Goal: Task Accomplishment & Management: Use online tool/utility

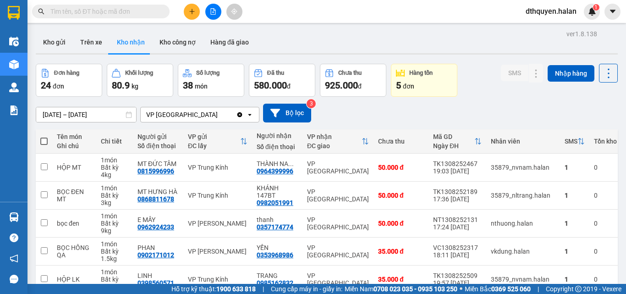
click at [115, 10] on input "text" at bounding box center [104, 11] width 108 height 10
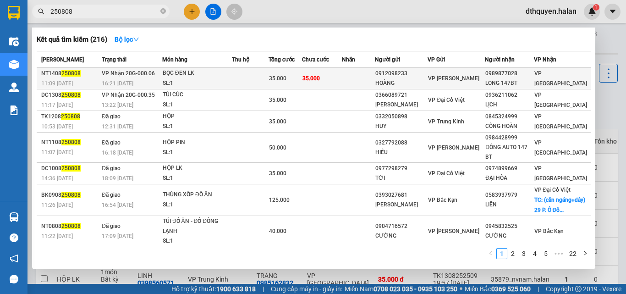
type input "250808"
click at [147, 77] on span "VP Nhận 20G-000.06" at bounding box center [128, 73] width 53 height 6
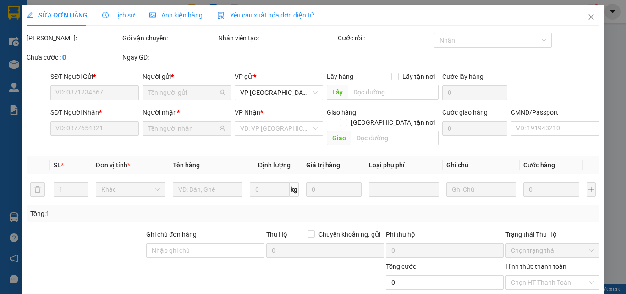
type input "0912098233"
type input "HOÀNG"
type input "0989877028"
type input "LONG 147BT"
type input "35.000"
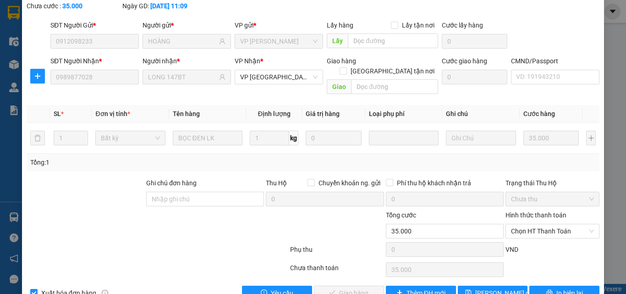
scroll to position [66, 0]
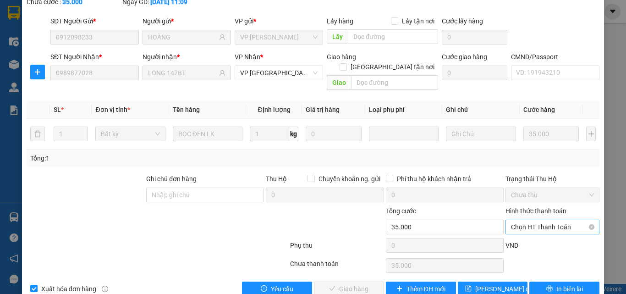
click at [564, 220] on span "Chọn HT Thanh Toán" at bounding box center [552, 227] width 83 height 14
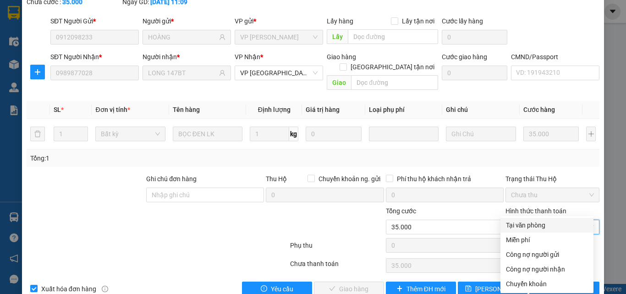
click at [541, 225] on div "Tại văn phòng" at bounding box center [547, 225] width 82 height 10
type input "0"
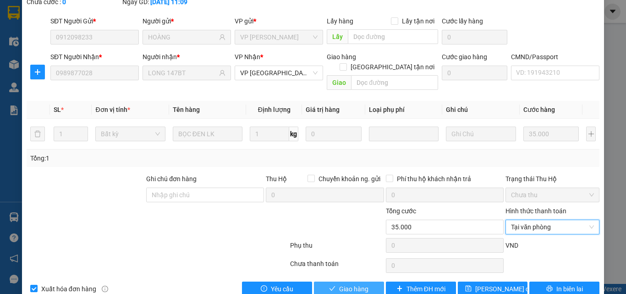
click at [371, 281] on button "Giao hàng" at bounding box center [349, 288] width 70 height 15
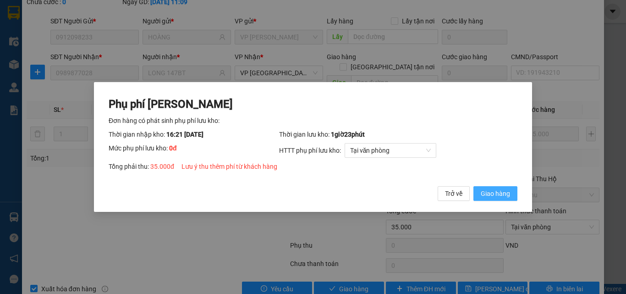
click at [496, 192] on span "Giao hàng" at bounding box center [495, 193] width 29 height 10
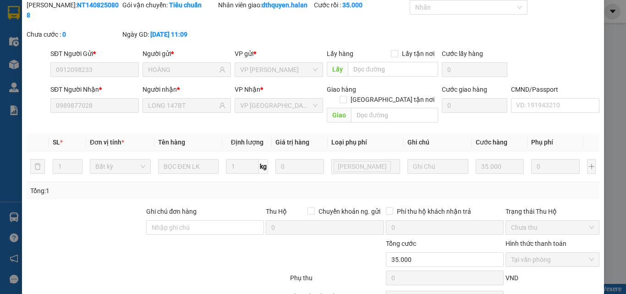
scroll to position [0, 0]
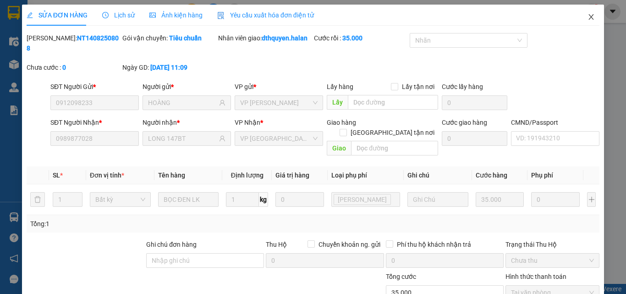
drag, startPoint x: 582, startPoint y: 16, endPoint x: 532, endPoint y: 9, distance: 50.4
click at [578, 16] on span "Close" at bounding box center [591, 18] width 26 height 26
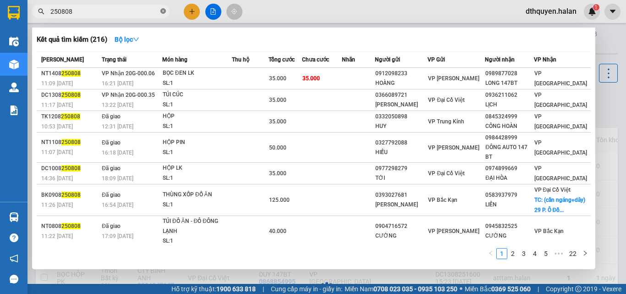
click at [162, 11] on icon "close-circle" at bounding box center [162, 10] width 5 height 5
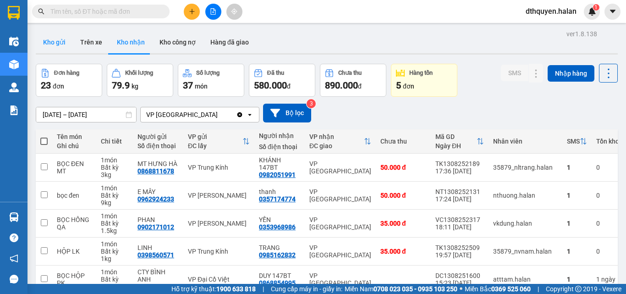
click at [54, 43] on button "Kho gửi" at bounding box center [54, 42] width 37 height 22
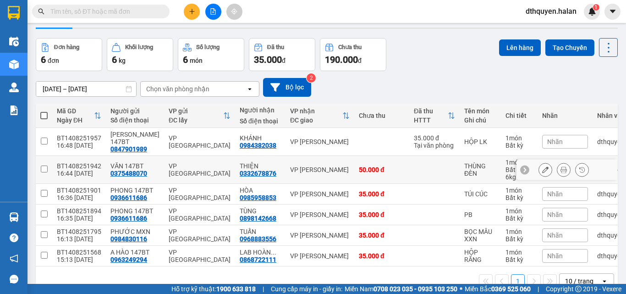
scroll to position [49, 0]
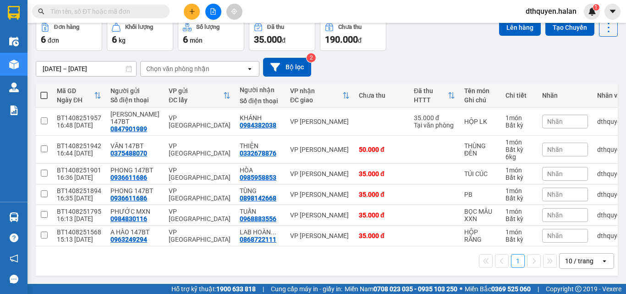
click at [43, 94] on span at bounding box center [43, 95] width 7 height 7
click at [44, 91] on input "checkbox" at bounding box center [44, 91] width 0 height 0
checkbox input "true"
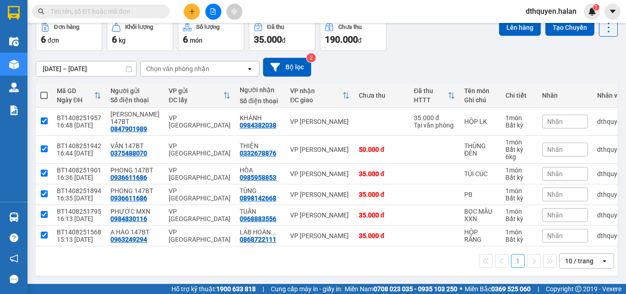
checkbox input "true"
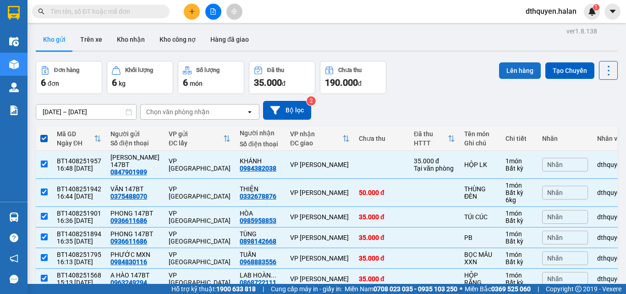
scroll to position [0, 0]
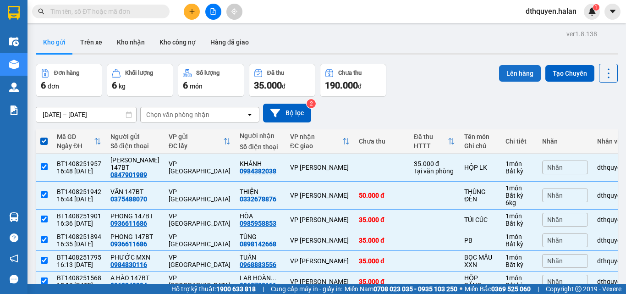
click at [522, 67] on button "Lên hàng" at bounding box center [520, 73] width 42 height 16
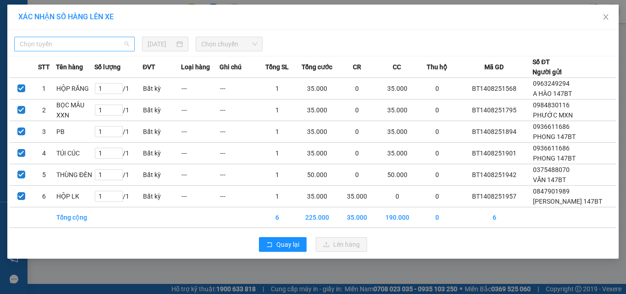
drag, startPoint x: 78, startPoint y: 45, endPoint x: 117, endPoint y: 55, distance: 40.1
click at [79, 45] on span "Chọn tuyến" at bounding box center [75, 44] width 110 height 14
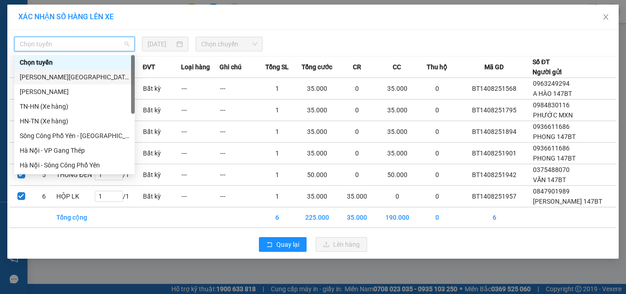
click at [87, 77] on div "Tuyên Quang - Thái Nguyên" at bounding box center [75, 77] width 110 height 10
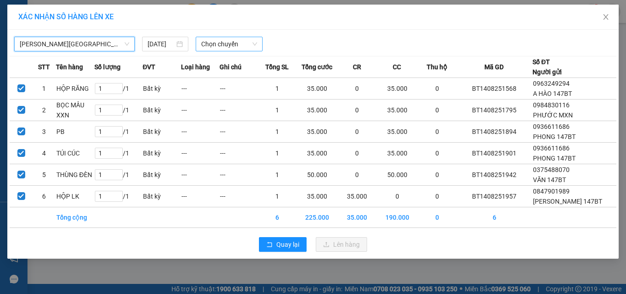
click at [216, 42] on span "Chọn chuyến" at bounding box center [229, 44] width 56 height 14
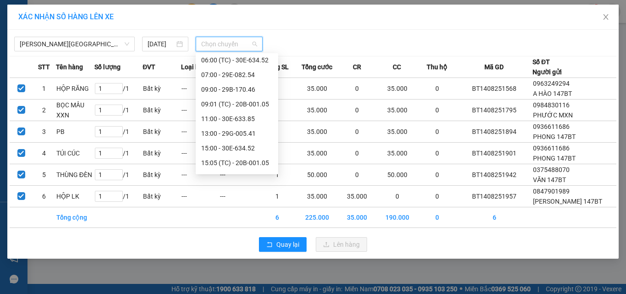
scroll to position [59, 0]
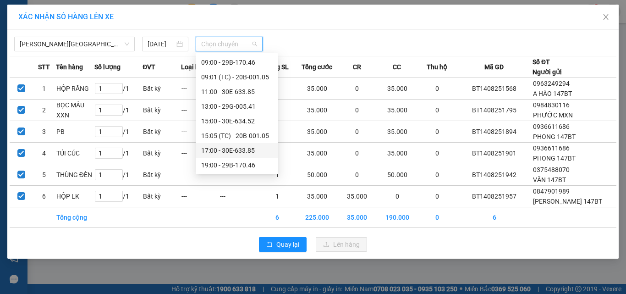
drag, startPoint x: 226, startPoint y: 150, endPoint x: 291, endPoint y: 150, distance: 64.6
click at [226, 149] on div "17:00 - 30E-633.85" at bounding box center [236, 150] width 71 height 10
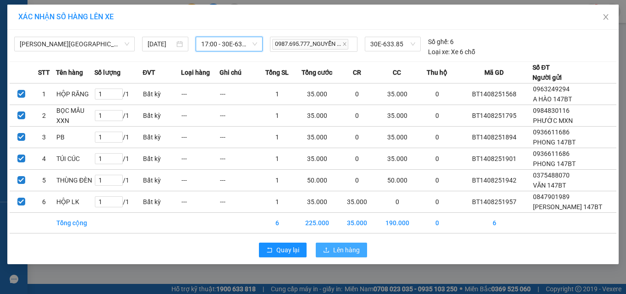
drag, startPoint x: 340, startPoint y: 250, endPoint x: 390, endPoint y: 243, distance: 50.8
click at [340, 250] on span "Lên hàng" at bounding box center [346, 250] width 27 height 10
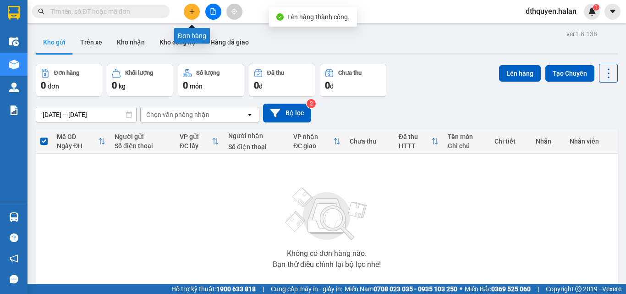
click at [194, 13] on icon "plus" at bounding box center [192, 11] width 6 height 6
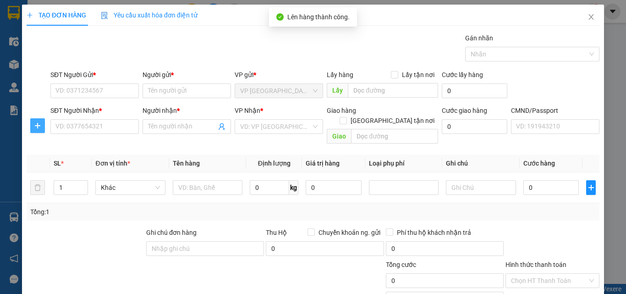
drag, startPoint x: 38, startPoint y: 125, endPoint x: 96, endPoint y: 99, distance: 63.8
click at [38, 126] on icon "plus" at bounding box center [37, 125] width 7 height 7
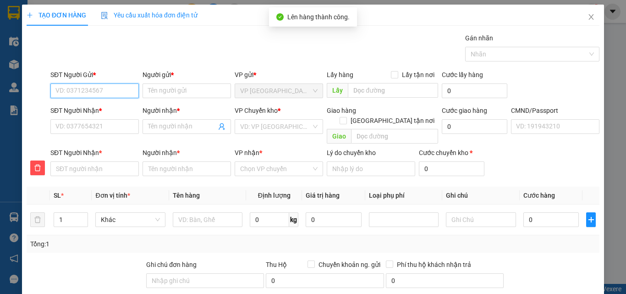
click at [96, 87] on input "SĐT Người Gửi *" at bounding box center [94, 90] width 88 height 15
drag, startPoint x: 110, startPoint y: 93, endPoint x: 0, endPoint y: 78, distance: 111.5
click at [0, 78] on div "TẠO ĐƠN HÀNG Yêu cầu xuất hóa đơn điện tử Transit Pickup Surcharge Ids Transit …" at bounding box center [313, 147] width 626 height 294
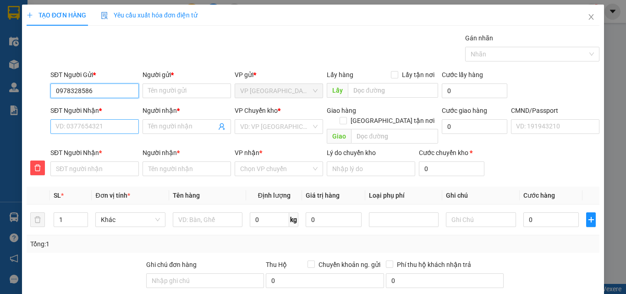
type input "0978328586"
click at [90, 121] on input "SĐT Người Nhận *" at bounding box center [94, 126] width 88 height 15
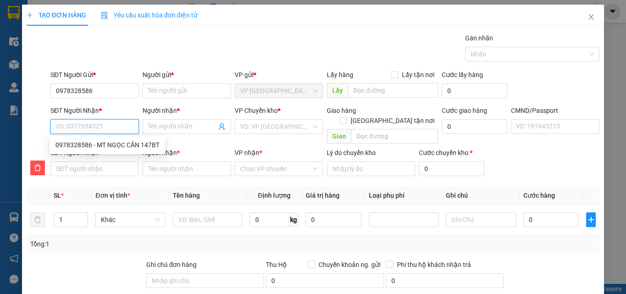
type input "0"
type input "08"
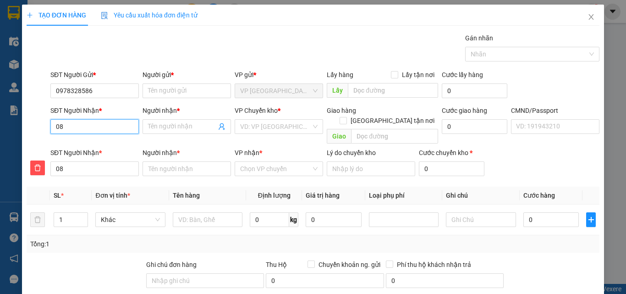
type input "086"
type input "0868"
type input "08688"
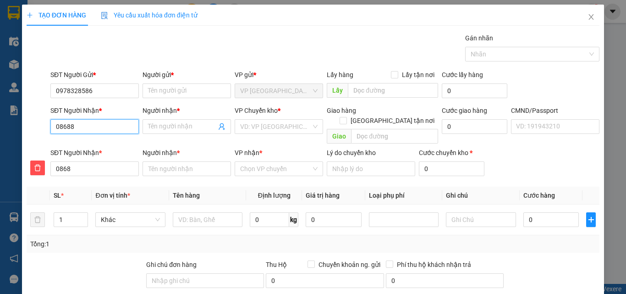
type input "08688"
type input "086881"
type input "0868811"
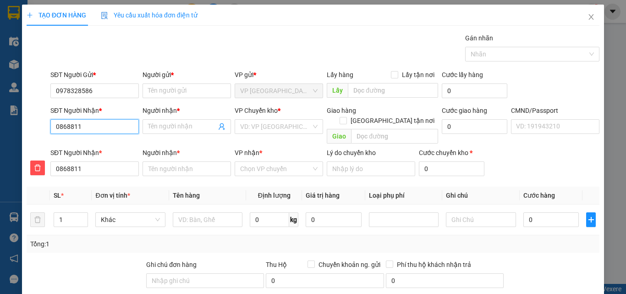
type input "08688116"
type input "086881167"
type input "0868811678"
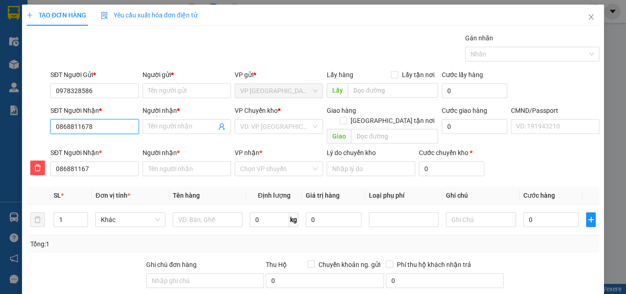
type input "0868811678"
drag, startPoint x: 109, startPoint y: 123, endPoint x: 0, endPoint y: 100, distance: 111.4
click at [0, 104] on div "TẠO ĐƠN HÀNG Yêu cầu xuất hóa đơn điện tử Transit Pickup Surcharge Ids Transit …" at bounding box center [313, 147] width 626 height 294
type input "0"
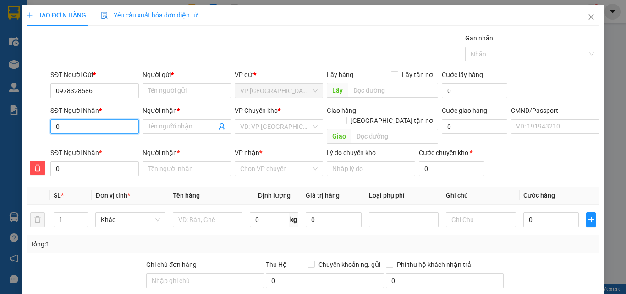
type input "08"
type input "086"
type input "0868"
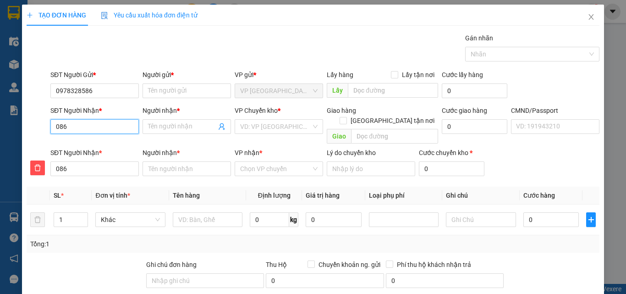
type input "0868"
type input "08688"
type input "086881"
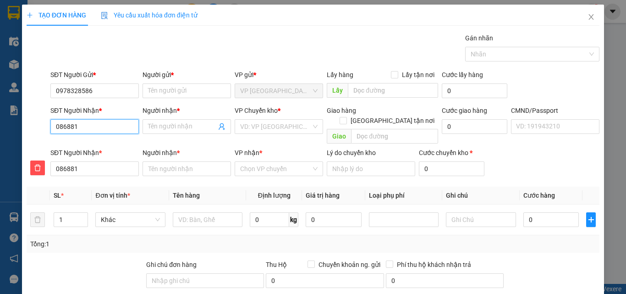
type input "0868811"
type input "08688116"
type input "086881167"
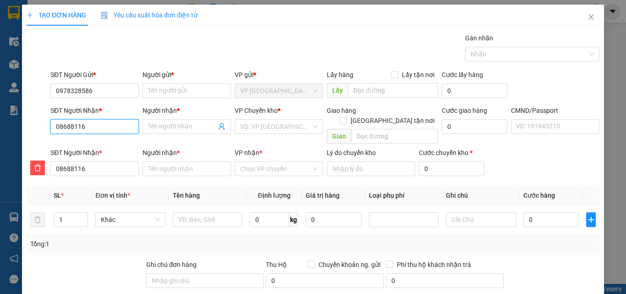
type input "086881167"
type input "0868811678"
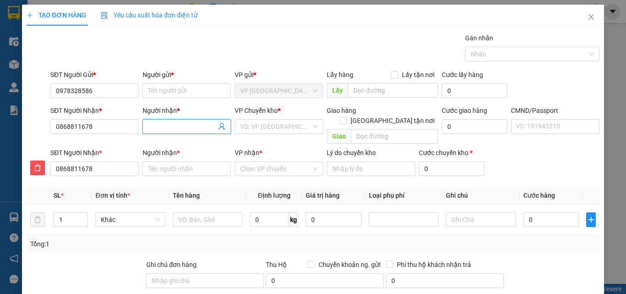
click at [159, 127] on input "Người nhận *" at bounding box center [182, 126] width 68 height 10
type input "C"
type input "CT"
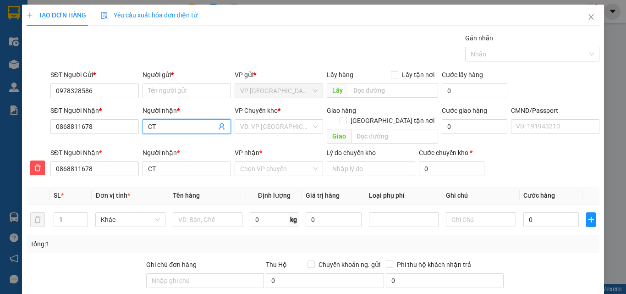
type input "CTY"
type input "CTY H"
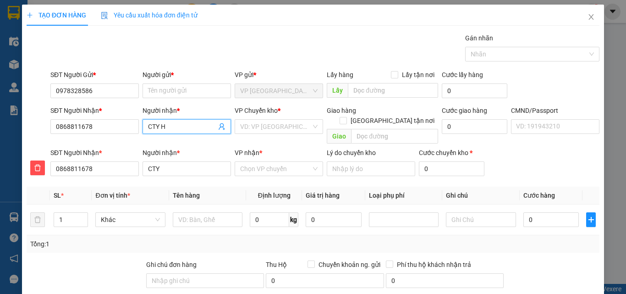
type input "CTY H"
type input "CTY HU"
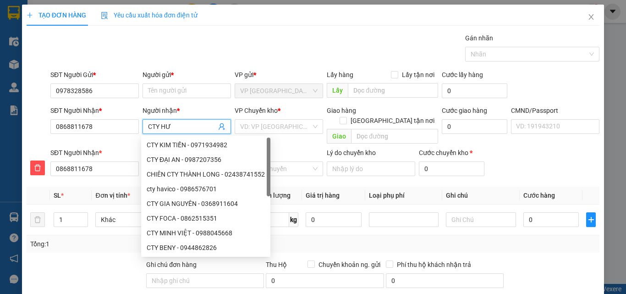
type input "CTY HƯN"
type input "CTY HƯNG"
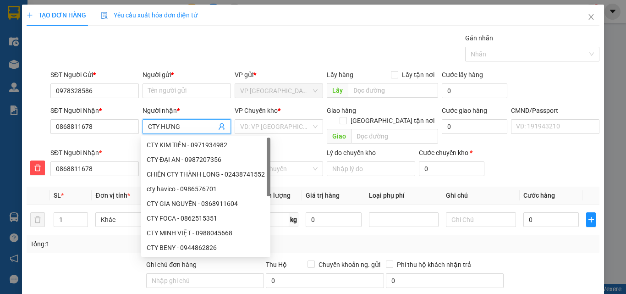
type input "CTY HƯNG"
type input "CTY HƯNG H"
type input "CTY HƯNG HA"
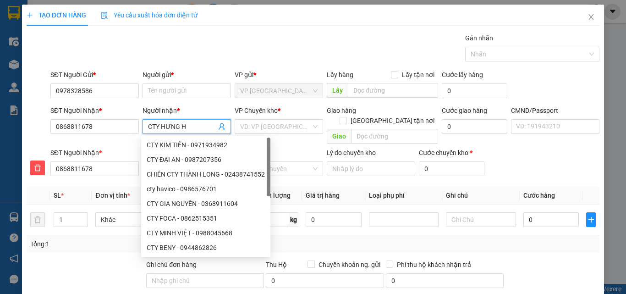
type input "CTY HƯNG HÀ"
click at [285, 132] on input "search" at bounding box center [275, 127] width 71 height 14
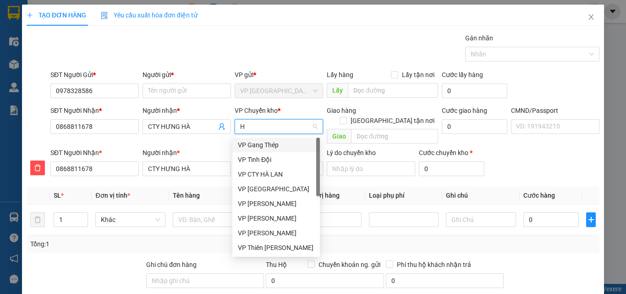
type input "HO"
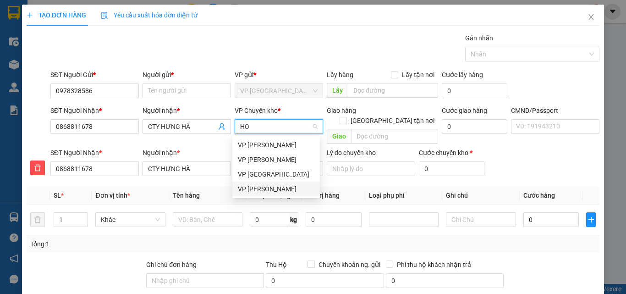
click at [260, 193] on div "VP [PERSON_NAME]" at bounding box center [276, 189] width 77 height 10
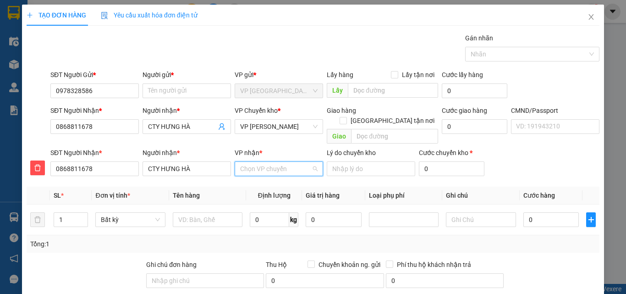
click at [257, 162] on input "VP nhận *" at bounding box center [275, 169] width 71 height 14
type input "TRU"
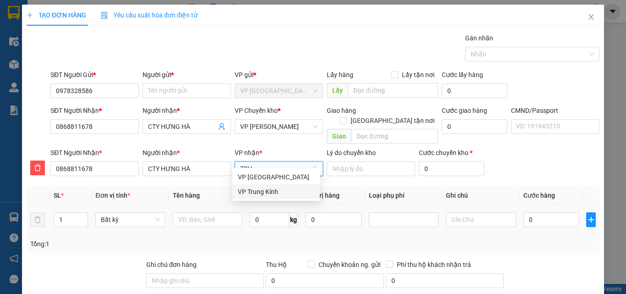
drag, startPoint x: 267, startPoint y: 192, endPoint x: 267, endPoint y: 202, distance: 10.1
click at [273, 193] on div "VP Trung Kính" at bounding box center [276, 192] width 77 height 10
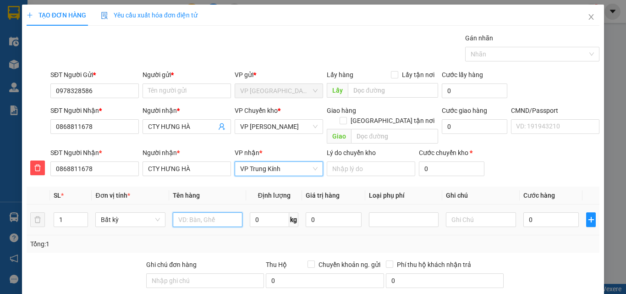
click at [220, 212] on input "text" at bounding box center [208, 219] width 70 height 15
type input "T"
type input "HỘP MT"
click at [269, 210] on span "0 kg" at bounding box center [274, 218] width 49 height 16
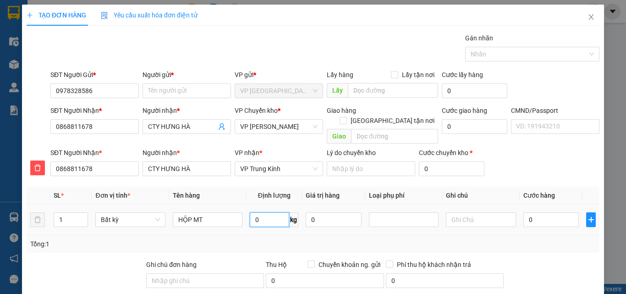
click at [267, 212] on input "0" at bounding box center [269, 219] width 39 height 15
type input "2.5"
click at [538, 212] on input "0" at bounding box center [551, 219] width 56 height 15
type input "50.000"
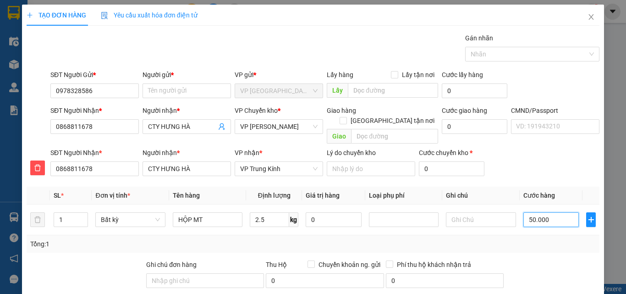
scroll to position [96, 0]
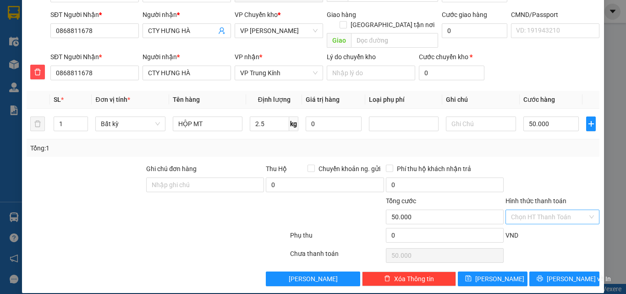
drag, startPoint x: 535, startPoint y: 202, endPoint x: 549, endPoint y: 211, distance: 16.8
click at [538, 210] on input "Hình thức thanh toán" at bounding box center [549, 217] width 77 height 14
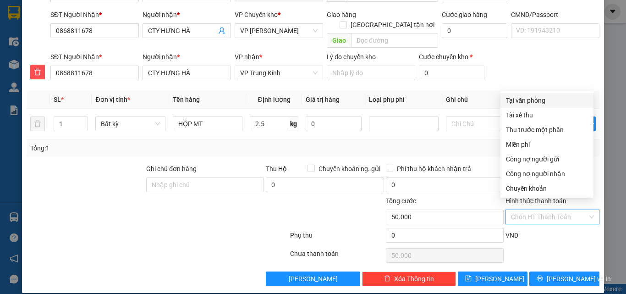
click at [538, 103] on div "Tại văn phòng" at bounding box center [547, 100] width 82 height 10
type input "0"
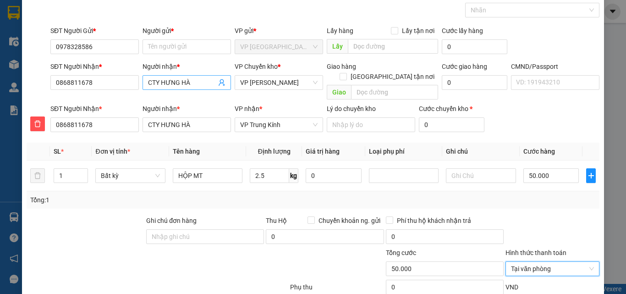
scroll to position [0, 0]
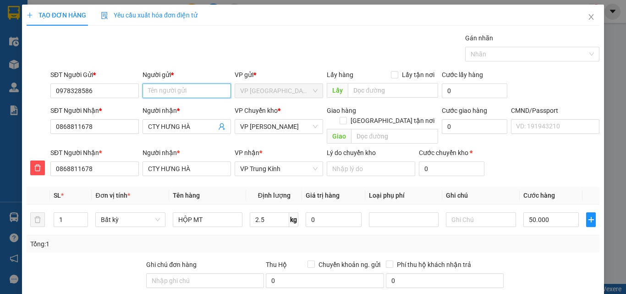
click at [182, 91] on input "Người gửi *" at bounding box center [187, 90] width 88 height 15
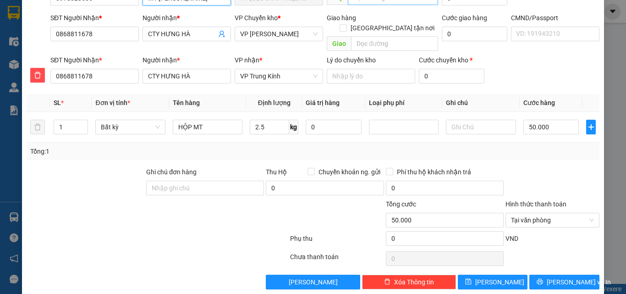
scroll to position [96, 0]
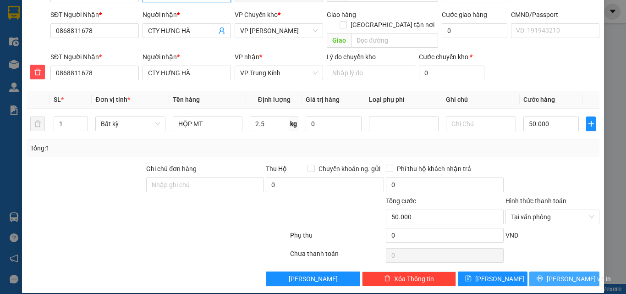
type input "MT NGỌC ÁNH"
click at [561, 274] on span "[PERSON_NAME] và In" at bounding box center [579, 279] width 64 height 10
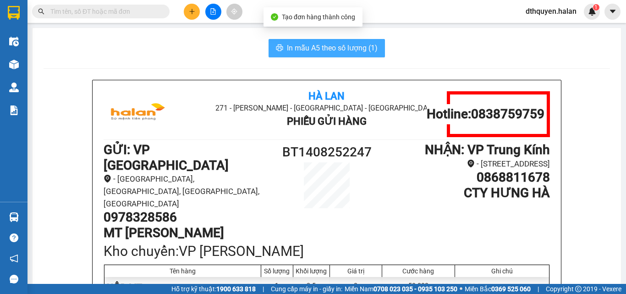
click at [339, 47] on span "In mẫu A5 theo số lượng (1)" at bounding box center [332, 47] width 91 height 11
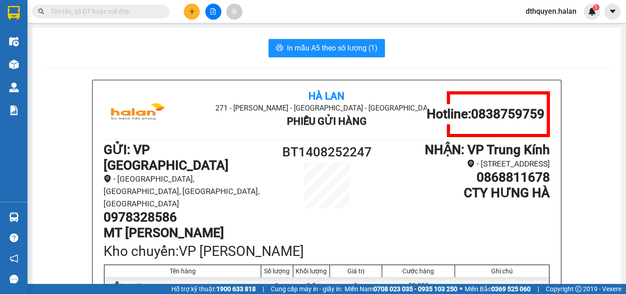
click at [113, 16] on input "text" at bounding box center [104, 11] width 108 height 10
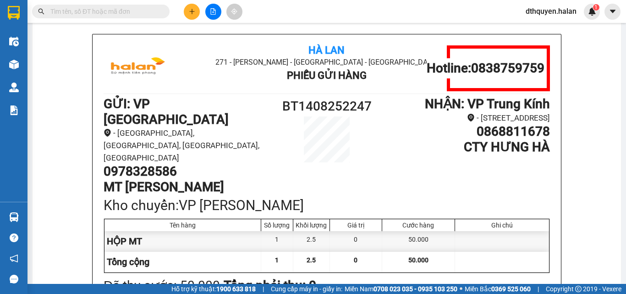
click at [185, 15] on button at bounding box center [192, 12] width 16 height 16
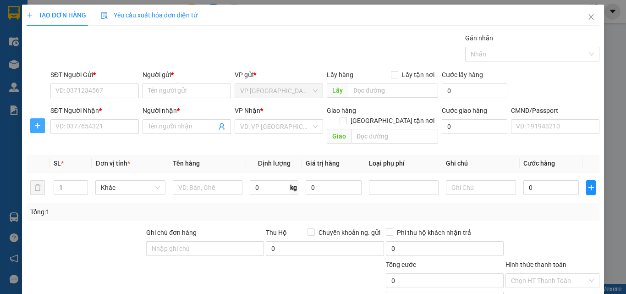
click at [34, 125] on icon "plus" at bounding box center [37, 125] width 7 height 7
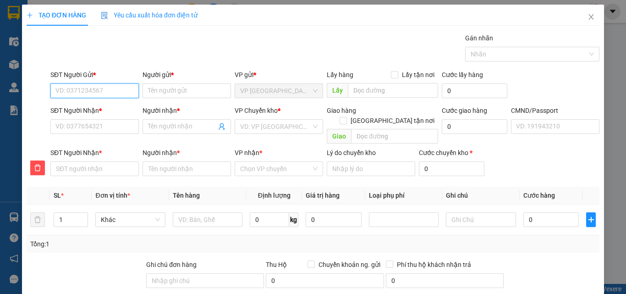
click at [91, 90] on input "SĐT Người Gửi *" at bounding box center [94, 90] width 88 height 15
type input "0354673833"
drag, startPoint x: 102, startPoint y: 110, endPoint x: 107, endPoint y: 116, distance: 8.5
click at [102, 110] on div "0354673833 - HỒNG 147BT" at bounding box center [95, 109] width 80 height 10
type input "HỒNG 147BT"
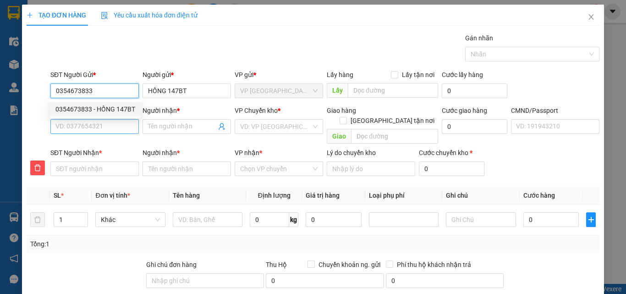
type input "0354673833"
click at [114, 129] on input "SĐT Người Nhận *" at bounding box center [94, 126] width 88 height 15
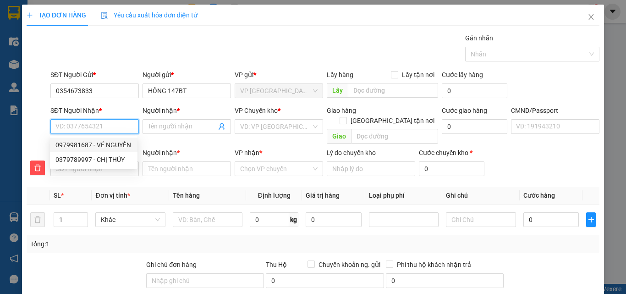
click at [107, 126] on input "SĐT Người Nhận *" at bounding box center [94, 126] width 88 height 15
type input "0"
type input "09"
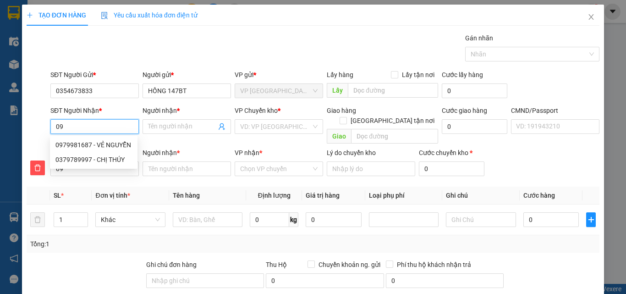
type input "097"
type input "0979"
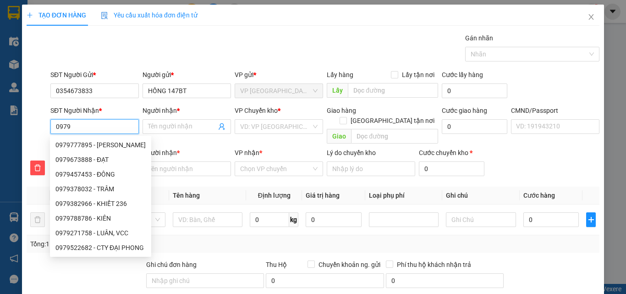
type input "09799"
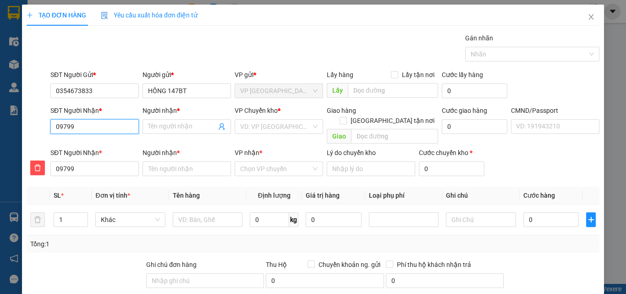
type input "097998"
type input "0979981"
type input "09799816"
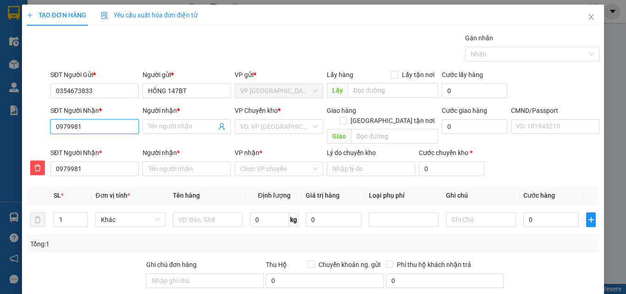
type input "09799816"
type input "097998168"
type input "0979981687"
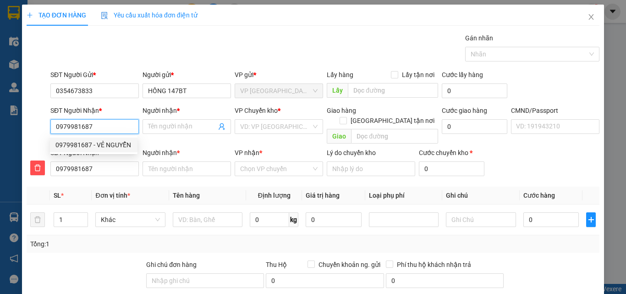
click at [99, 143] on div "0979981687 - VẺ NGUYỄN" at bounding box center [93, 145] width 77 height 10
type input "VẺ NGUYỄN"
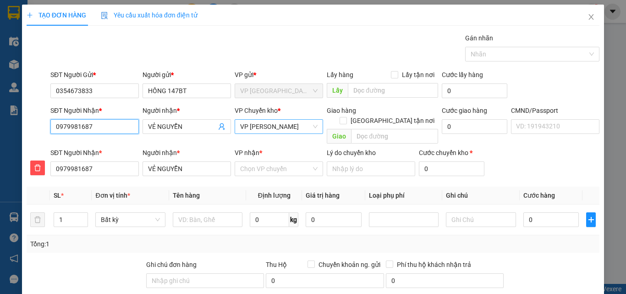
click at [287, 125] on span "VP [PERSON_NAME]" at bounding box center [278, 127] width 77 height 14
type input "0979981687"
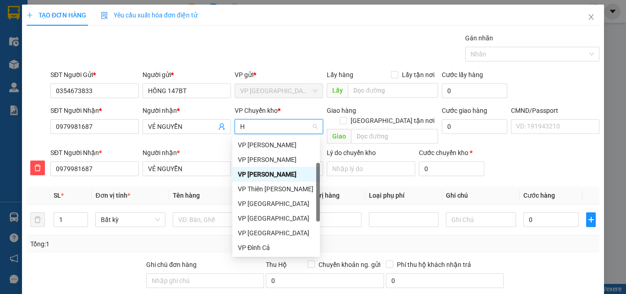
type input "HO"
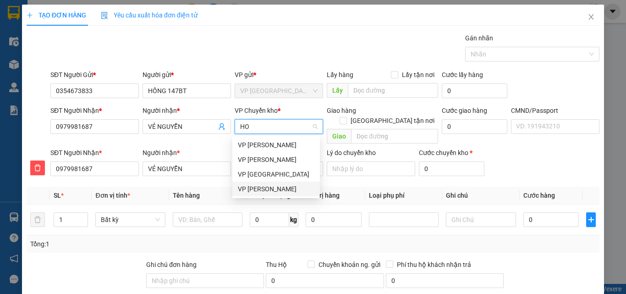
click at [270, 191] on div "VP [PERSON_NAME]" at bounding box center [276, 189] width 77 height 10
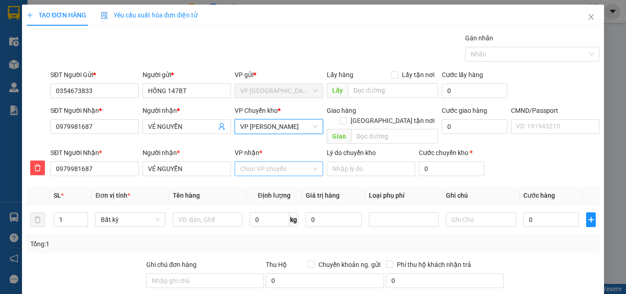
click at [258, 162] on input "VP nhận *" at bounding box center [275, 169] width 71 height 14
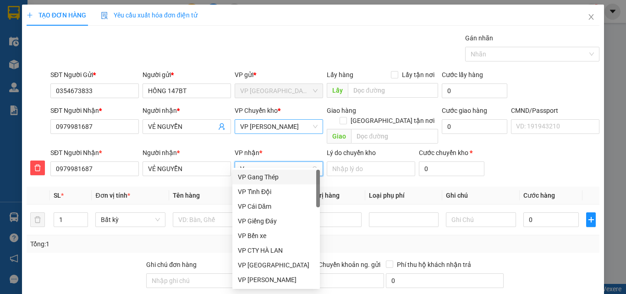
type input "VO"
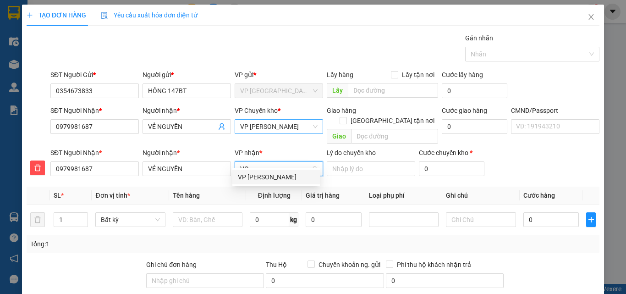
click at [260, 177] on div "VP [PERSON_NAME]" at bounding box center [276, 177] width 77 height 10
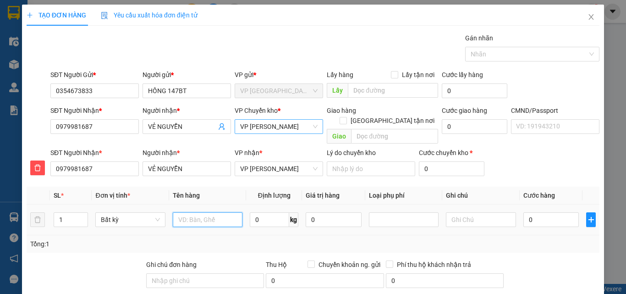
click at [197, 212] on input "text" at bounding box center [208, 219] width 70 height 15
type input "THÙNG CHUỐI SẤY"
click at [297, 217] on td "0 kg" at bounding box center [274, 219] width 56 height 31
click at [273, 212] on input "0" at bounding box center [269, 219] width 39 height 15
type input "6"
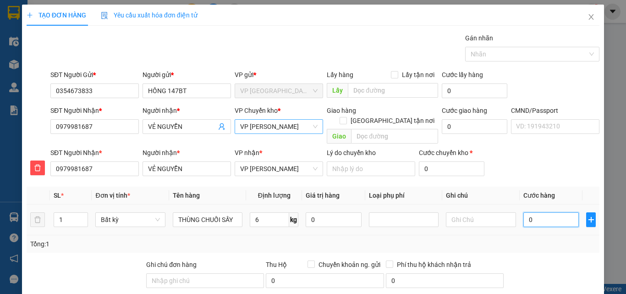
drag, startPoint x: 539, startPoint y: 205, endPoint x: 550, endPoint y: 246, distance: 41.8
click at [539, 212] on input "0" at bounding box center [551, 219] width 56 height 15
click at [550, 246] on div "Transit Pickup Surcharge Ids Transit Deliver Surcharge Ids Transit Deliver Surc…" at bounding box center [313, 207] width 573 height 349
type input "50.000"
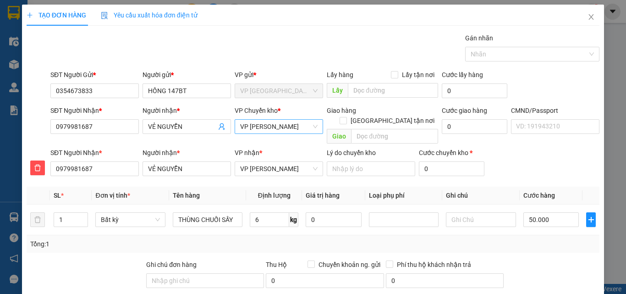
type input "50.000"
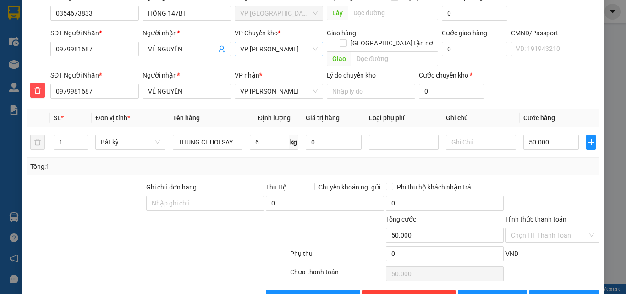
scroll to position [96, 0]
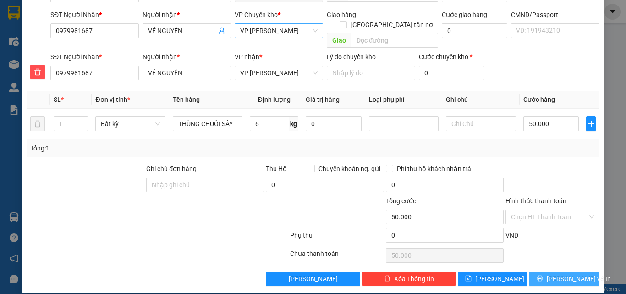
click at [553, 274] on span "[PERSON_NAME] và In" at bounding box center [579, 279] width 64 height 10
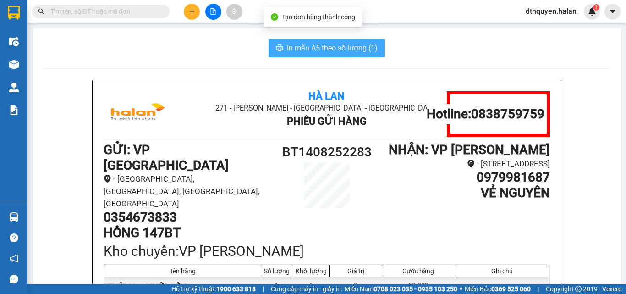
click at [357, 41] on button "In mẫu A5 theo số lượng (1)" at bounding box center [327, 48] width 116 height 18
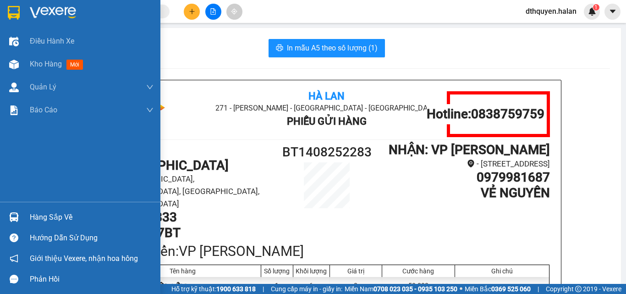
click at [47, 220] on div "Hàng sắp về" at bounding box center [92, 217] width 124 height 14
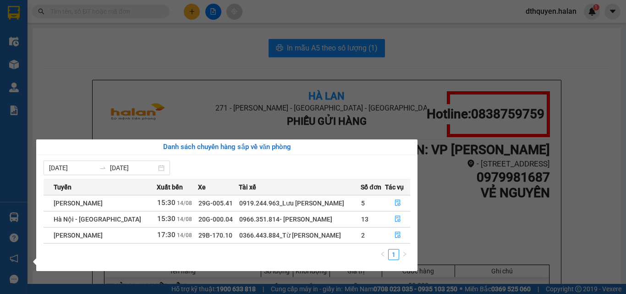
click at [448, 199] on section "Kết quả tìm kiếm ( 216 ) Bộ lọc Mã ĐH Trạng thái Món hàng Thu hộ Tổng cước Chưa…" at bounding box center [313, 147] width 626 height 294
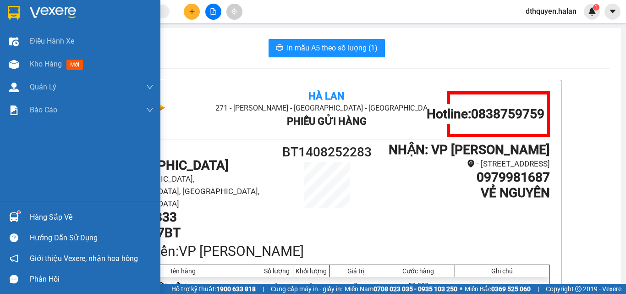
drag, startPoint x: 56, startPoint y: 217, endPoint x: 482, endPoint y: 252, distance: 427.1
click at [60, 216] on div "Hàng sắp về" at bounding box center [92, 217] width 124 height 14
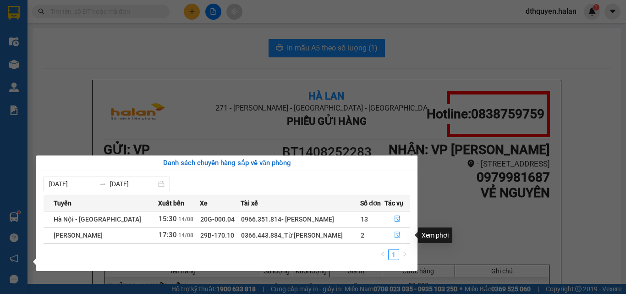
click at [395, 232] on icon "file-done" at bounding box center [397, 234] width 6 height 6
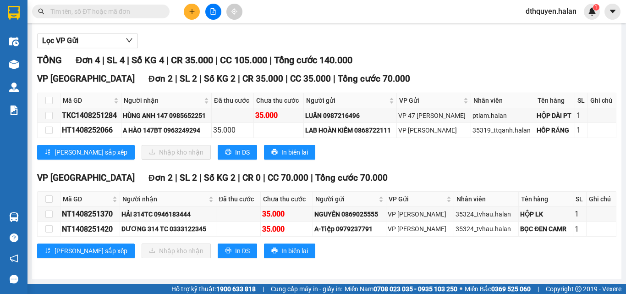
scroll to position [119, 0]
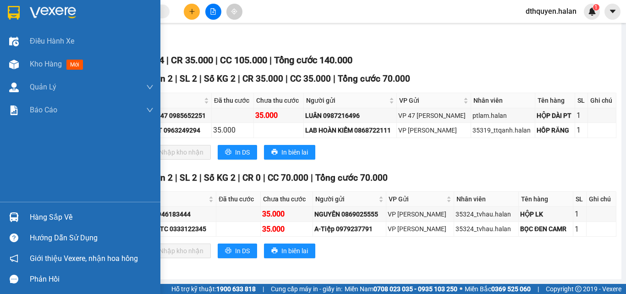
click at [45, 212] on div "Hàng sắp về" at bounding box center [92, 217] width 124 height 14
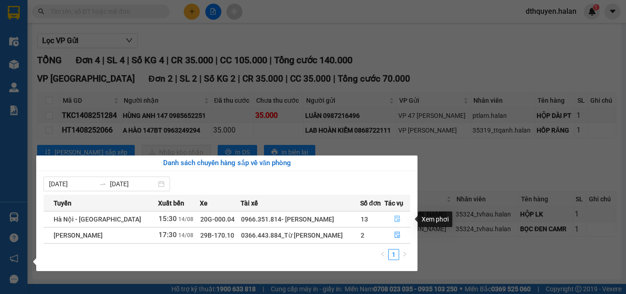
click at [392, 217] on button "button" at bounding box center [397, 219] width 25 height 15
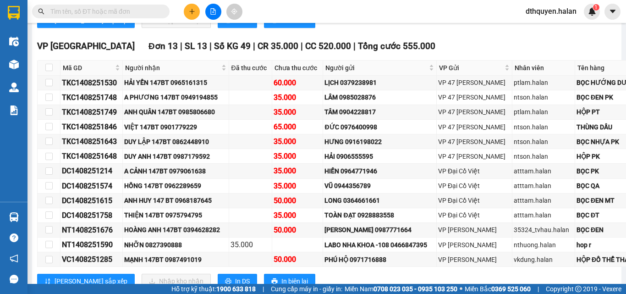
scroll to position [440, 0]
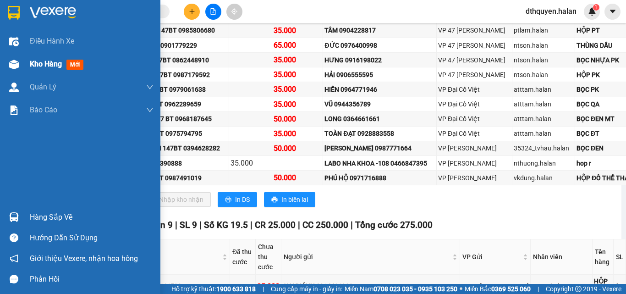
click at [48, 63] on span "Kho hàng" at bounding box center [46, 64] width 32 height 9
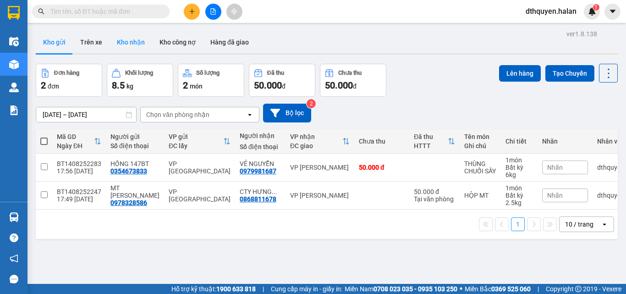
click at [129, 48] on button "Kho nhận" at bounding box center [131, 42] width 43 height 22
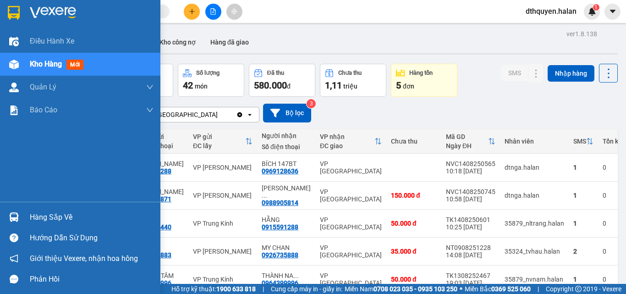
click at [49, 209] on div "Hàng sắp về" at bounding box center [80, 217] width 160 height 21
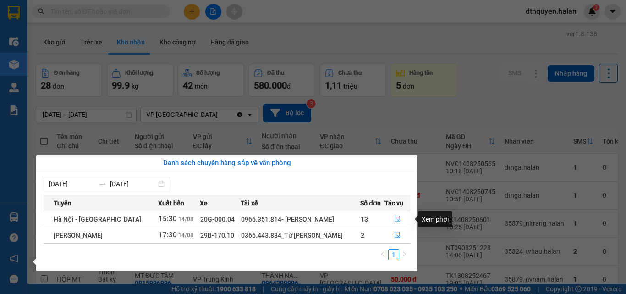
click at [399, 218] on icon "file-done" at bounding box center [397, 218] width 6 height 6
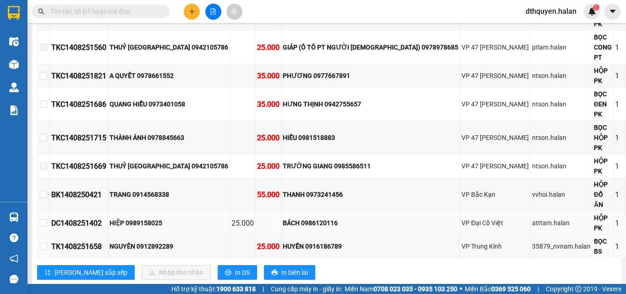
scroll to position [717, 0]
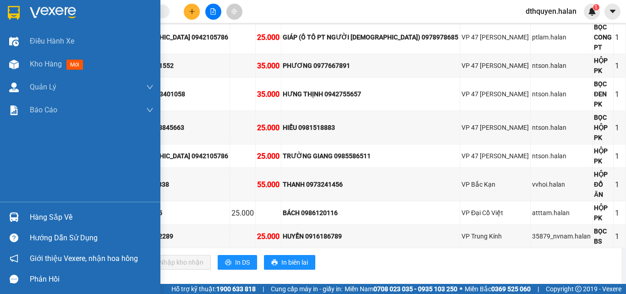
drag, startPoint x: 39, startPoint y: 212, endPoint x: 125, endPoint y: 236, distance: 88.9
click at [40, 212] on div "Hàng sắp về" at bounding box center [92, 217] width 124 height 14
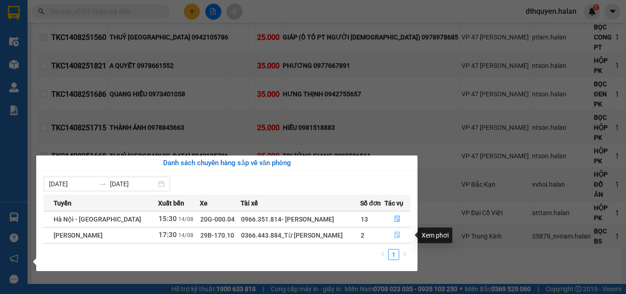
click at [395, 236] on icon "file-done" at bounding box center [397, 234] width 6 height 6
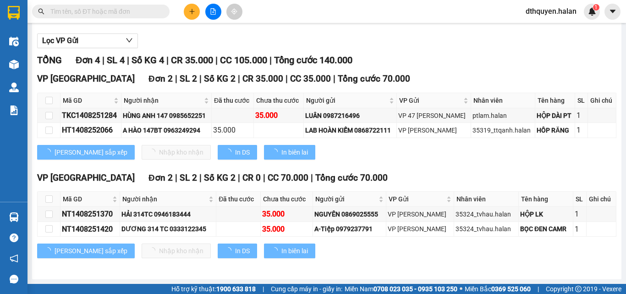
scroll to position [119, 0]
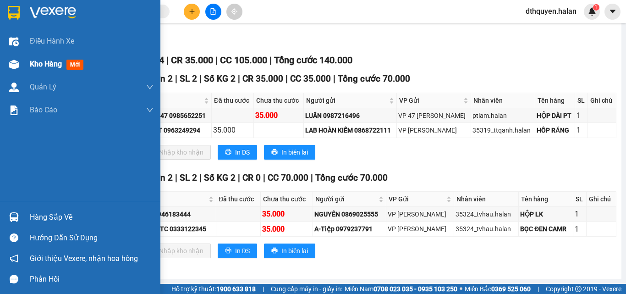
click at [54, 60] on span "Kho hàng" at bounding box center [46, 64] width 32 height 9
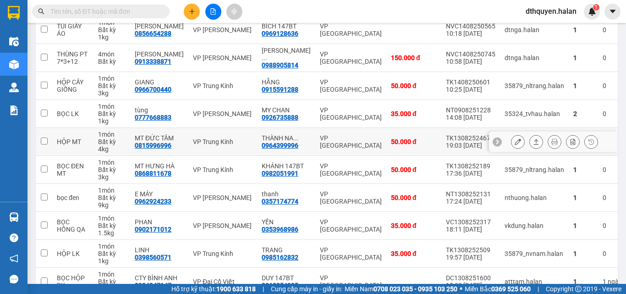
scroll to position [183, 0]
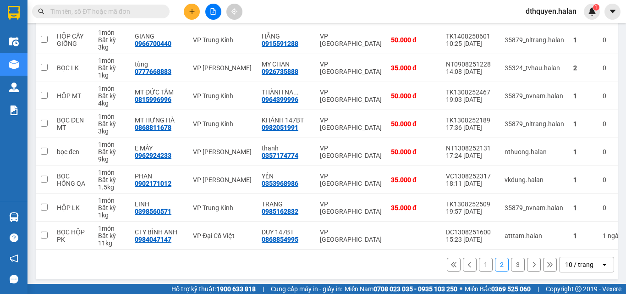
click at [479, 261] on button "1" at bounding box center [486, 265] width 14 height 14
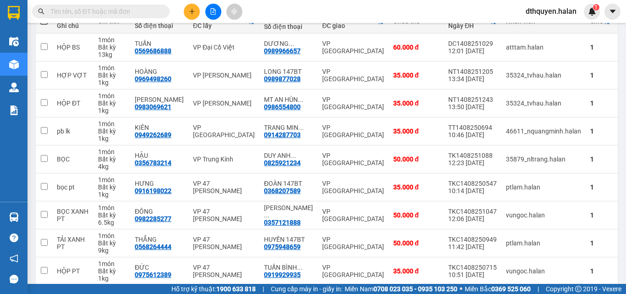
scroll to position [191, 0]
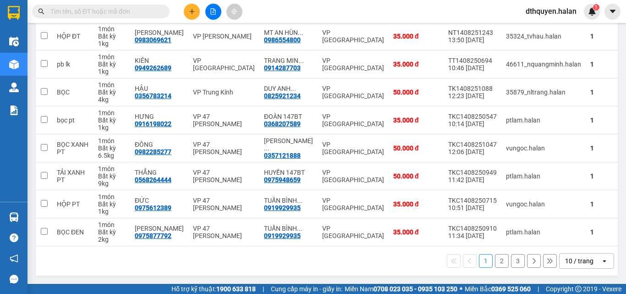
click at [511, 263] on button "3" at bounding box center [518, 261] width 14 height 14
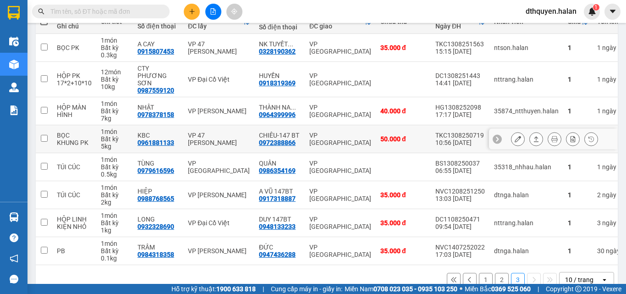
scroll to position [135, 0]
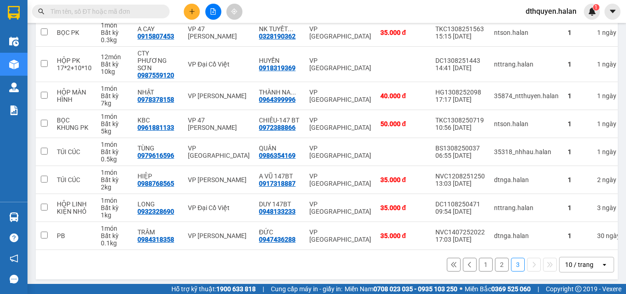
click at [482, 258] on button "1" at bounding box center [486, 265] width 14 height 14
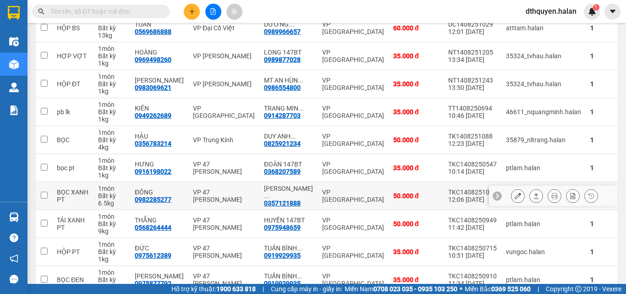
scroll to position [92, 0]
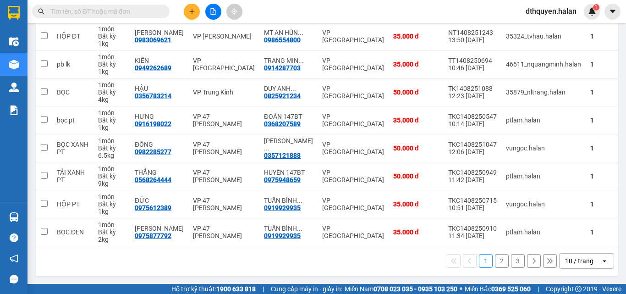
click at [495, 260] on button "2" at bounding box center [502, 261] width 14 height 14
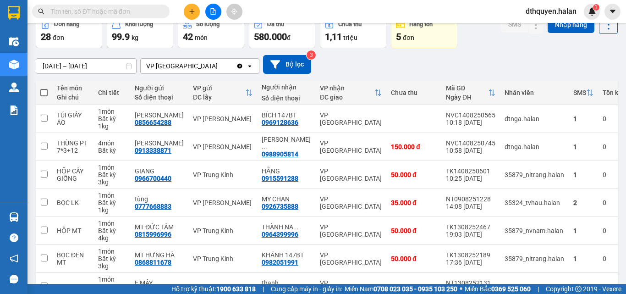
scroll to position [46, 0]
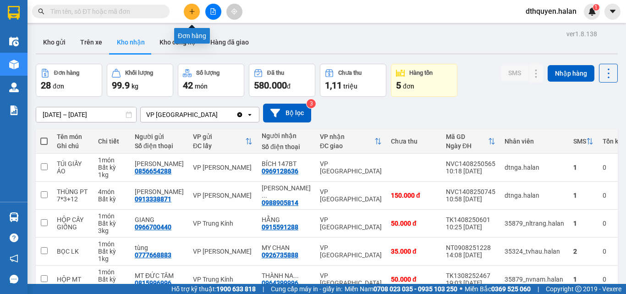
click at [193, 13] on icon "plus" at bounding box center [192, 11] width 6 height 6
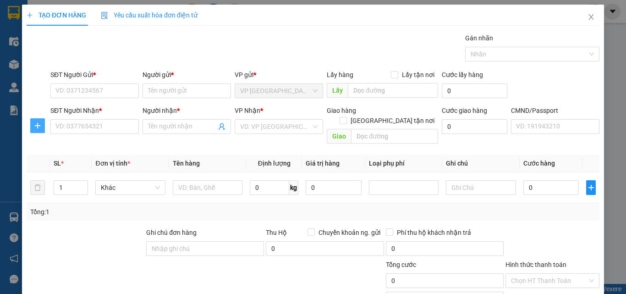
click at [38, 125] on icon "plus" at bounding box center [37, 125] width 7 height 7
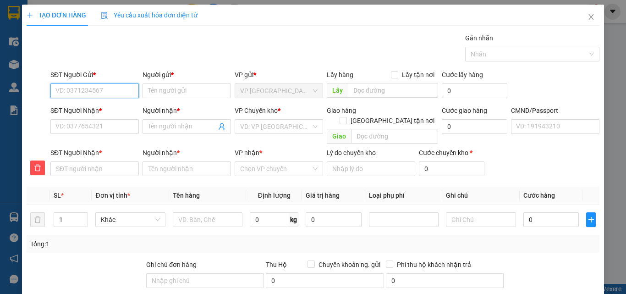
click at [80, 91] on input "SĐT Người Gửi *" at bounding box center [94, 90] width 88 height 15
type input "0825921234"
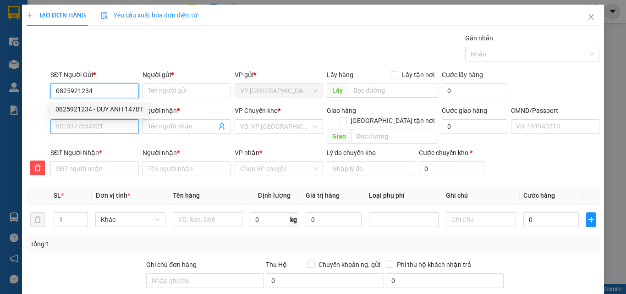
drag, startPoint x: 88, startPoint y: 106, endPoint x: 102, endPoint y: 120, distance: 19.4
click at [88, 106] on div "0825921234 - DUY ANH 147BT" at bounding box center [99, 109] width 88 height 10
type input "DUY ANH 147BT"
type input "0825921234"
click at [110, 130] on input "SĐT Người Nhận *" at bounding box center [94, 126] width 88 height 15
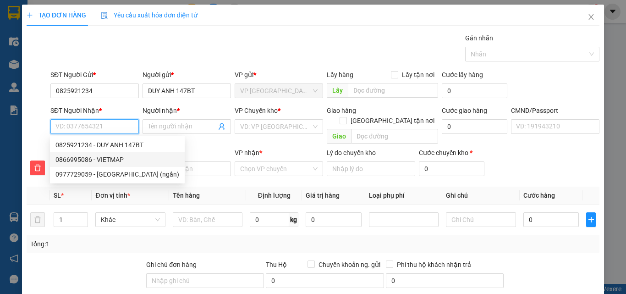
click at [120, 158] on div "0866995086 - VIETMAP" at bounding box center [117, 159] width 124 height 10
type input "0866995086"
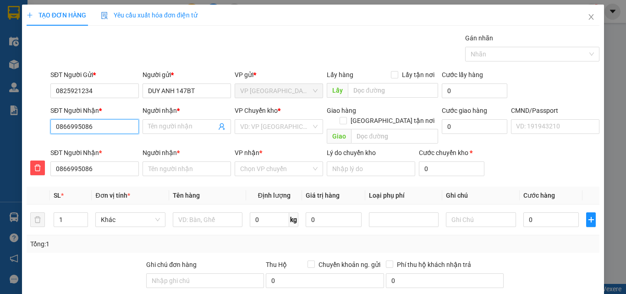
type input "VIETMAP"
drag, startPoint x: 100, startPoint y: 132, endPoint x: 19, endPoint y: 114, distance: 83.6
click at [10, 119] on div "TẠO ĐƠN HÀNG Yêu cầu xuất hóa đơn điện tử Transit Pickup Surcharge Ids Transit …" at bounding box center [313, 147] width 626 height 294
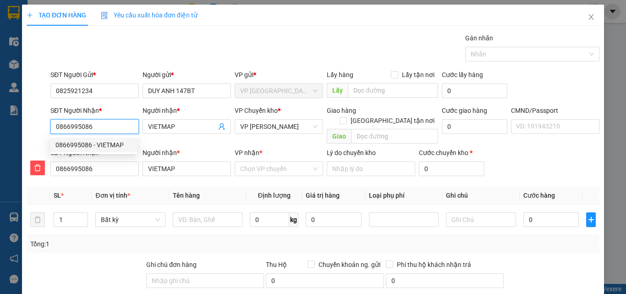
click at [99, 143] on div "0866995086 - VIETMAP" at bounding box center [93, 145] width 77 height 10
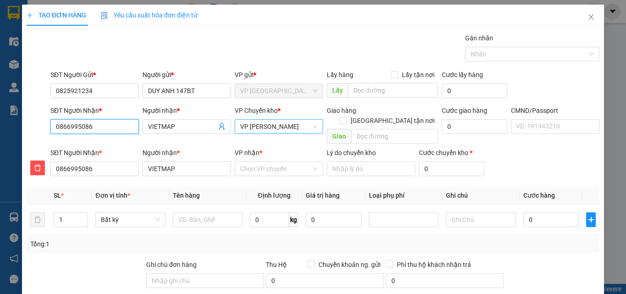
click at [292, 126] on span "VP [PERSON_NAME]" at bounding box center [278, 127] width 77 height 14
type input "ho"
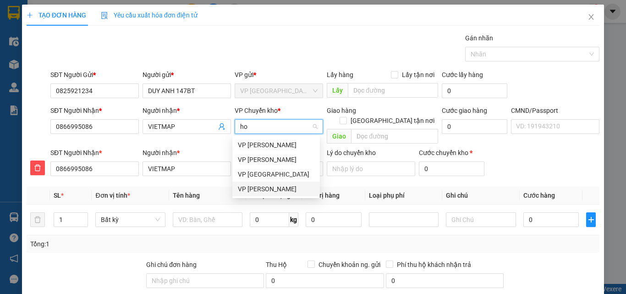
click at [250, 186] on div "VP [PERSON_NAME]" at bounding box center [276, 189] width 77 height 10
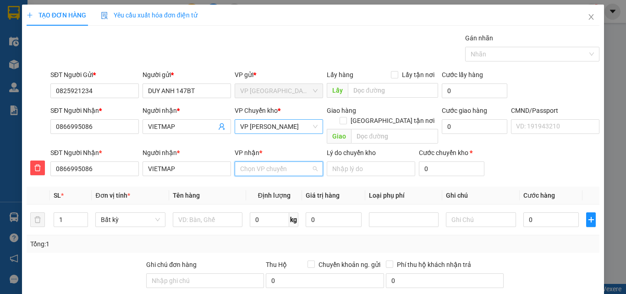
click at [264, 162] on input "VP nhận *" at bounding box center [275, 169] width 71 height 14
click at [98, 127] on input "0866995086" at bounding box center [94, 126] width 88 height 15
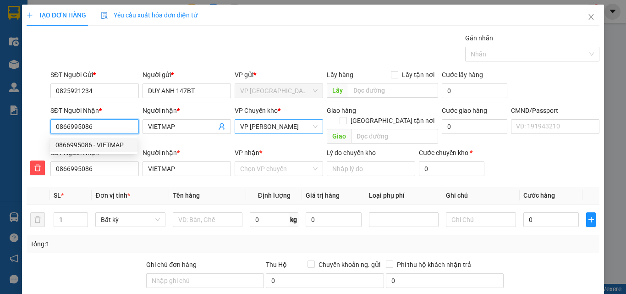
click at [104, 148] on div "0866995086 - VIETMAP" at bounding box center [93, 145] width 77 height 10
click at [286, 126] on span "VP [PERSON_NAME]" at bounding box center [278, 127] width 77 height 14
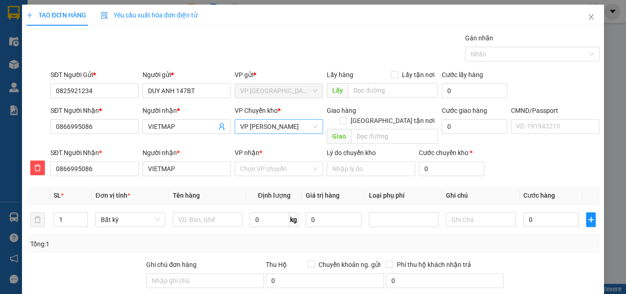
scroll to position [73, 0]
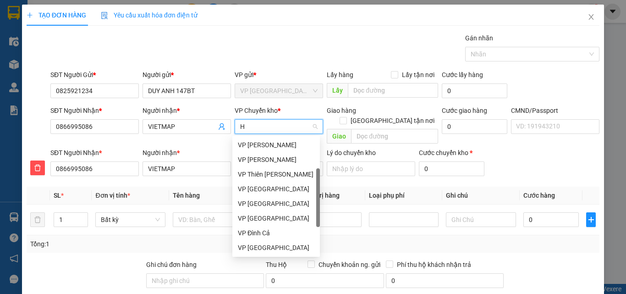
type input "HO"
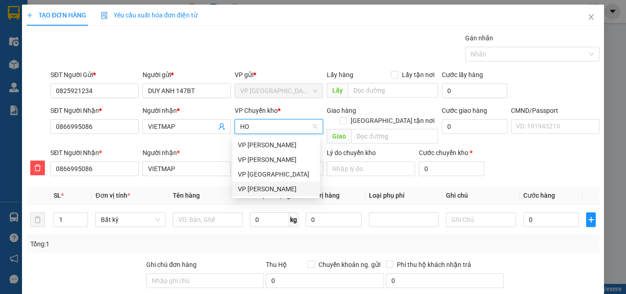
click at [249, 187] on div "VP [PERSON_NAME]" at bounding box center [276, 189] width 77 height 10
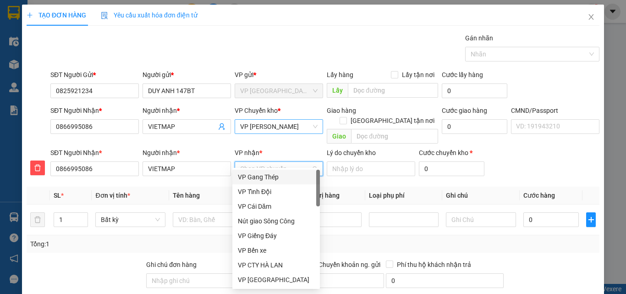
click at [259, 162] on input "VP nhận *" at bounding box center [275, 169] width 71 height 14
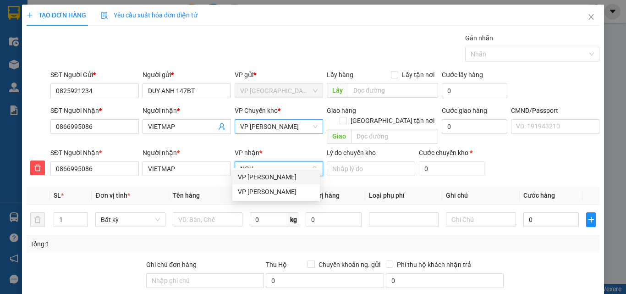
type input "NGUY"
click at [279, 175] on div "VP [PERSON_NAME]" at bounding box center [276, 177] width 77 height 10
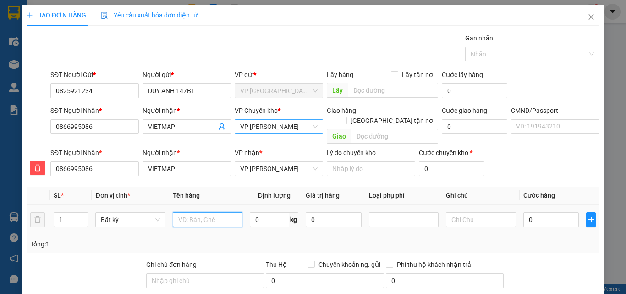
click at [205, 212] on input "text" at bounding box center [208, 219] width 70 height 15
type input "HỘP LK"
click at [537, 212] on input "0" at bounding box center [551, 219] width 56 height 15
type input "3"
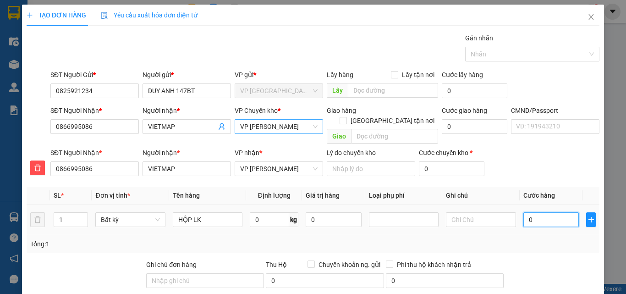
type input "3"
type input "35"
type input "350"
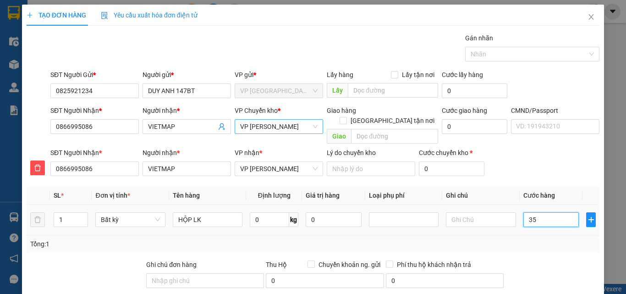
type input "350"
type input "3.500"
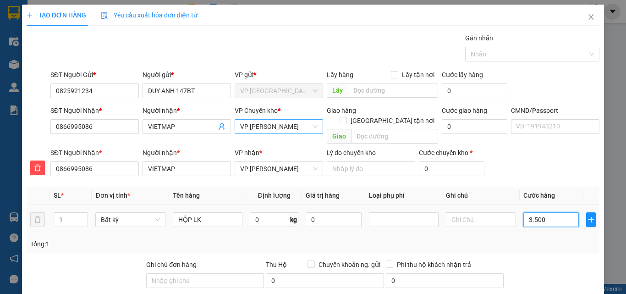
type input "35.000"
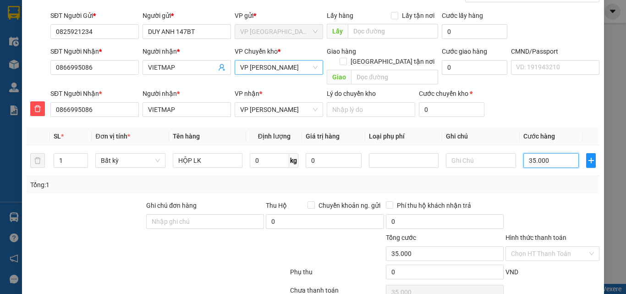
scroll to position [96, 0]
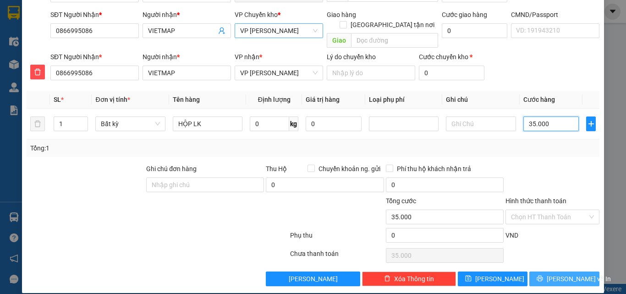
type input "35.000"
click at [559, 274] on span "[PERSON_NAME] và In" at bounding box center [579, 279] width 64 height 10
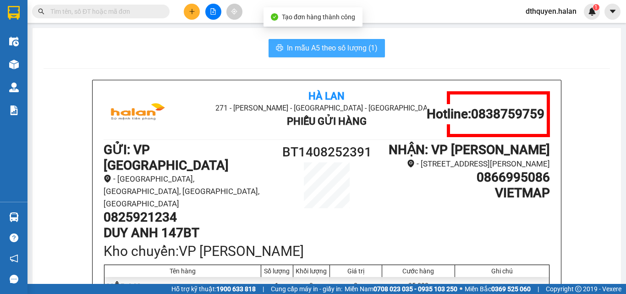
click at [338, 42] on button "In mẫu A5 theo số lượng (1)" at bounding box center [327, 48] width 116 height 18
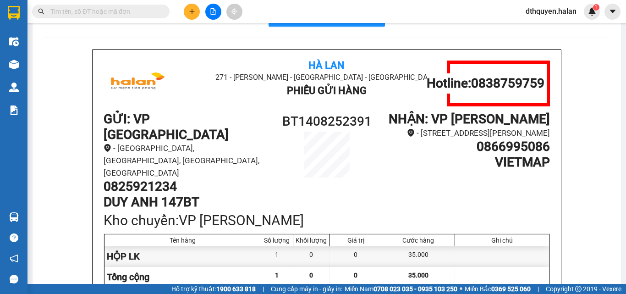
scroll to position [46, 0]
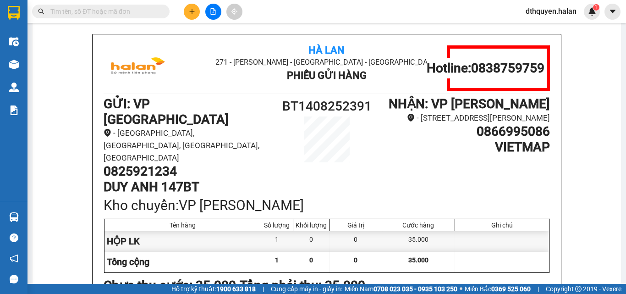
click at [91, 4] on div "Kết quả tìm kiếm ( 0 ) Bộ lọc No Data" at bounding box center [89, 12] width 179 height 16
click at [93, 5] on span at bounding box center [100, 12] width 137 height 14
click at [92, 14] on input "text" at bounding box center [104, 11] width 108 height 10
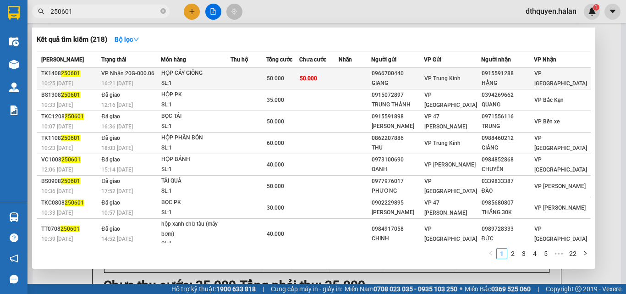
type input "250601"
click at [147, 79] on div "16:21 - 14/08" at bounding box center [130, 83] width 59 height 10
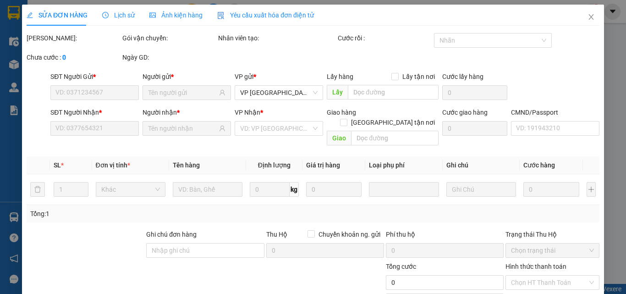
type input "0966700440"
type input "GIANG"
type input "0915591288"
type input "HẰNG"
type input "50.000"
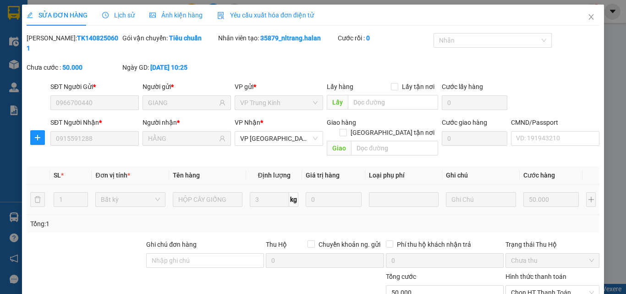
scroll to position [66, 0]
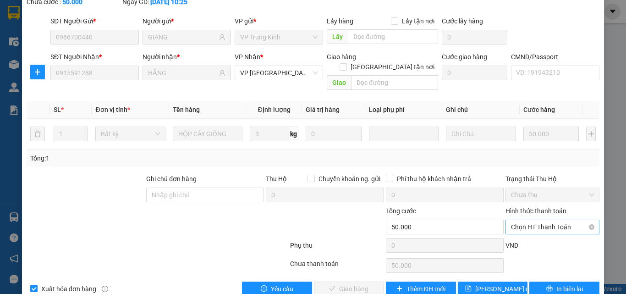
click at [551, 220] on span "Chọn HT Thanh Toán" at bounding box center [552, 227] width 83 height 14
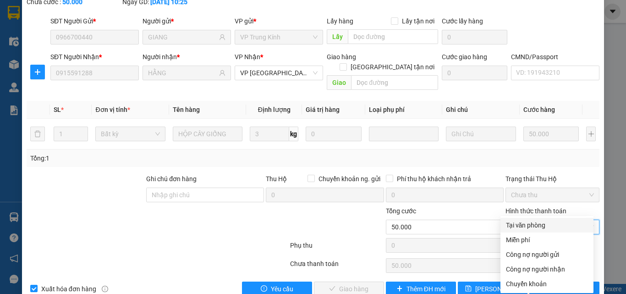
click at [529, 226] on div "Tại văn phòng" at bounding box center [547, 225] width 82 height 10
type input "0"
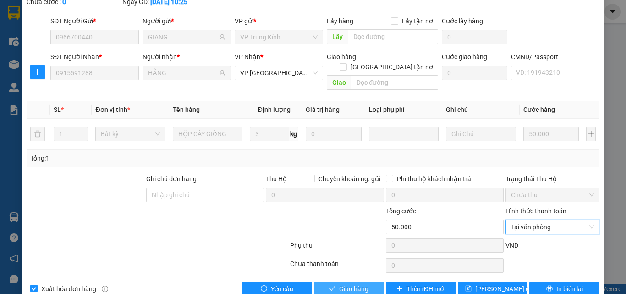
click at [340, 284] on span "Giao hàng" at bounding box center [353, 289] width 29 height 10
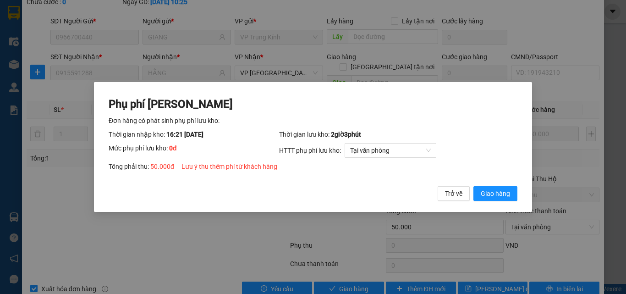
drag, startPoint x: 497, startPoint y: 188, endPoint x: 496, endPoint y: 184, distance: 4.7
click at [497, 188] on button "Giao hàng" at bounding box center [495, 193] width 44 height 15
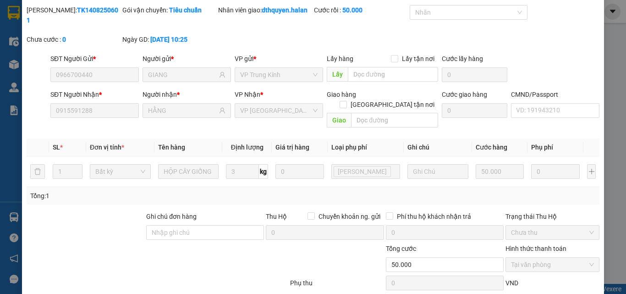
scroll to position [0, 0]
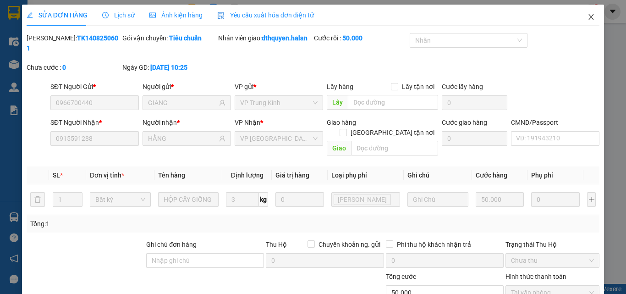
click at [587, 15] on icon "close" at bounding box center [590, 16] width 7 height 7
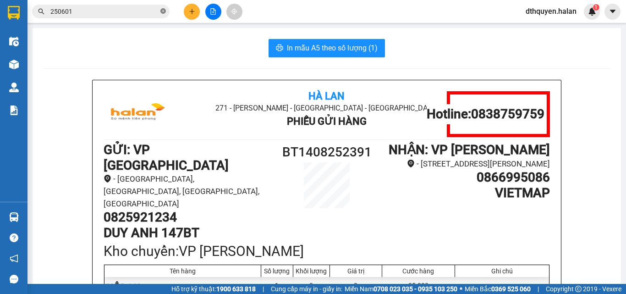
click at [161, 9] on icon "close-circle" at bounding box center [162, 10] width 5 height 5
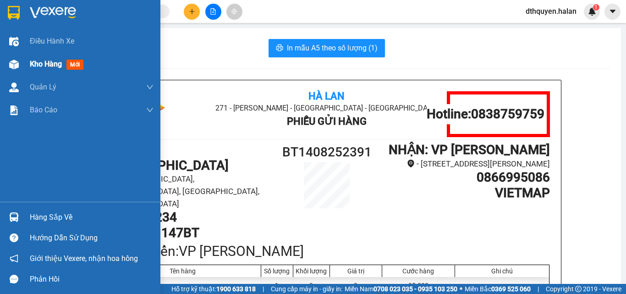
click at [45, 61] on span "Kho hàng" at bounding box center [46, 64] width 32 height 9
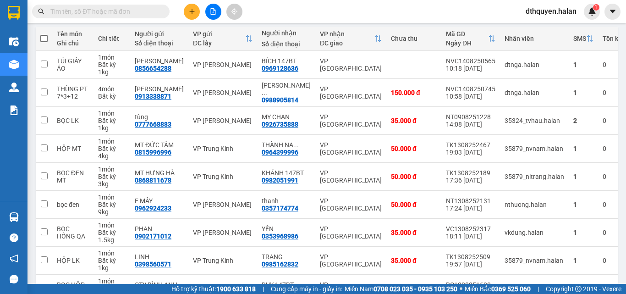
scroll to position [183, 0]
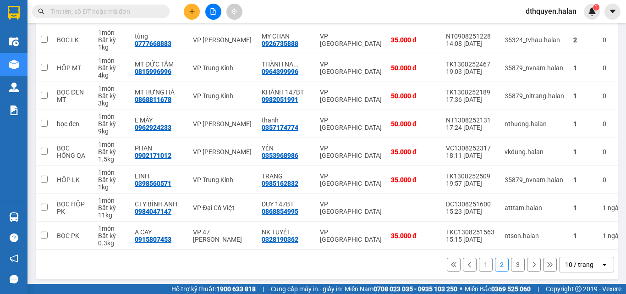
click at [511, 261] on button "3" at bounding box center [518, 265] width 14 height 14
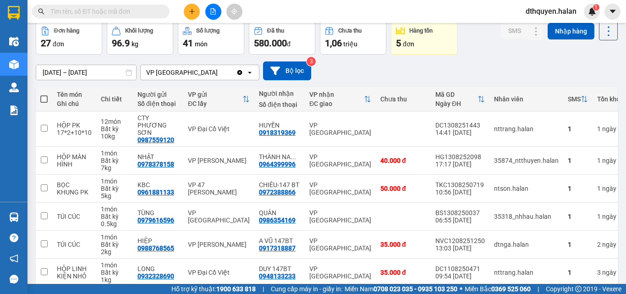
scroll to position [107, 0]
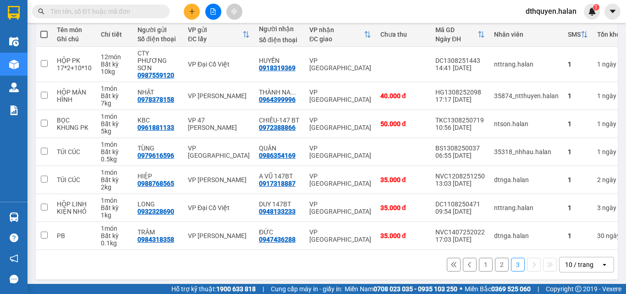
click at [115, 16] on input "text" at bounding box center [104, 11] width 108 height 10
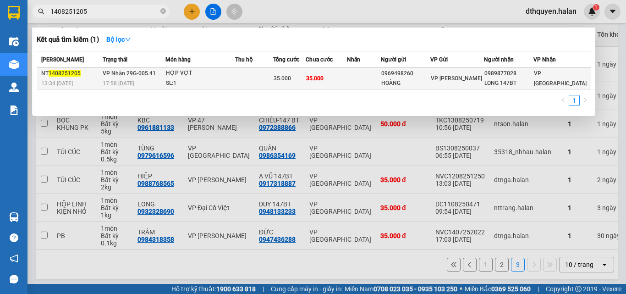
type input "1408251205"
click at [117, 76] on span "VP Nhận 29G-005.41" at bounding box center [129, 73] width 53 height 6
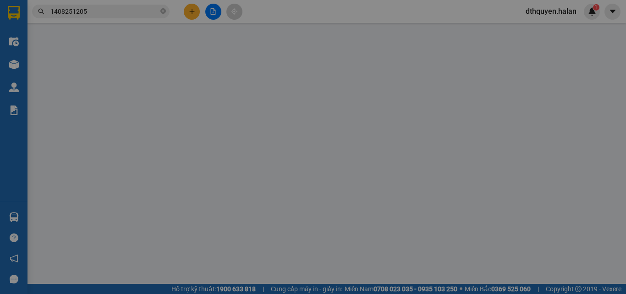
type input "0969498260"
type input "HOÀNG"
type input "0989877028"
type input "LONG 147BT"
type input "35.000"
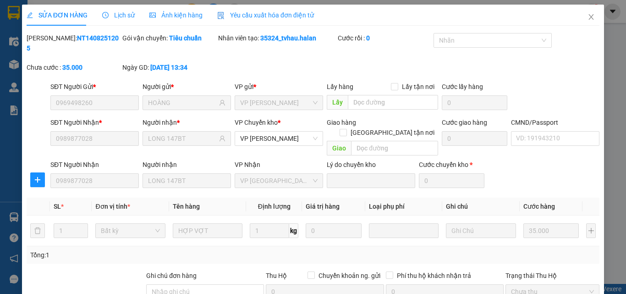
scroll to position [97, 0]
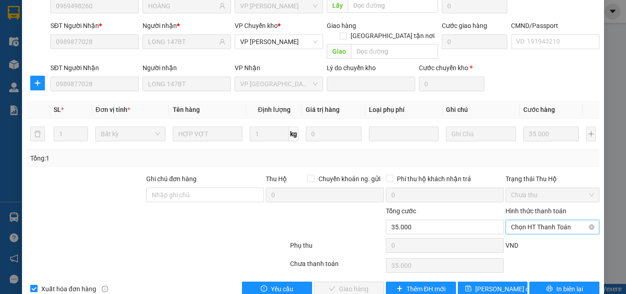
click at [526, 220] on span "Chọn HT Thanh Toán" at bounding box center [552, 227] width 83 height 14
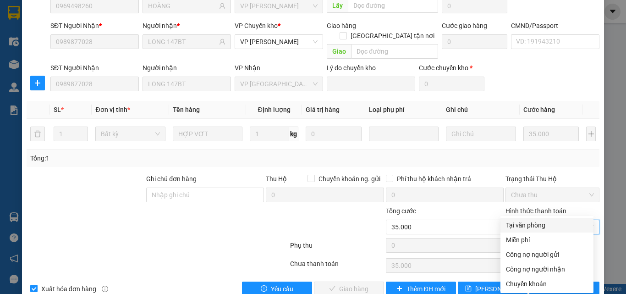
click at [526, 228] on div "Tại văn phòng" at bounding box center [547, 225] width 82 height 10
type input "0"
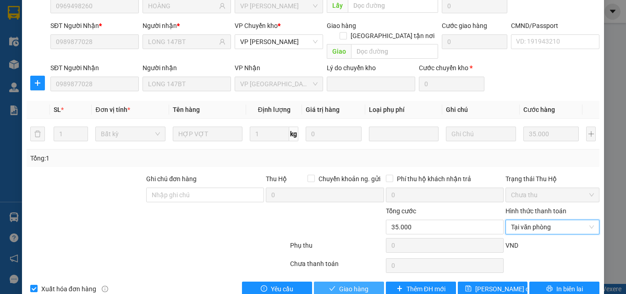
click at [339, 284] on span "Giao hàng" at bounding box center [353, 289] width 29 height 10
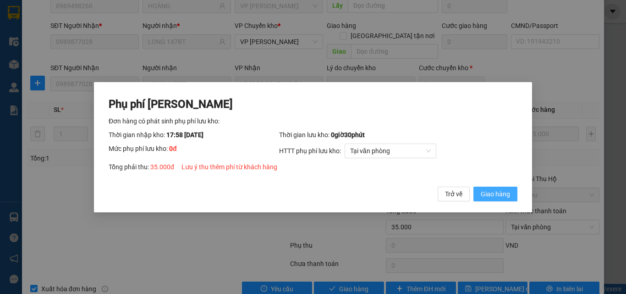
click at [494, 195] on span "Giao hàng" at bounding box center [495, 193] width 29 height 10
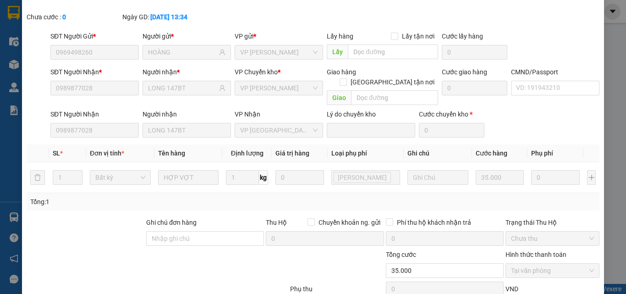
scroll to position [0, 0]
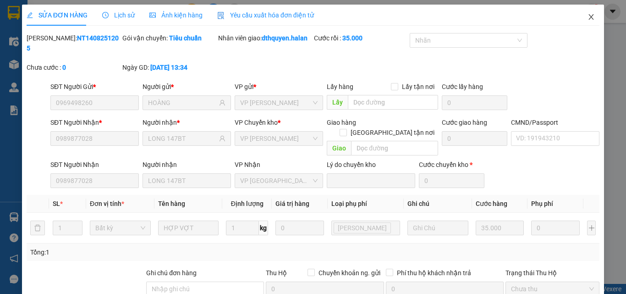
click at [589, 15] on icon "close" at bounding box center [591, 16] width 5 height 5
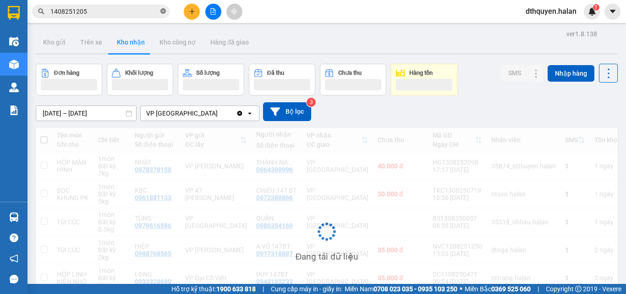
click at [164, 11] on icon "close-circle" at bounding box center [162, 10] width 5 height 5
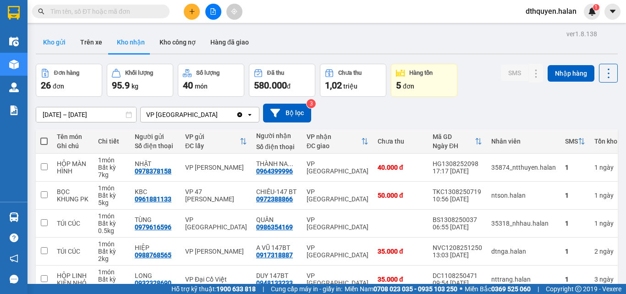
click at [51, 43] on button "Kho gửi" at bounding box center [54, 42] width 37 height 22
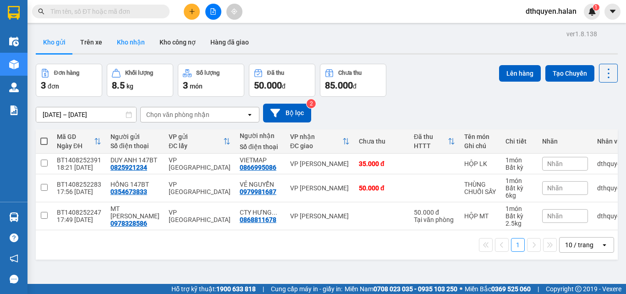
click at [126, 36] on button "Kho nhận" at bounding box center [131, 42] width 43 height 22
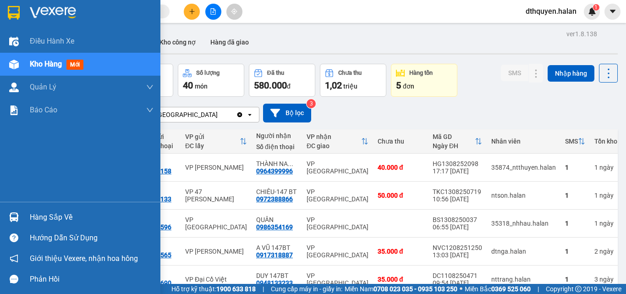
drag, startPoint x: 38, startPoint y: 220, endPoint x: 85, endPoint y: 232, distance: 48.2
click at [39, 220] on div "Hàng sắp về" at bounding box center [92, 217] width 124 height 14
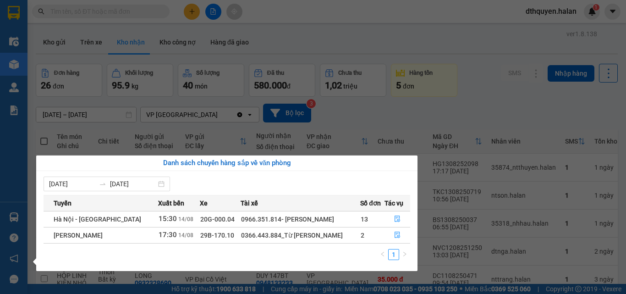
click at [372, 122] on section "Kết quả tìm kiếm ( 1 ) Bộ lọc Mã ĐH Trạng thái Món hàng Thu hộ Tổng cước Chưa c…" at bounding box center [313, 147] width 626 height 294
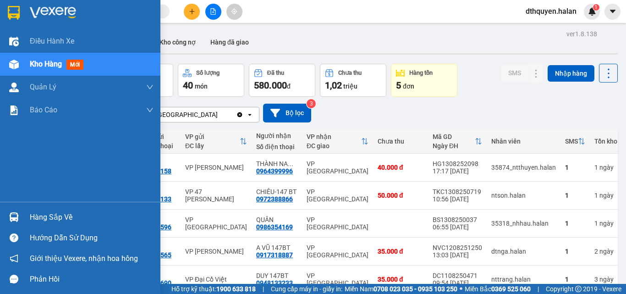
click at [39, 215] on div "Hàng sắp về" at bounding box center [92, 217] width 124 height 14
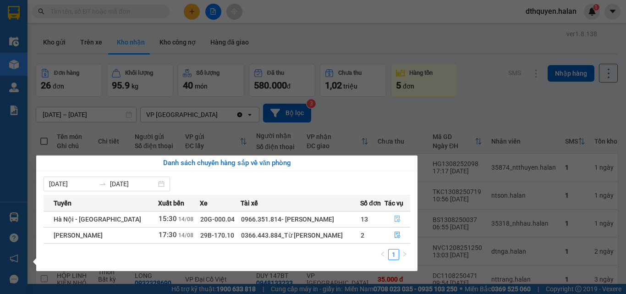
click at [395, 220] on icon "file-done" at bounding box center [397, 218] width 6 height 6
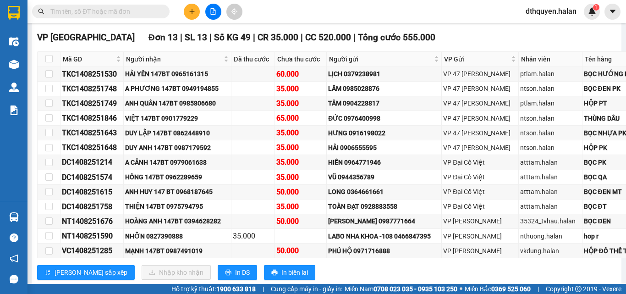
scroll to position [458, 0]
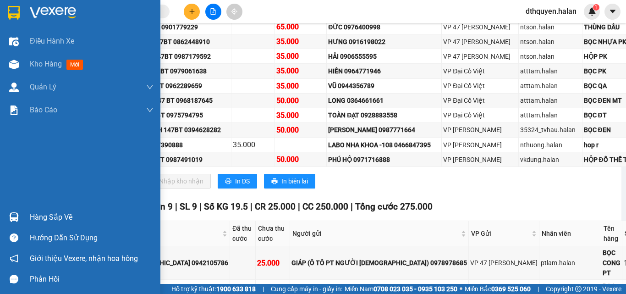
drag, startPoint x: 48, startPoint y: 66, endPoint x: 621, endPoint y: 167, distance: 581.6
click at [48, 66] on span "Kho hàng" at bounding box center [46, 64] width 32 height 9
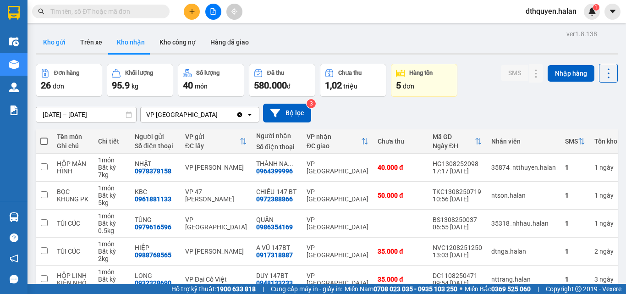
click at [62, 43] on button "Kho gửi" at bounding box center [54, 42] width 37 height 22
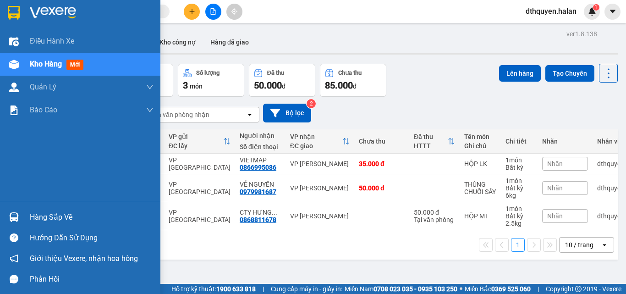
click at [50, 214] on div "Hàng sắp về" at bounding box center [92, 217] width 124 height 14
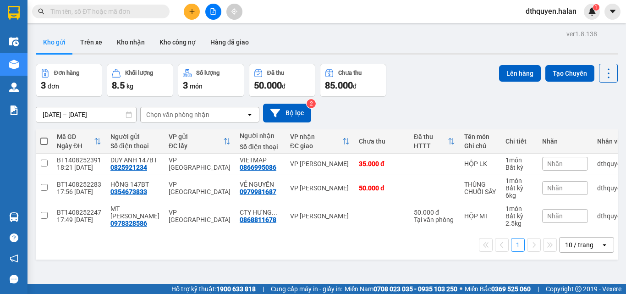
click at [132, 12] on section "Kết quả tìm kiếm ( 1 ) Bộ lọc Mã ĐH Trạng thái Món hàng Thu hộ Tổng cước Chưa c…" at bounding box center [313, 147] width 626 height 294
click at [132, 12] on input "text" at bounding box center [104, 11] width 108 height 10
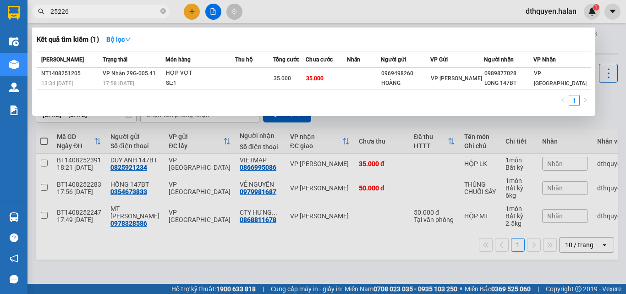
type input "252264"
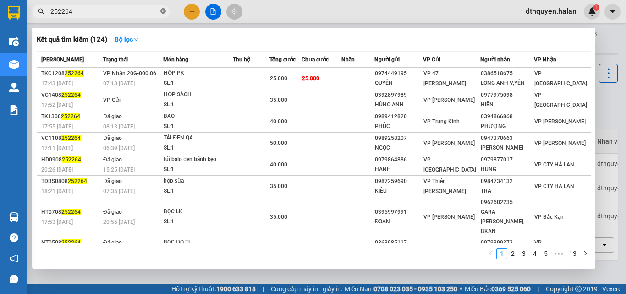
click at [164, 11] on icon "close-circle" at bounding box center [162, 10] width 5 height 5
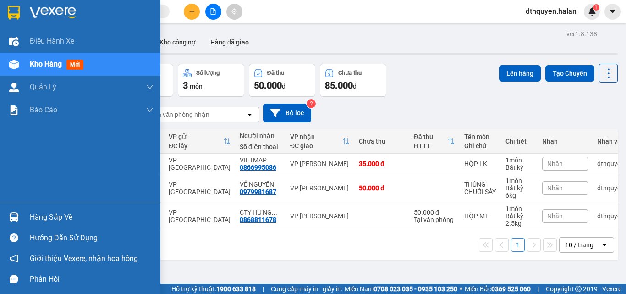
click at [48, 59] on div "Kho hàng mới" at bounding box center [58, 63] width 57 height 11
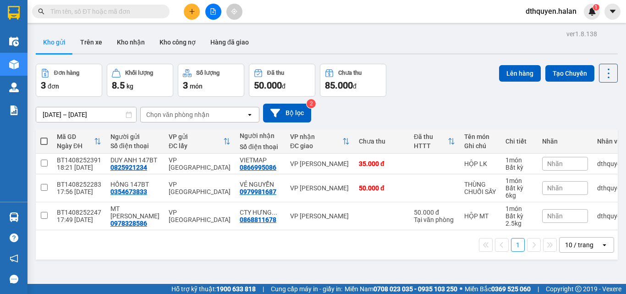
drag, startPoint x: 75, startPoint y: 11, endPoint x: 66, endPoint y: 10, distance: 8.8
click at [67, 11] on input "text" at bounding box center [104, 11] width 108 height 10
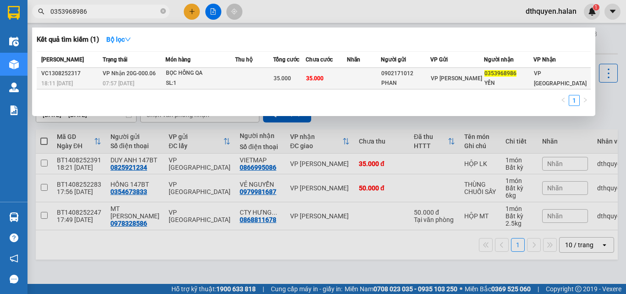
type input "0353968986"
click at [159, 77] on td "VP Nhận 20G-000.06 07:57 - 14/08" at bounding box center [132, 79] width 65 height 22
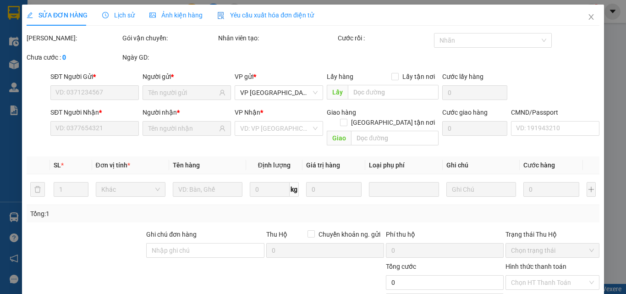
type input "0902171012"
type input "PHAN"
type input "0353968986"
type input "YẾN"
type input "35.000"
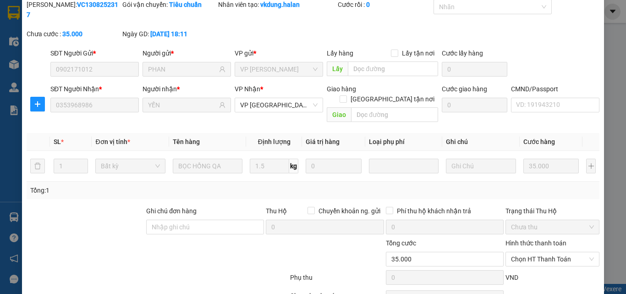
scroll to position [66, 0]
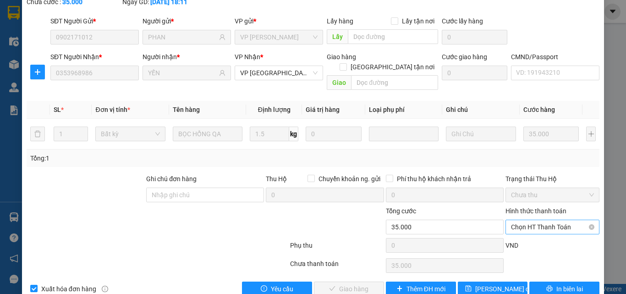
click at [517, 220] on span "Chọn HT Thanh Toán" at bounding box center [552, 227] width 83 height 14
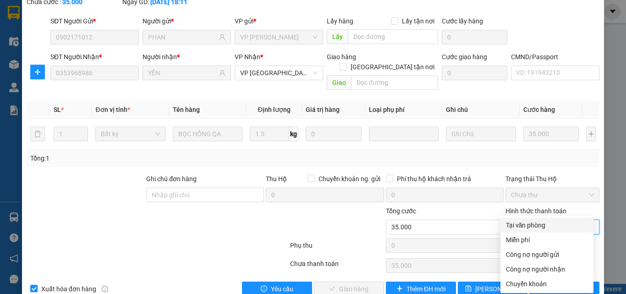
click at [517, 228] on div "Tại văn phòng" at bounding box center [547, 225] width 82 height 10
type input "0"
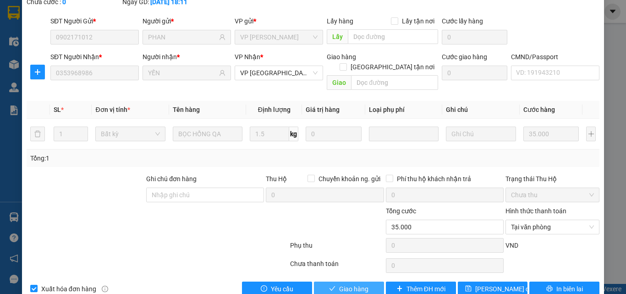
click at [352, 281] on button "Giao hàng" at bounding box center [349, 288] width 70 height 15
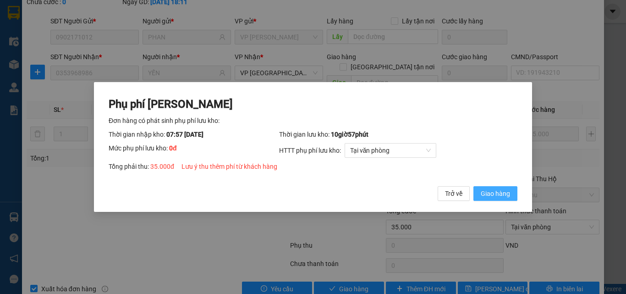
click at [488, 192] on span "Giao hàng" at bounding box center [495, 193] width 29 height 10
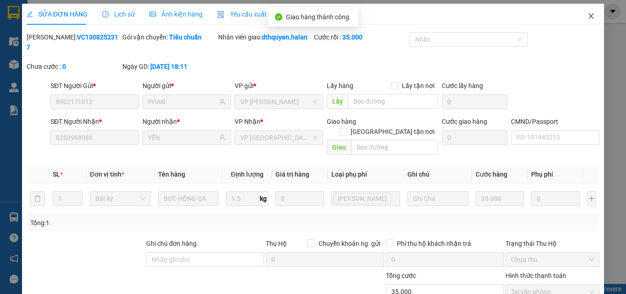
scroll to position [0, 0]
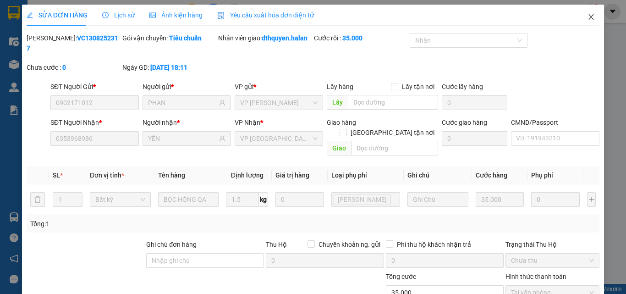
drag, startPoint x: 585, startPoint y: 19, endPoint x: 536, endPoint y: 2, distance: 51.9
click at [587, 19] on icon "close" at bounding box center [590, 16] width 7 height 7
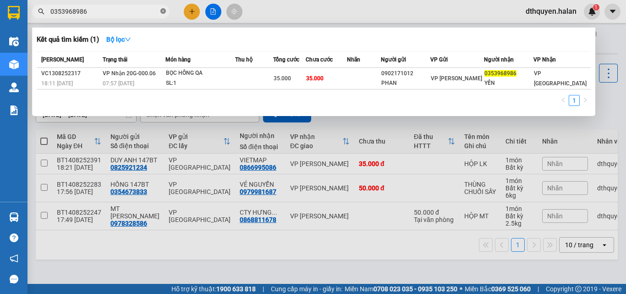
click at [164, 10] on icon "close-circle" at bounding box center [162, 10] width 5 height 5
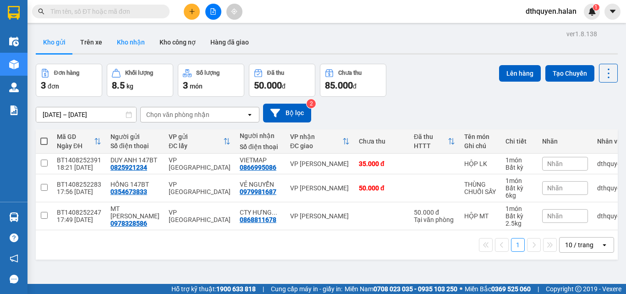
click at [134, 43] on button "Kho nhận" at bounding box center [131, 42] width 43 height 22
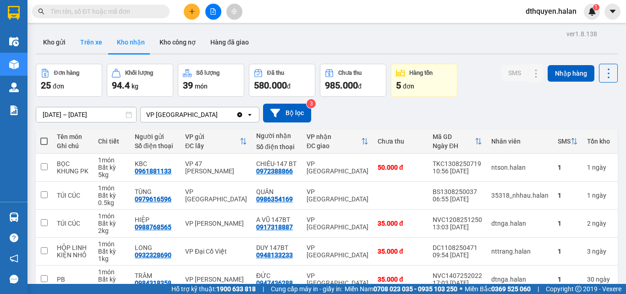
click at [73, 39] on button "Trên xe" at bounding box center [91, 42] width 37 height 22
type input "07/12/2011 – 14/08/2025"
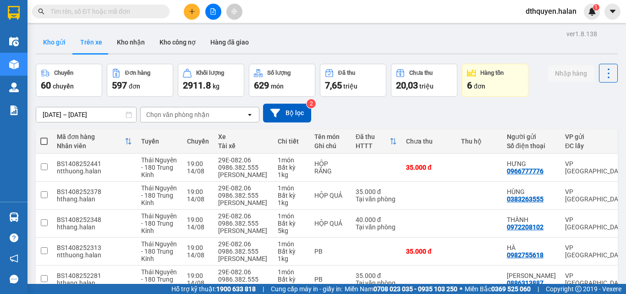
click at [56, 43] on button "Kho gửi" at bounding box center [54, 42] width 37 height 22
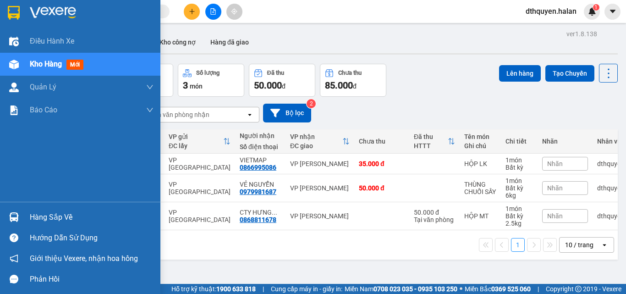
click at [37, 61] on span "Kho hàng" at bounding box center [46, 64] width 32 height 9
click at [49, 215] on div "Hàng sắp về" at bounding box center [92, 217] width 124 height 14
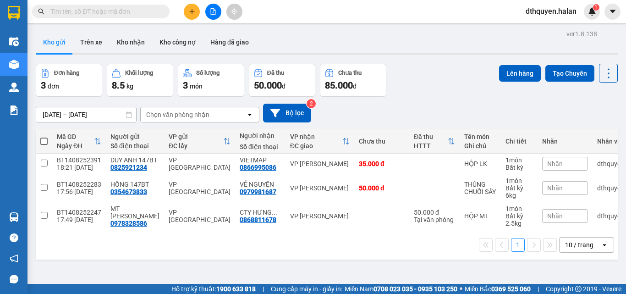
click at [424, 104] on section "Kết quả tìm kiếm ( 1 ) Bộ lọc Mã ĐH Trạng thái Món hàng Thu hộ Tổng cước Chưa c…" at bounding box center [313, 147] width 626 height 294
click at [132, 44] on button "Kho nhận" at bounding box center [131, 42] width 43 height 22
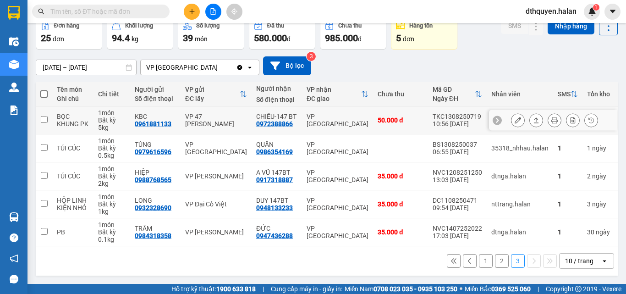
scroll to position [51, 0]
click at [479, 260] on button "1" at bounding box center [486, 261] width 14 height 14
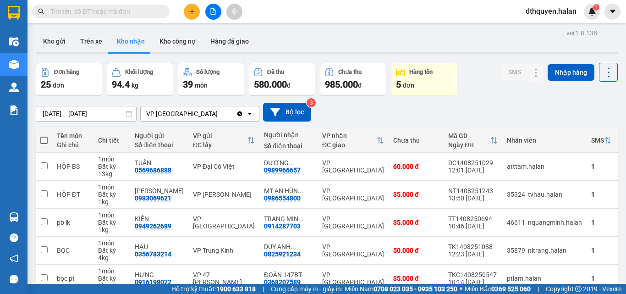
scroll to position [0, 0]
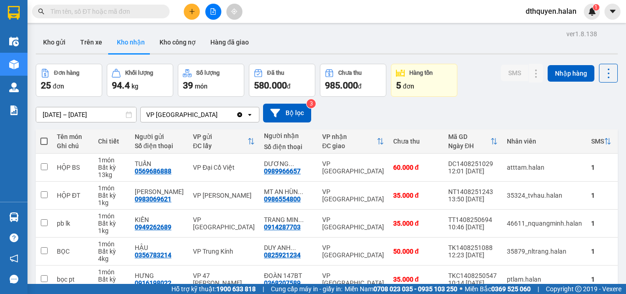
click at [33, 28] on div "ver 1.8.138 Kho gửi Trên xe Kho nhận Kho công nợ Hàng đã giao Đơn hàng 25 đơn K…" at bounding box center [326, 246] width 589 height 439
click at [44, 35] on button "Kho gửi" at bounding box center [54, 42] width 37 height 22
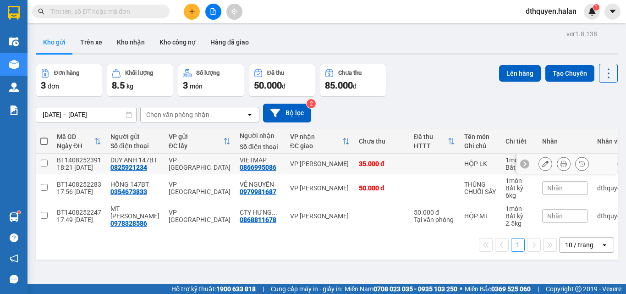
click at [559, 171] on button at bounding box center [563, 164] width 13 height 16
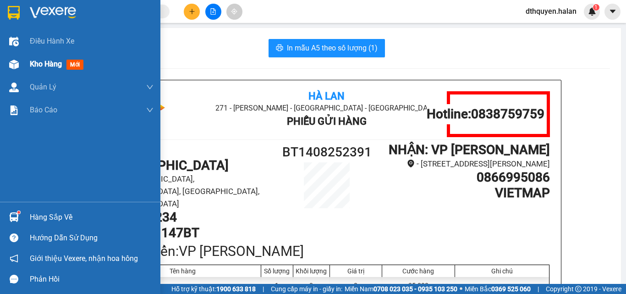
click at [37, 62] on span "Kho hàng" at bounding box center [46, 64] width 32 height 9
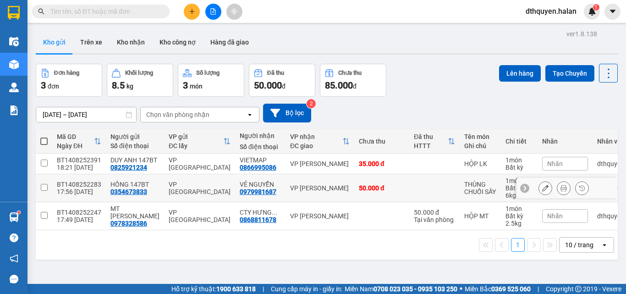
click at [560, 191] on icon at bounding box center [563, 188] width 6 height 6
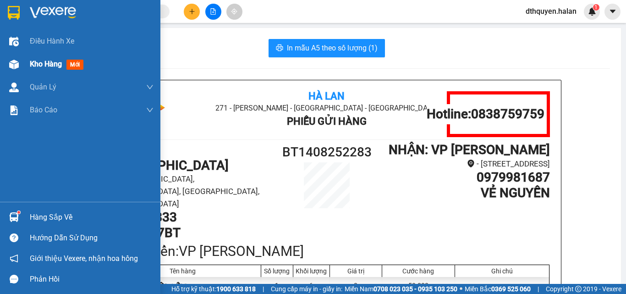
click at [40, 60] on span "Kho hàng" at bounding box center [46, 64] width 32 height 9
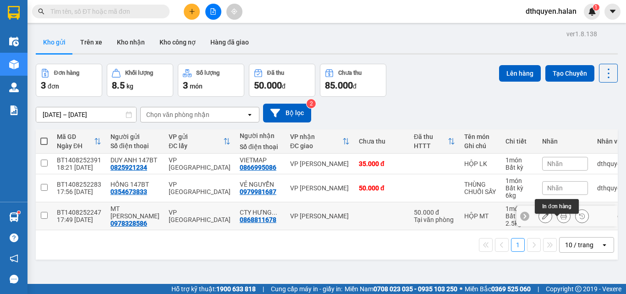
click at [560, 219] on icon at bounding box center [563, 216] width 6 height 6
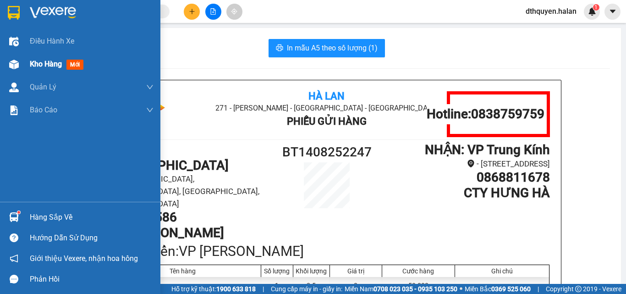
click at [29, 63] on div "Kho hàng mới" at bounding box center [80, 64] width 160 height 23
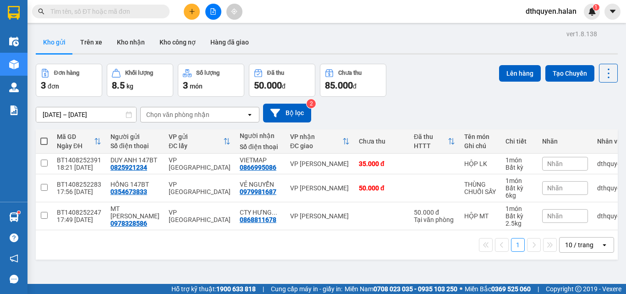
click at [42, 141] on span at bounding box center [43, 140] width 7 height 7
click at [44, 137] on input "checkbox" at bounding box center [44, 137] width 0 height 0
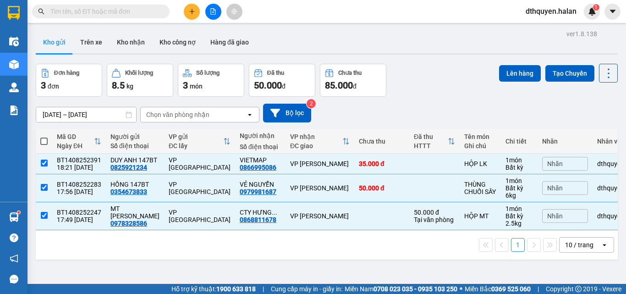
checkbox input "true"
copy div "0868811678"
drag, startPoint x: 227, startPoint y: 227, endPoint x: 264, endPoint y: 225, distance: 37.6
click at [264, 223] on div "CTY HƯNG ... 0868811678" at bounding box center [260, 216] width 41 height 15
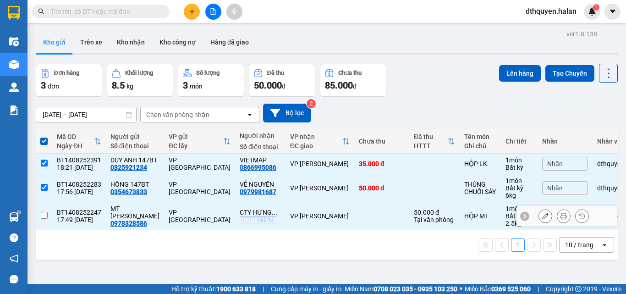
checkbox input "false"
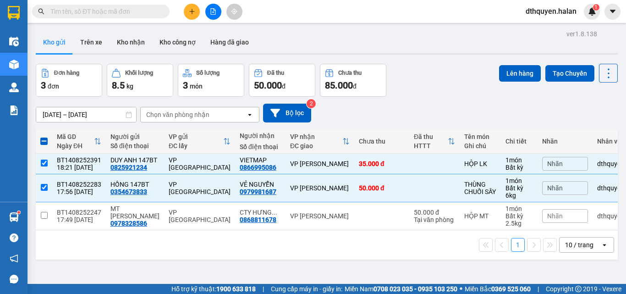
click at [142, 13] on input "text" at bounding box center [104, 11] width 108 height 10
paste input "0868811678"
type input "0868811678"
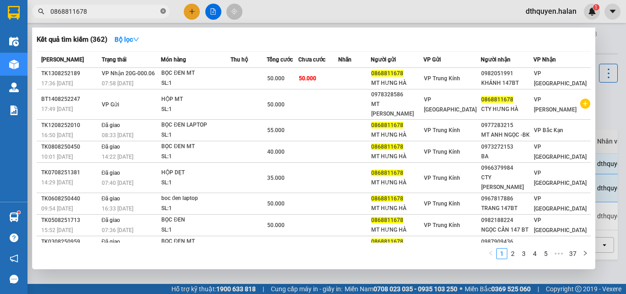
click at [163, 11] on icon "close-circle" at bounding box center [162, 10] width 5 height 5
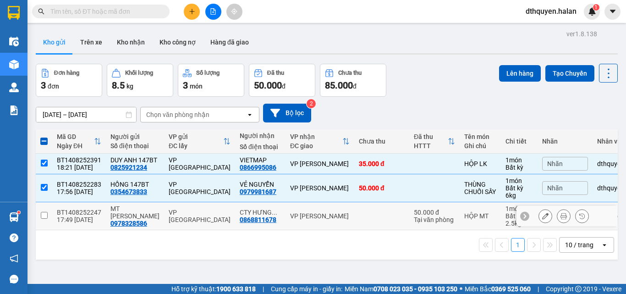
drag, startPoint x: 46, startPoint y: 218, endPoint x: 96, endPoint y: 219, distance: 50.0
click at [47, 218] on td at bounding box center [44, 216] width 16 height 28
checkbox input "true"
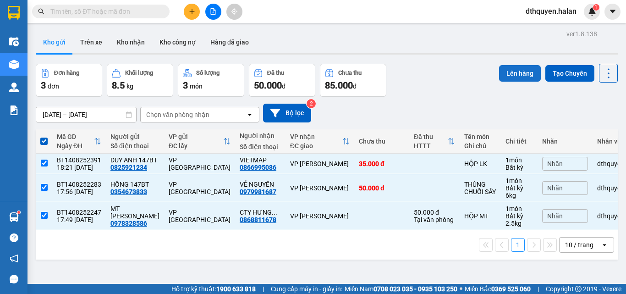
click at [514, 71] on button "Lên hàng" at bounding box center [520, 73] width 42 height 16
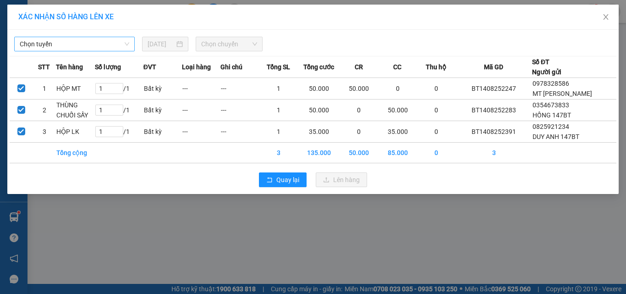
click at [87, 44] on span "Chọn tuyến" at bounding box center [75, 44] width 110 height 14
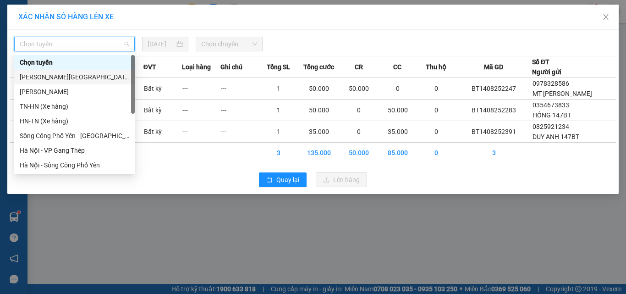
click at [85, 74] on div "Tuyên Quang - Thái Nguyên" at bounding box center [75, 77] width 110 height 10
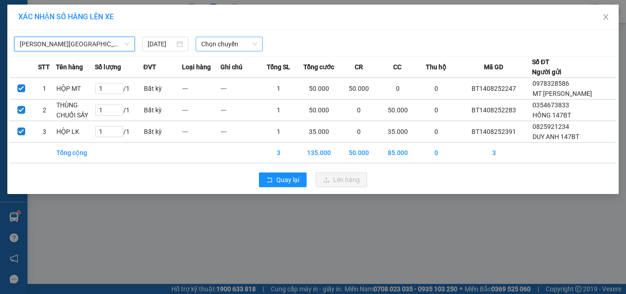
click at [218, 42] on span "Chọn chuyến" at bounding box center [229, 44] width 56 height 14
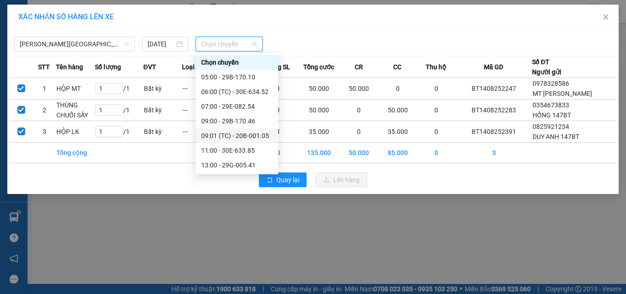
scroll to position [73, 0]
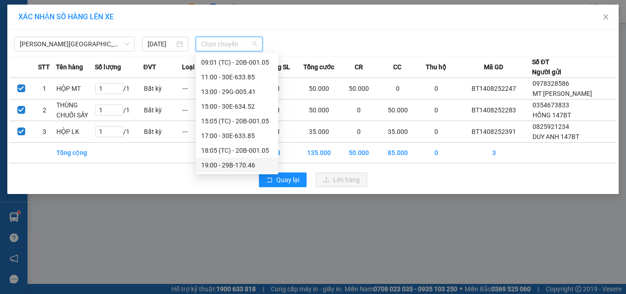
click at [244, 163] on div "19:00 - 29B-170.46" at bounding box center [236, 165] width 71 height 10
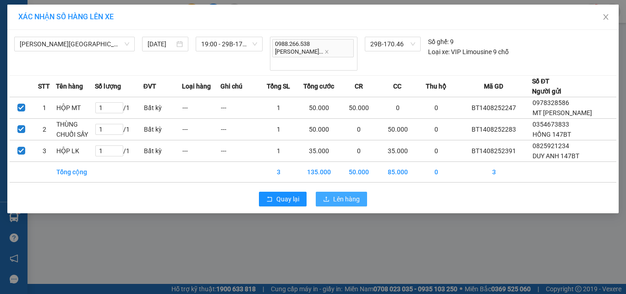
click at [355, 194] on span "Lên hàng" at bounding box center [346, 199] width 27 height 10
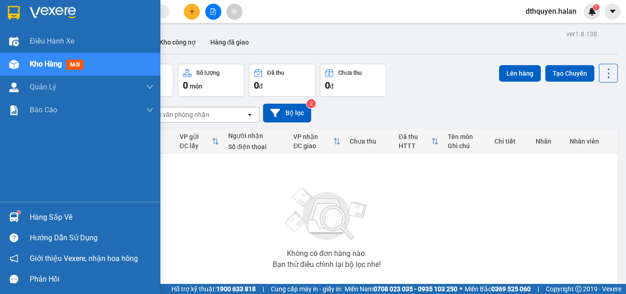
click at [64, 215] on div "Hàng sắp về" at bounding box center [92, 217] width 124 height 14
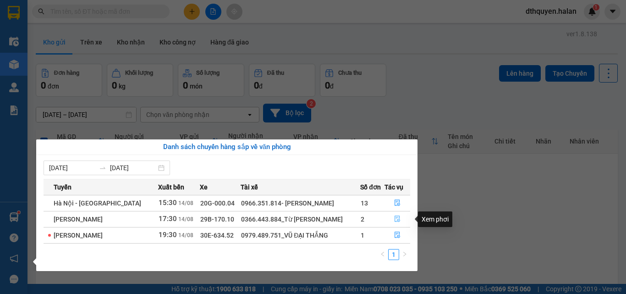
click at [396, 218] on icon "file-done" at bounding box center [397, 219] width 5 height 6
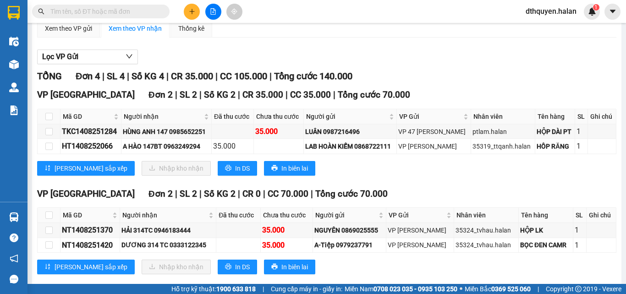
scroll to position [119, 0]
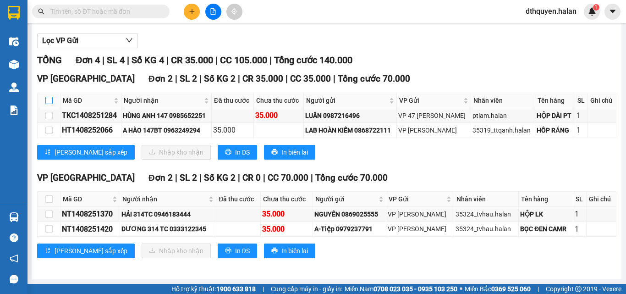
click at [52, 104] on input "checkbox" at bounding box center [48, 100] width 7 height 7
checkbox input "true"
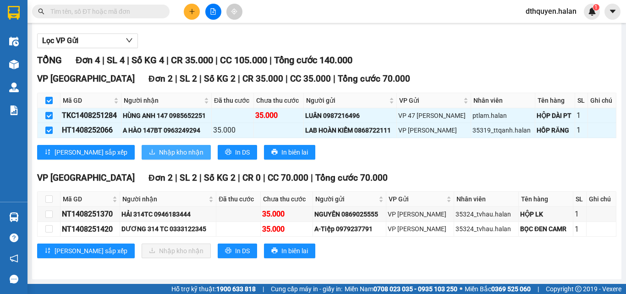
click at [159, 156] on span "Nhập kho nhận" at bounding box center [181, 152] width 44 height 10
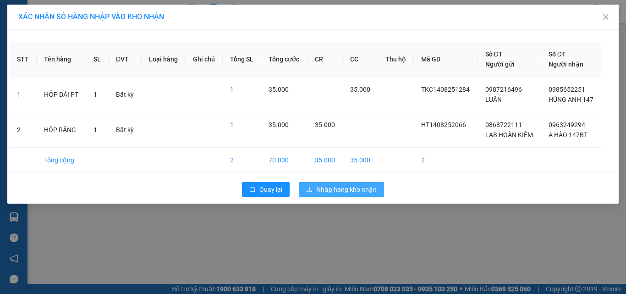
click at [344, 189] on span "Nhập hàng kho nhận" at bounding box center [346, 189] width 60 height 10
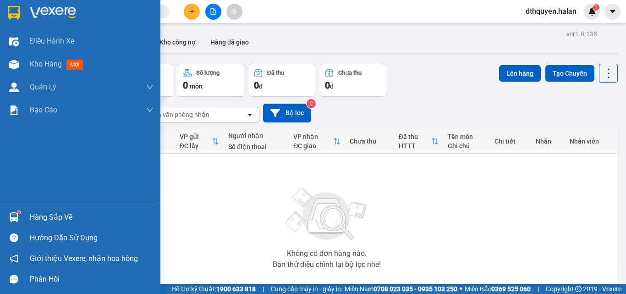
click at [57, 224] on div "Hàng sắp về" at bounding box center [80, 217] width 160 height 21
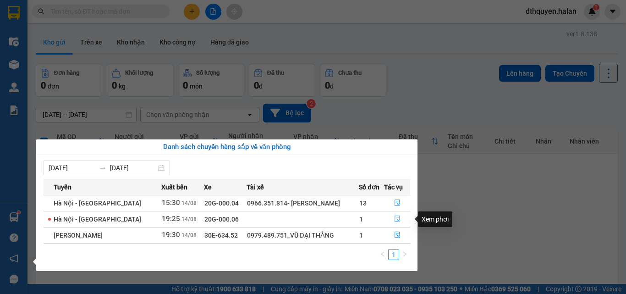
click at [397, 216] on icon "file-done" at bounding box center [397, 219] width 5 height 6
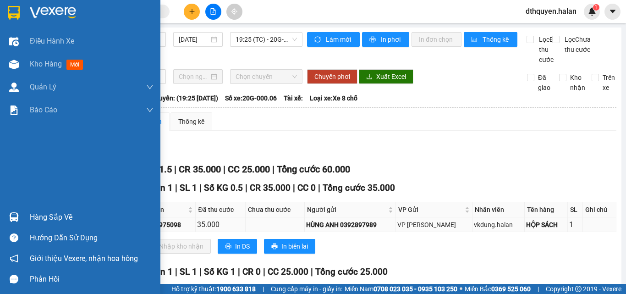
drag, startPoint x: 56, startPoint y: 218, endPoint x: 146, endPoint y: 229, distance: 90.5
click at [58, 217] on th at bounding box center [49, 209] width 23 height 15
click at [44, 213] on div "Hàng sắp về" at bounding box center [92, 217] width 124 height 14
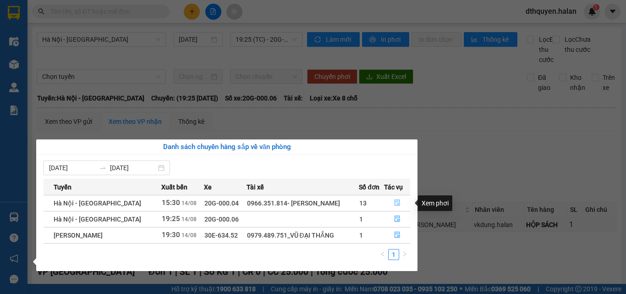
click at [395, 203] on icon "file-done" at bounding box center [397, 202] width 6 height 6
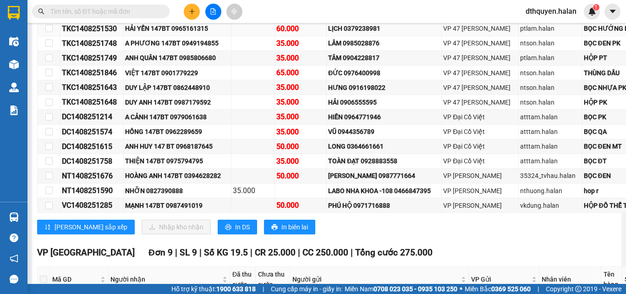
scroll to position [458, 0]
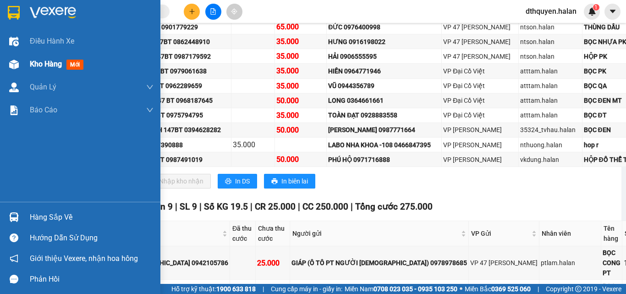
click at [42, 64] on span "Kho hàng" at bounding box center [46, 64] width 32 height 9
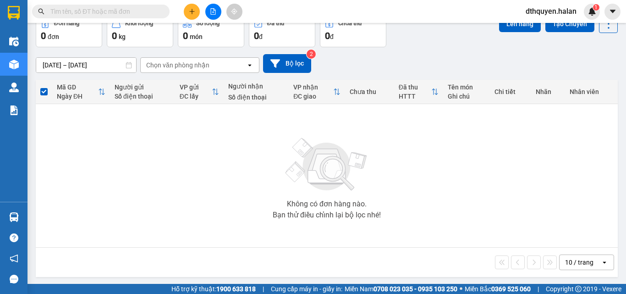
scroll to position [51, 0]
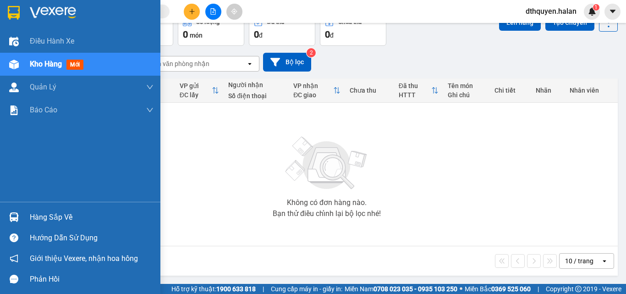
click at [68, 222] on div "Hàng sắp về" at bounding box center [92, 217] width 124 height 14
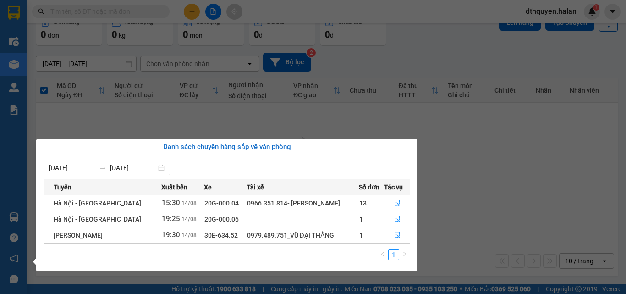
click at [496, 182] on section "Kết quả tìm kiếm ( 362 ) Bộ lọc Mã ĐH Trạng thái Món hàng Thu hộ Tổng cước Chưa…" at bounding box center [313, 147] width 626 height 294
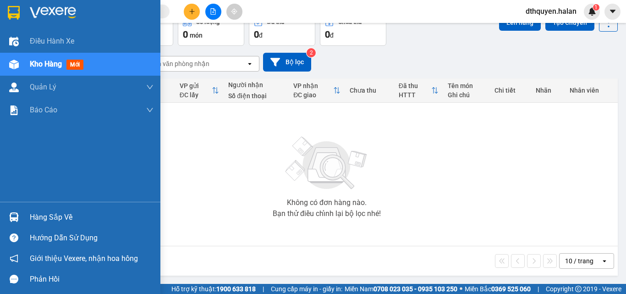
click at [46, 215] on div "Hàng sắp về" at bounding box center [92, 217] width 124 height 14
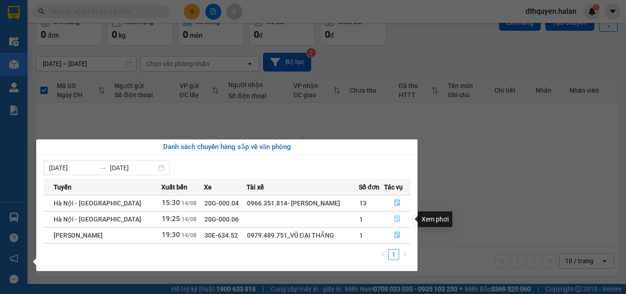
click at [398, 220] on icon "file-done" at bounding box center [397, 219] width 5 height 6
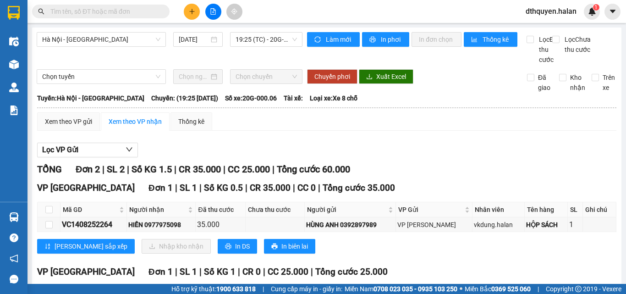
scroll to position [89, 0]
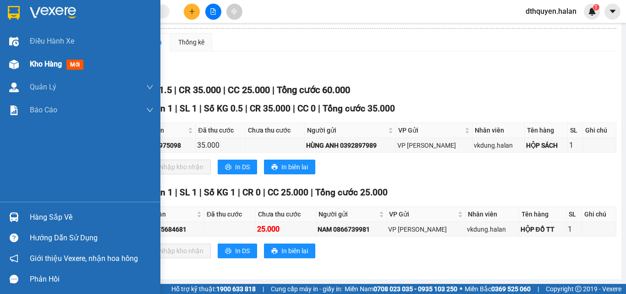
click at [44, 63] on span "Kho hàng" at bounding box center [46, 64] width 32 height 9
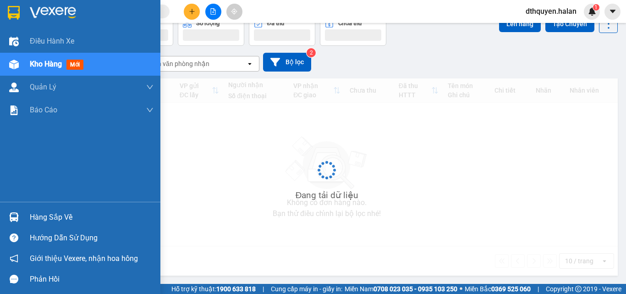
scroll to position [51, 0]
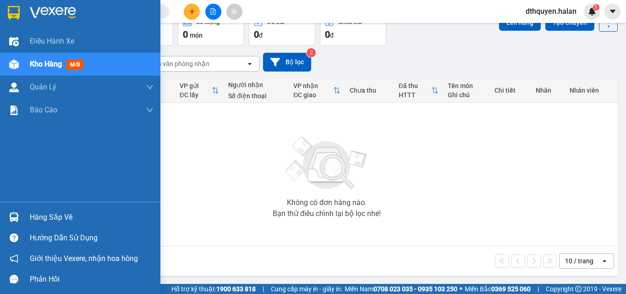
click at [46, 58] on div "Kho hàng mới" at bounding box center [92, 64] width 124 height 23
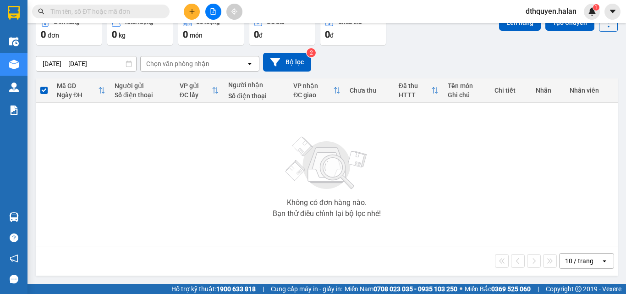
scroll to position [0, 0]
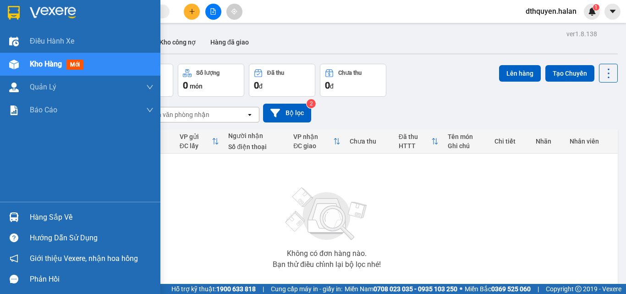
click at [43, 224] on div "Hàng sắp về" at bounding box center [92, 217] width 124 height 14
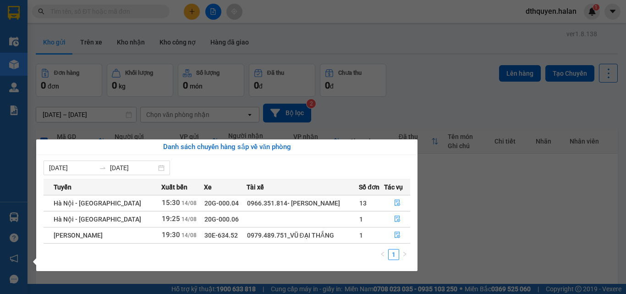
click at [125, 43] on section "Kết quả tìm kiếm ( 362 ) Bộ lọc Mã ĐH Trạng thái Món hàng Thu hộ Tổng cước Chưa…" at bounding box center [313, 147] width 626 height 294
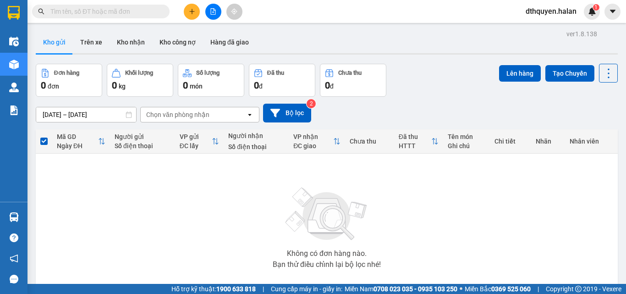
click at [125, 43] on button "Kho nhận" at bounding box center [131, 42] width 43 height 22
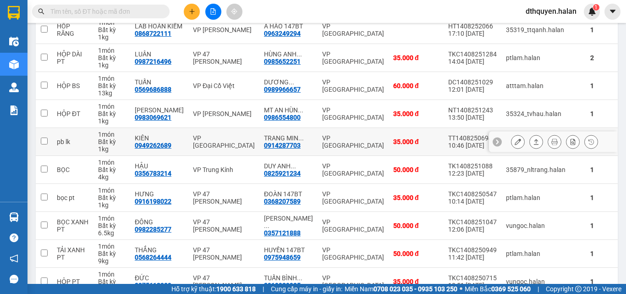
scroll to position [191, 0]
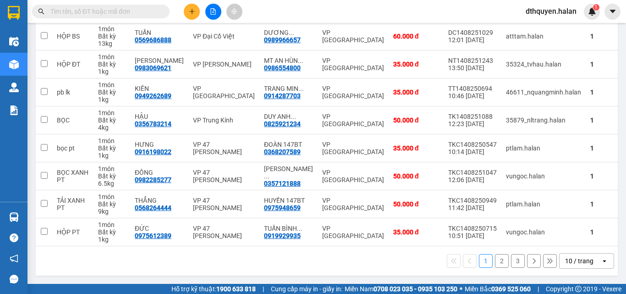
click at [497, 263] on button "2" at bounding box center [502, 261] width 14 height 14
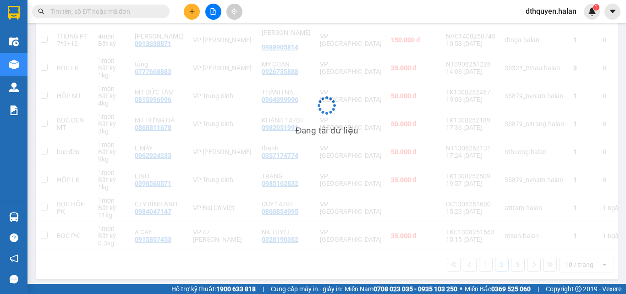
scroll to position [183, 0]
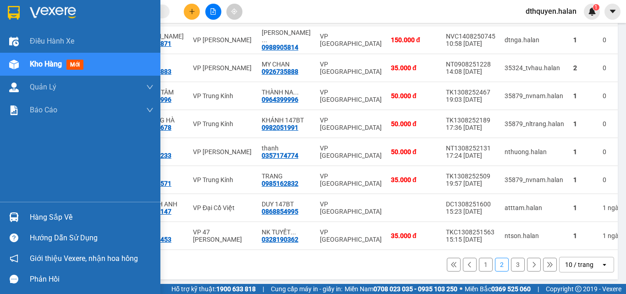
click at [50, 212] on div "Hàng sắp về" at bounding box center [92, 217] width 124 height 14
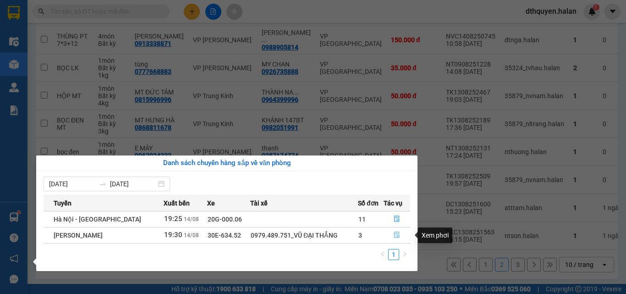
click at [398, 235] on icon "file-done" at bounding box center [397, 234] width 6 height 6
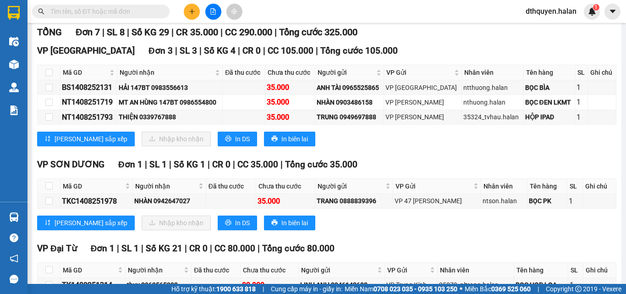
scroll to position [137, 0]
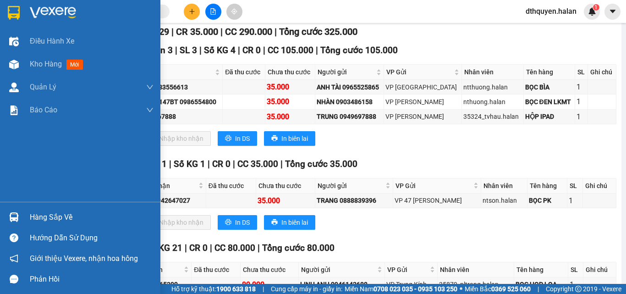
click at [67, 210] on div "Hàng sắp về" at bounding box center [92, 217] width 124 height 14
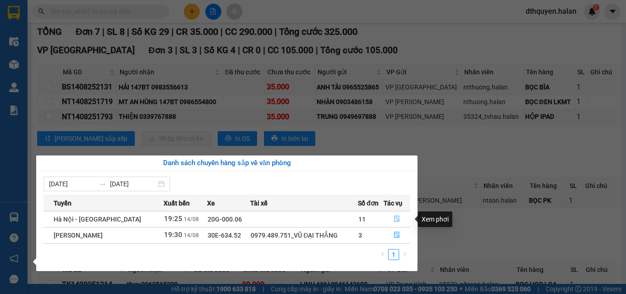
click at [395, 219] on icon "file-done" at bounding box center [397, 218] width 6 height 6
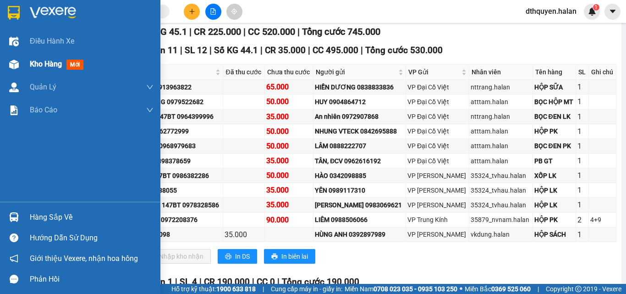
click at [36, 57] on div "Kho hàng mới" at bounding box center [92, 64] width 124 height 23
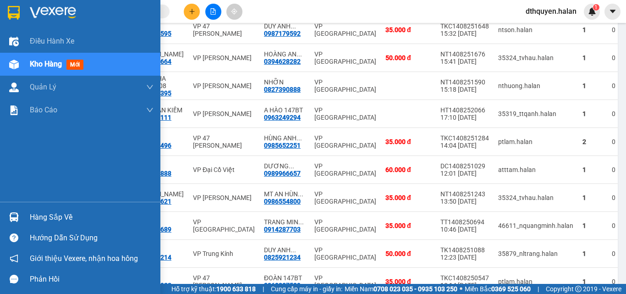
click at [41, 223] on div "Hàng sắp về" at bounding box center [92, 217] width 124 height 14
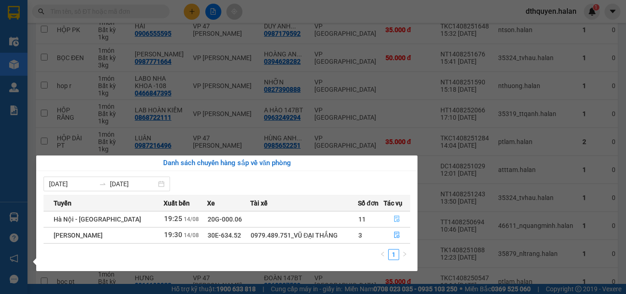
click at [396, 216] on icon "file-done" at bounding box center [396, 219] width 5 height 6
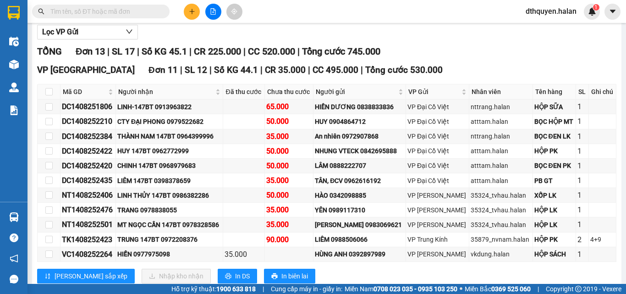
scroll to position [137, 0]
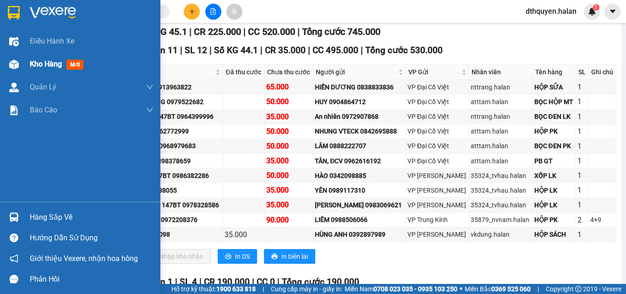
click at [39, 58] on div "Kho hàng mới" at bounding box center [92, 64] width 124 height 23
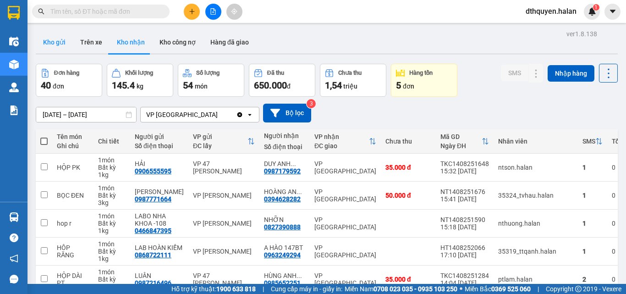
click at [56, 40] on button "Kho gửi" at bounding box center [54, 42] width 37 height 22
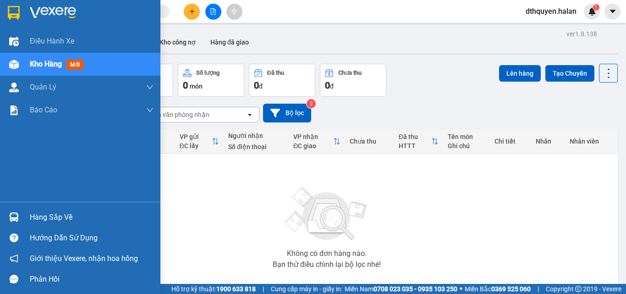
drag, startPoint x: 55, startPoint y: 216, endPoint x: 83, endPoint y: 220, distance: 28.8
click at [60, 216] on div "Hàng sắp về" at bounding box center [92, 217] width 124 height 14
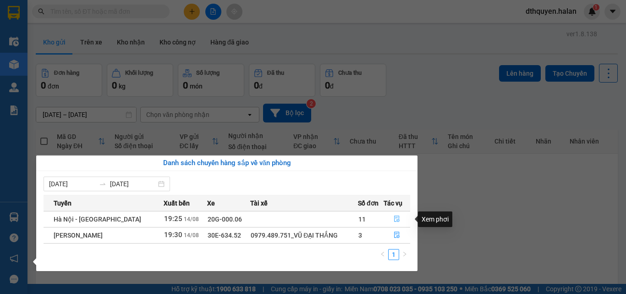
click at [395, 216] on icon "file-done" at bounding box center [397, 218] width 6 height 6
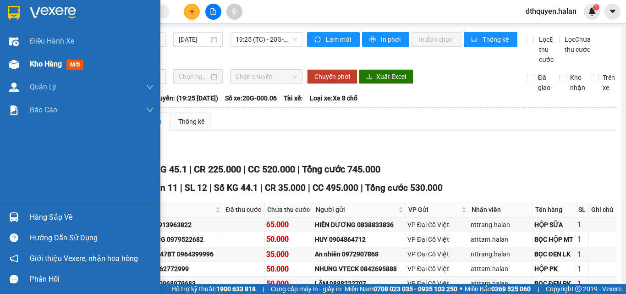
click at [36, 64] on span "Kho hàng" at bounding box center [46, 64] width 32 height 9
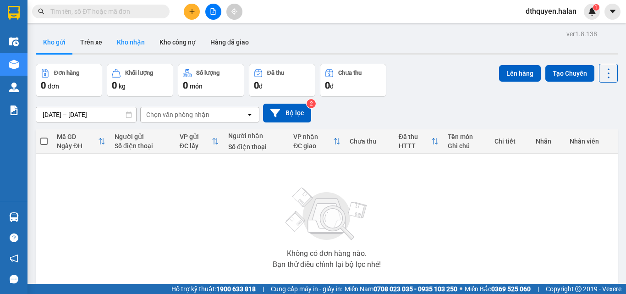
click at [129, 43] on button "Kho nhận" at bounding box center [131, 42] width 43 height 22
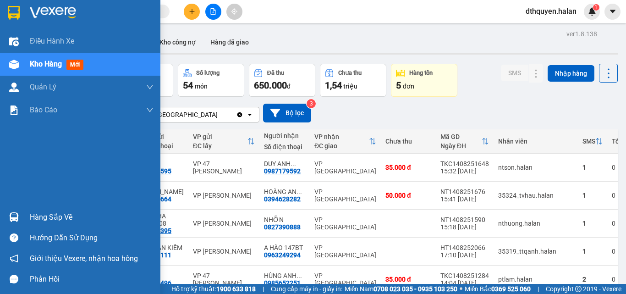
click at [33, 209] on div "Hàng sắp về" at bounding box center [80, 217] width 160 height 21
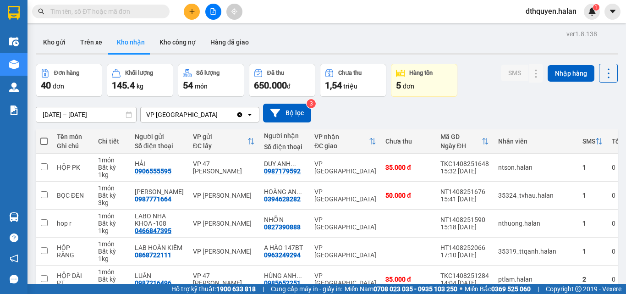
click at [392, 114] on section "Kết quả tìm kiếm ( 362 ) Bộ lọc Mã ĐH Trạng thái Món hàng Thu hộ Tổng cước Chưa…" at bounding box center [313, 147] width 626 height 294
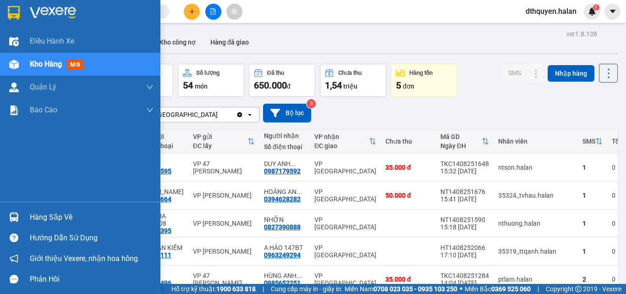
click at [38, 214] on div "Hàng sắp về" at bounding box center [92, 217] width 124 height 14
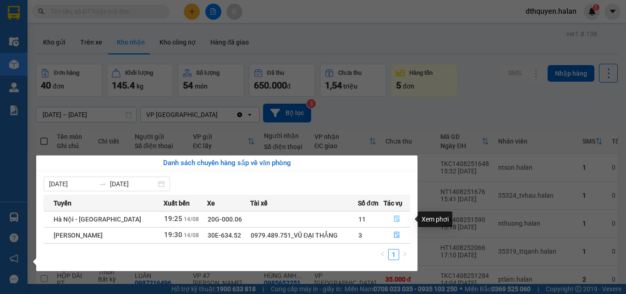
click at [395, 217] on icon "file-done" at bounding box center [397, 218] width 6 height 6
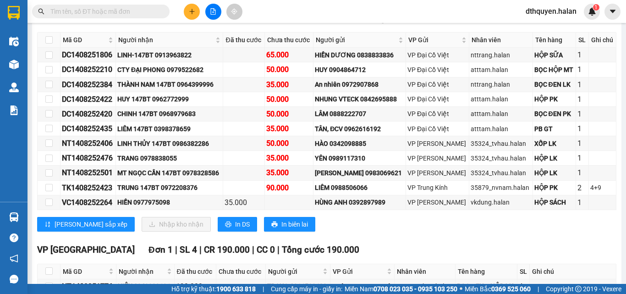
scroll to position [183, 0]
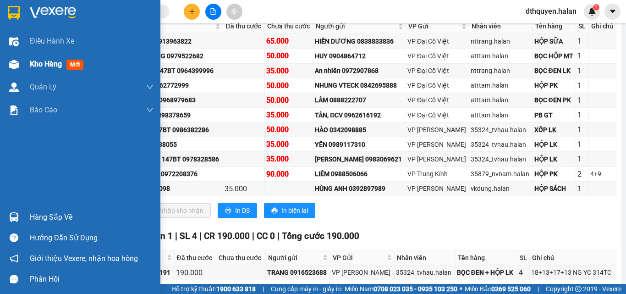
click at [42, 64] on span "Kho hàng" at bounding box center [46, 64] width 32 height 9
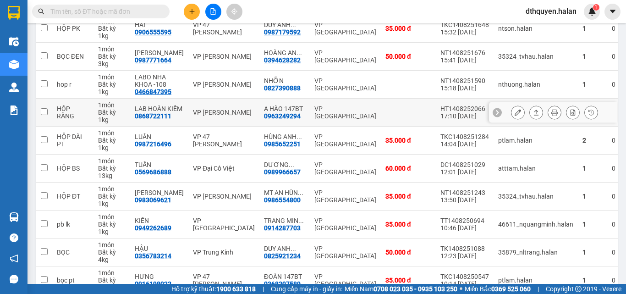
scroll to position [191, 0]
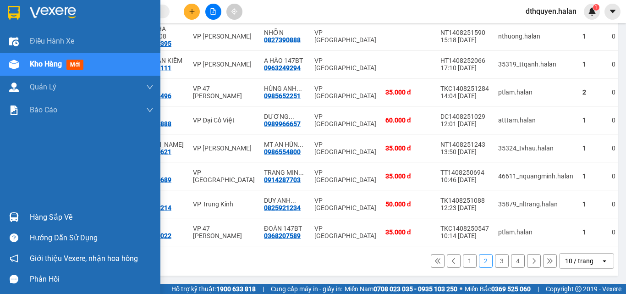
click at [43, 214] on div "Hàng sắp về" at bounding box center [92, 217] width 124 height 14
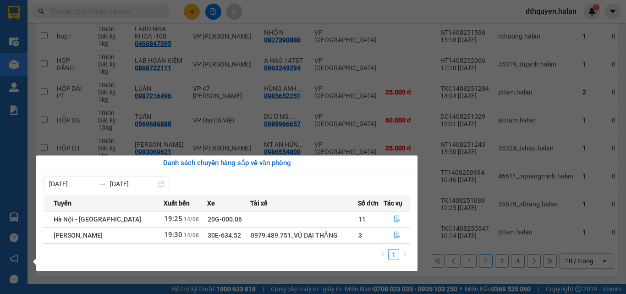
click at [250, 102] on section "Kết quả tìm kiếm ( 362 ) Bộ lọc Mã ĐH Trạng thái Món hàng Thu hộ Tổng cước Chưa…" at bounding box center [313, 147] width 626 height 294
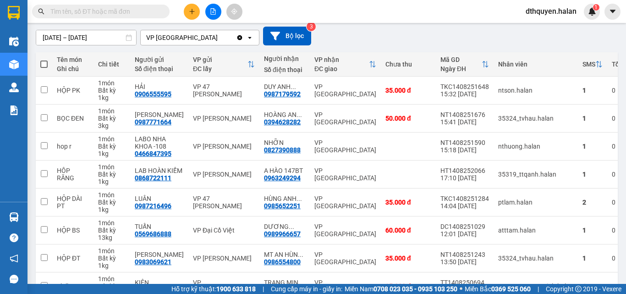
scroll to position [0, 0]
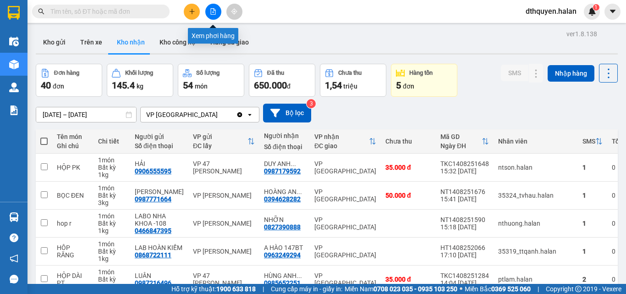
click at [213, 10] on icon "file-add" at bounding box center [213, 11] width 6 height 6
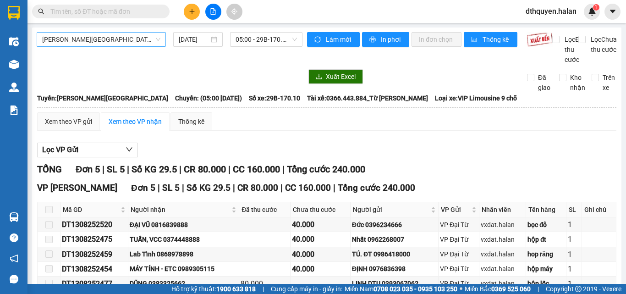
click at [148, 38] on span "Tuyên Quang - Thái Nguyên" at bounding box center [101, 40] width 118 height 14
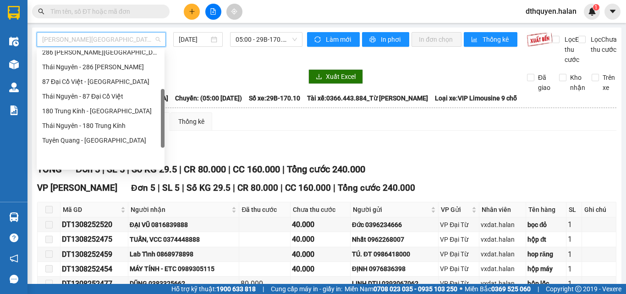
scroll to position [161, 0]
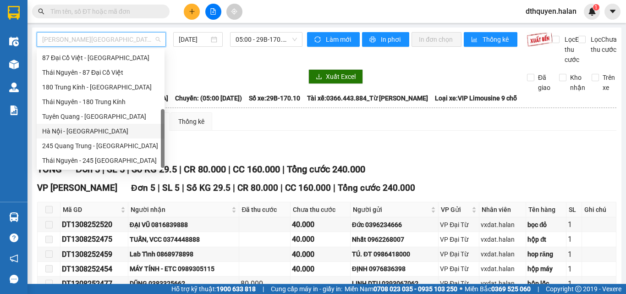
click at [93, 131] on div "Hà Nội - [GEOGRAPHIC_DATA]" at bounding box center [100, 131] width 117 height 10
type input "[DATE]"
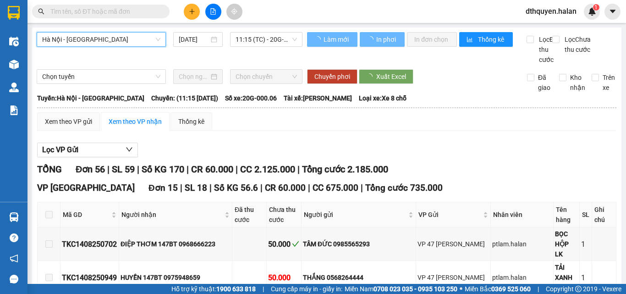
click at [282, 40] on span "11:15 (TC) - 20G-000.06" at bounding box center [266, 40] width 61 height 14
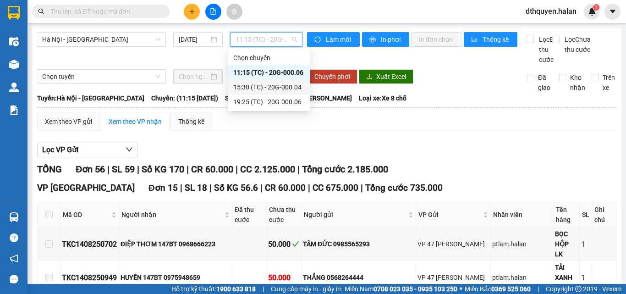
click at [259, 86] on div "15:30 (TC) - 20G-000.04" at bounding box center [268, 87] width 71 height 10
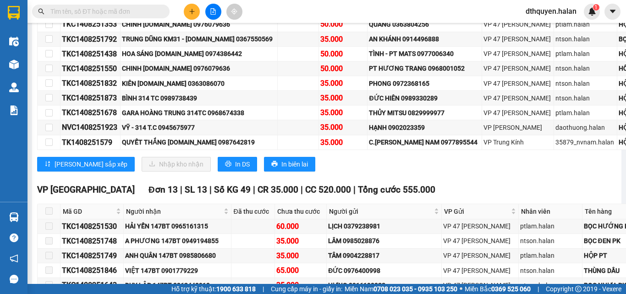
scroll to position [229, 0]
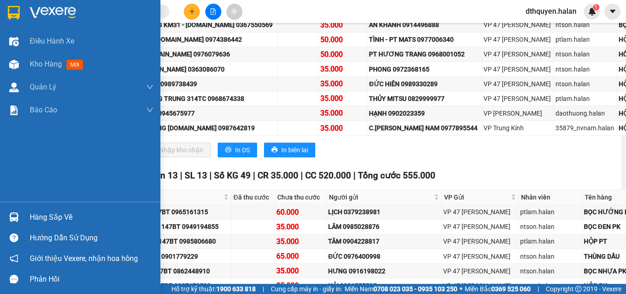
click at [65, 214] on div "Hàng sắp về" at bounding box center [92, 217] width 124 height 14
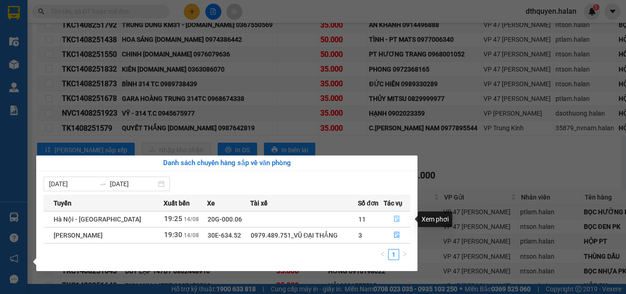
click at [395, 217] on icon "file-done" at bounding box center [397, 218] width 6 height 6
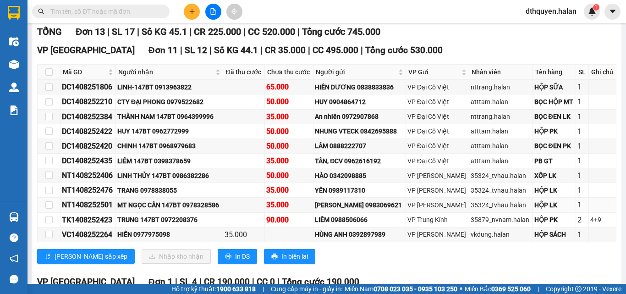
scroll to position [275, 0]
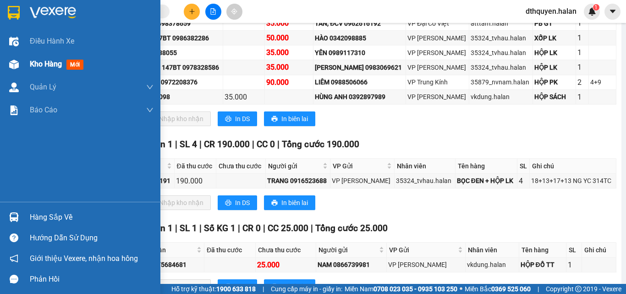
click at [48, 66] on span "Kho hàng" at bounding box center [46, 64] width 32 height 9
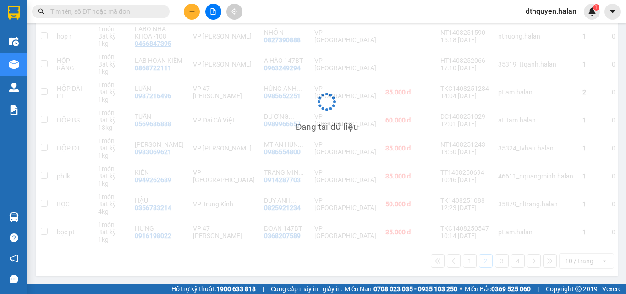
scroll to position [191, 0]
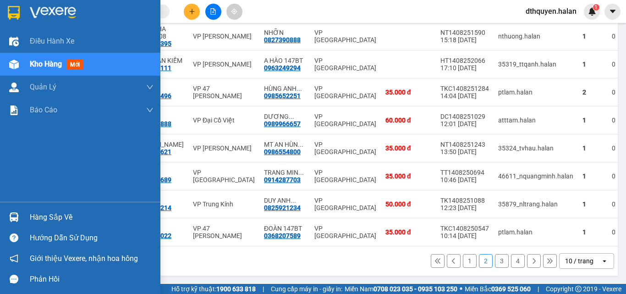
click at [45, 65] on span "Kho hàng" at bounding box center [46, 64] width 32 height 9
drag, startPoint x: 54, startPoint y: 217, endPoint x: 292, endPoint y: 277, distance: 245.9
click at [55, 216] on div "Hàng sắp về" at bounding box center [92, 217] width 124 height 14
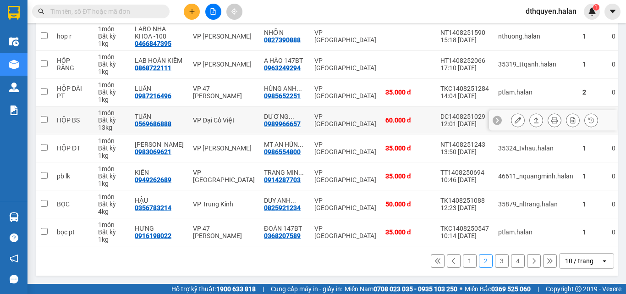
click at [410, 123] on section "Kết quả tìm kiếm ( 362 ) Bộ lọc Mã ĐH Trạng thái Món hàng Thu hộ Tổng cước Chưa…" at bounding box center [313, 147] width 626 height 294
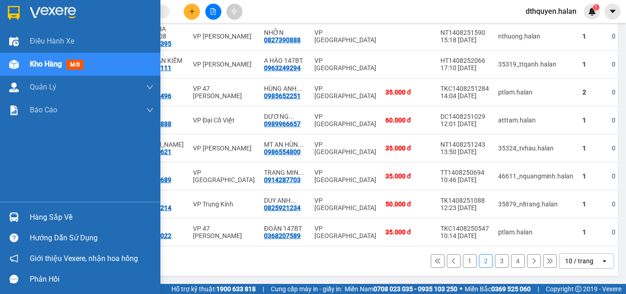
click at [55, 216] on div "Hàng sắp về" at bounding box center [92, 217] width 124 height 14
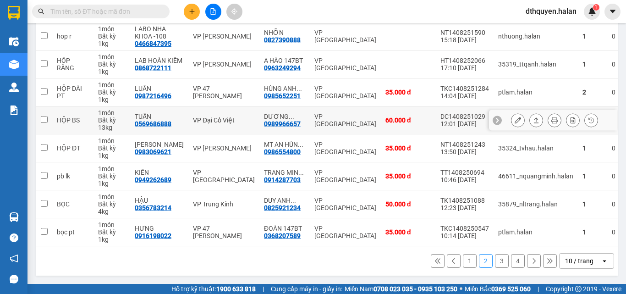
click at [367, 105] on section "Kết quả tìm kiếm ( 362 ) Bộ lọc Mã ĐH Trạng thái Món hàng Thu hộ Tổng cước Chưa…" at bounding box center [313, 147] width 626 height 294
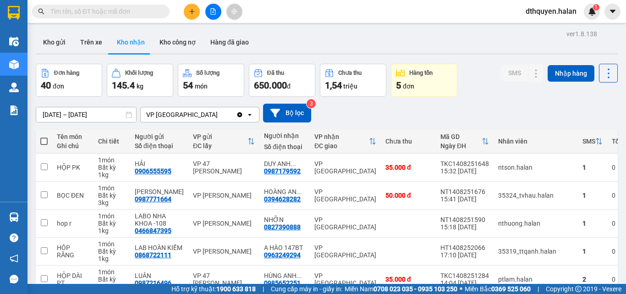
click at [558, 13] on span "dthquyen.halan" at bounding box center [551, 10] width 66 height 11
click at [553, 30] on span "Đăng xuất" at bounding box center [555, 28] width 46 height 10
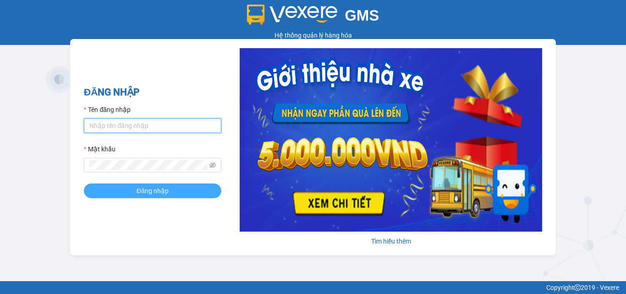
type input "dthquyen.halan"
click at [156, 191] on span "Đăng nhập" at bounding box center [153, 191] width 32 height 10
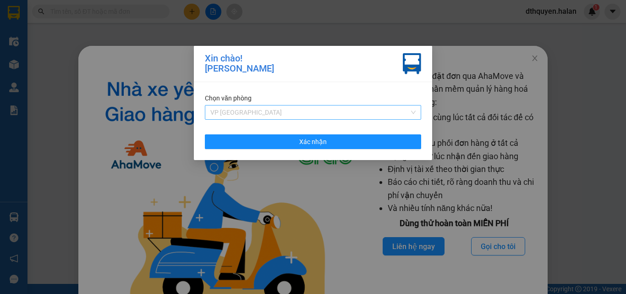
click at [346, 110] on span "VP [GEOGRAPHIC_DATA]" at bounding box center [312, 112] width 205 height 14
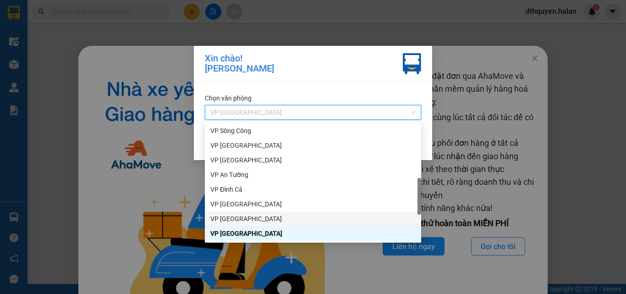
click at [240, 218] on div "VP [GEOGRAPHIC_DATA]" at bounding box center [312, 219] width 205 height 10
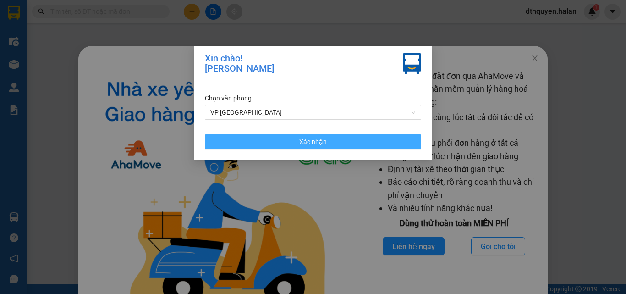
click at [356, 141] on button "Xác nhận" at bounding box center [313, 141] width 216 height 15
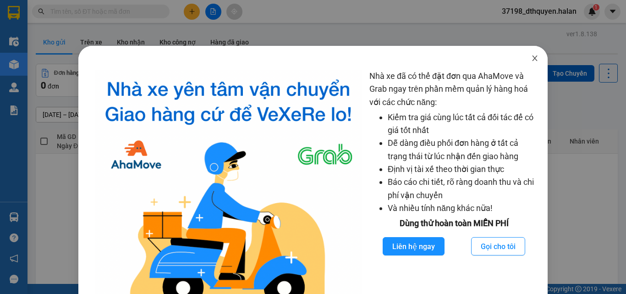
click at [534, 55] on span "Close" at bounding box center [535, 59] width 26 height 26
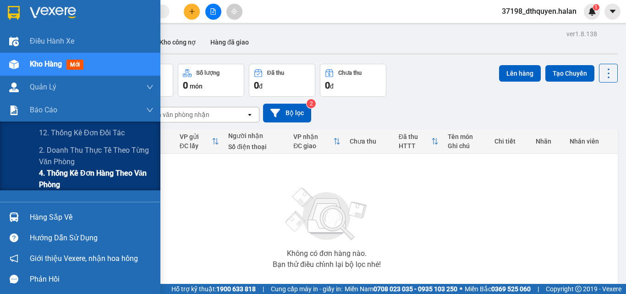
click at [68, 173] on span "4. Thống kê đơn hàng theo văn phòng" at bounding box center [96, 178] width 115 height 23
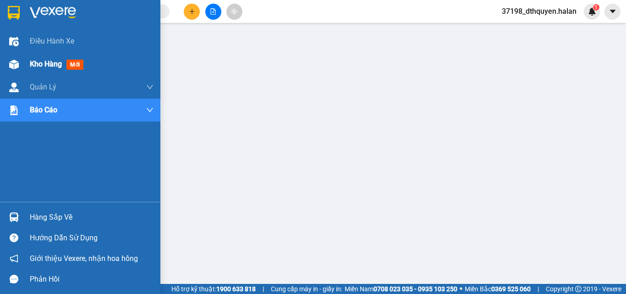
click at [43, 67] on span "Kho hàng" at bounding box center [46, 64] width 32 height 9
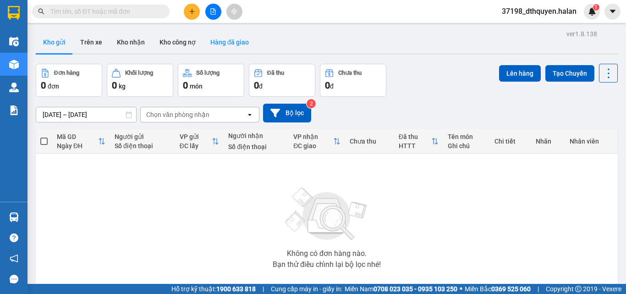
click at [228, 36] on button "Hàng đã giao" at bounding box center [229, 42] width 53 height 22
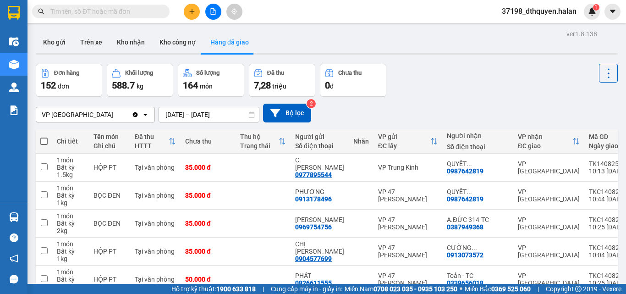
click at [171, 115] on input "12/08/2025 – 14/08/2025" at bounding box center [209, 114] width 100 height 15
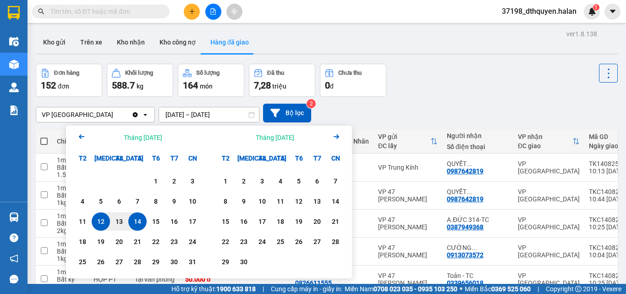
click at [138, 223] on div "14" at bounding box center [137, 221] width 13 height 11
type input "14/08/2025 – 14/08/2025"
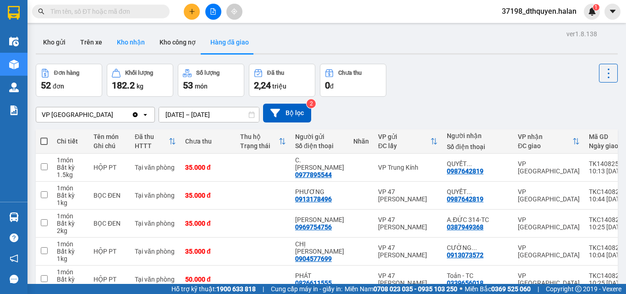
click at [131, 43] on button "Kho nhận" at bounding box center [131, 42] width 43 height 22
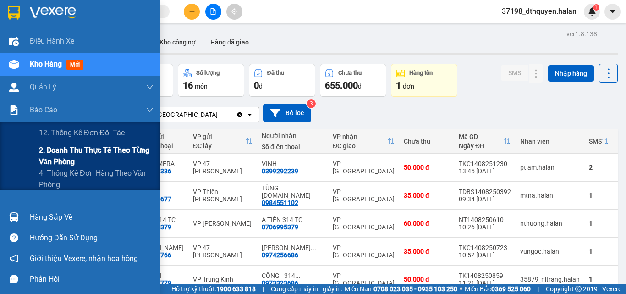
click at [56, 160] on span "2. Doanh thu thực tế theo từng văn phòng" at bounding box center [96, 155] width 115 height 23
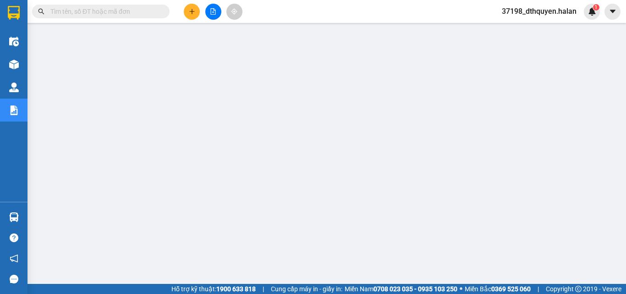
click at [550, 14] on span "37198_dthquyen.halan" at bounding box center [538, 10] width 89 height 11
click at [538, 26] on span "Đăng xuất" at bounding box center [544, 28] width 70 height 10
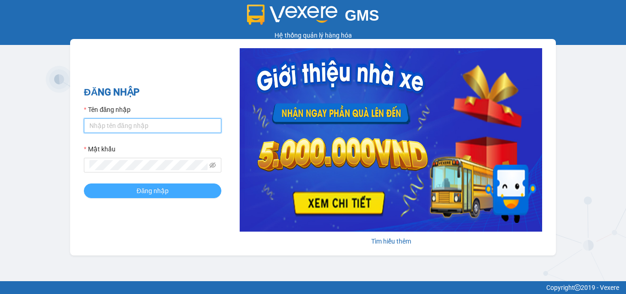
type input "dthquyen.halan"
click at [173, 195] on button "Đăng nhập" at bounding box center [152, 190] width 137 height 15
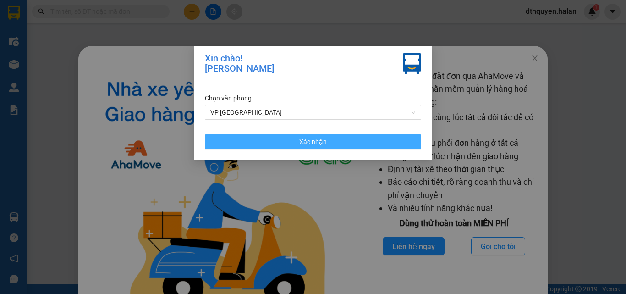
click at [316, 137] on span "Xác nhận" at bounding box center [312, 142] width 27 height 10
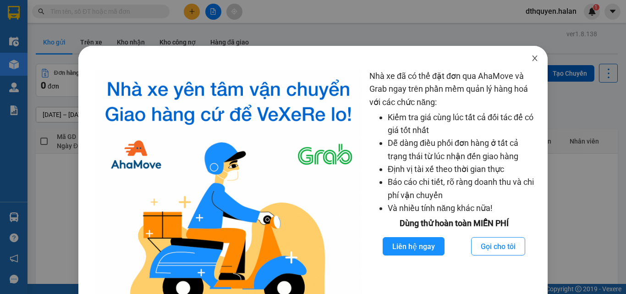
click at [531, 59] on icon "close" at bounding box center [534, 58] width 7 height 7
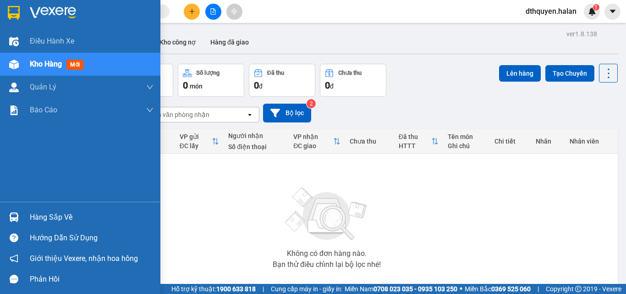
click at [65, 214] on div "Hàng sắp về" at bounding box center [92, 217] width 124 height 14
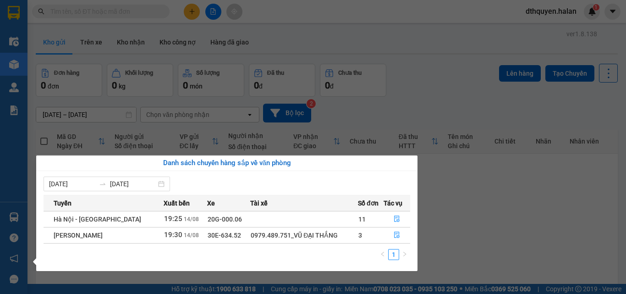
drag, startPoint x: 449, startPoint y: 214, endPoint x: 433, endPoint y: 184, distance: 33.2
click at [447, 209] on section "Kết quả tìm kiếm ( 0 ) Bộ lọc No Data dthquyen.halan 1 Điều hành xe Kho hàng mớ…" at bounding box center [313, 147] width 626 height 294
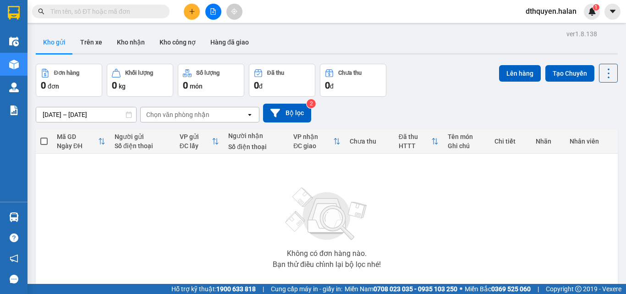
click at [116, 42] on button "Kho nhận" at bounding box center [131, 42] width 43 height 22
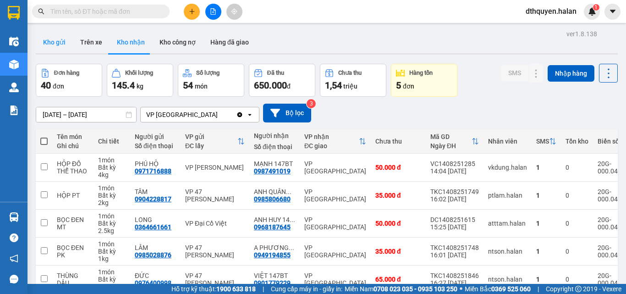
click at [60, 41] on button "Kho gửi" at bounding box center [54, 42] width 37 height 22
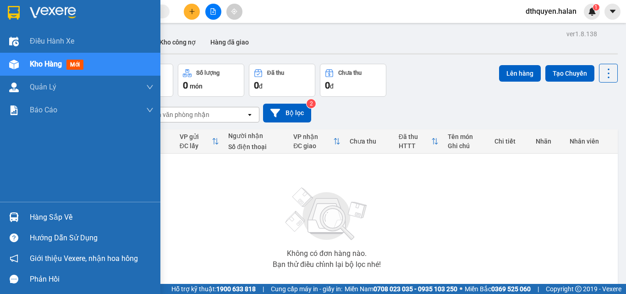
click at [48, 223] on div "Hàng sắp về" at bounding box center [92, 217] width 124 height 14
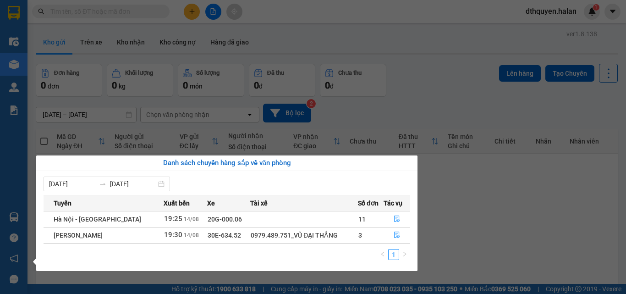
click at [554, 242] on section "Kết quả tìm kiếm ( 0 ) Bộ lọc No Data dthquyen.halan 1 Điều hành xe Kho hàng mớ…" at bounding box center [313, 147] width 626 height 294
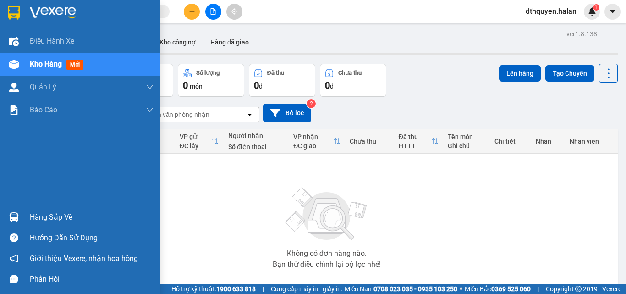
click at [44, 63] on span "Kho hàng" at bounding box center [46, 64] width 32 height 9
click at [48, 211] on div "Hàng sắp về" at bounding box center [92, 217] width 124 height 14
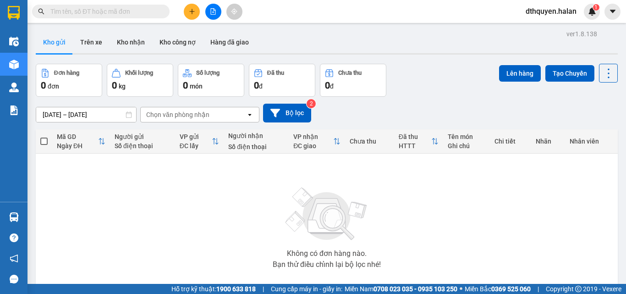
click at [478, 201] on section "Kết quả tìm kiếm ( 0 ) Bộ lọc No Data dthquyen.halan 1 Điều hành xe Kho hàng mớ…" at bounding box center [313, 147] width 626 height 294
click at [132, 41] on button "Kho nhận" at bounding box center [131, 42] width 43 height 22
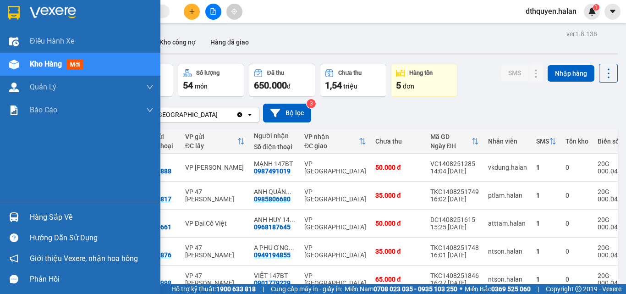
click at [38, 220] on div "Hàng sắp về" at bounding box center [92, 217] width 124 height 14
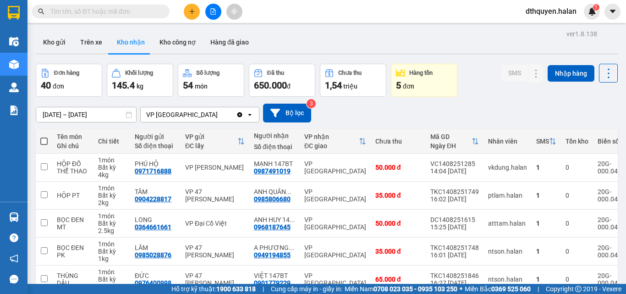
click at [448, 124] on section "Kết quả tìm kiếm ( 0 ) Bộ lọc No Data dthquyen.halan 1 Điều hành xe Kho hàng mớ…" at bounding box center [313, 147] width 626 height 294
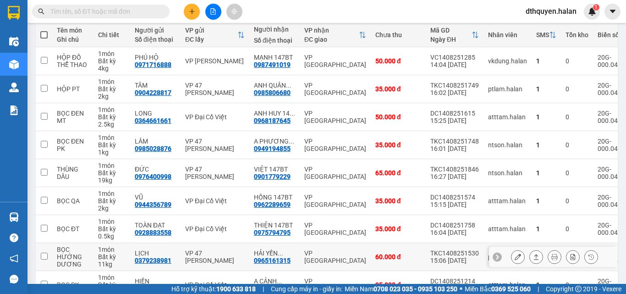
scroll to position [191, 0]
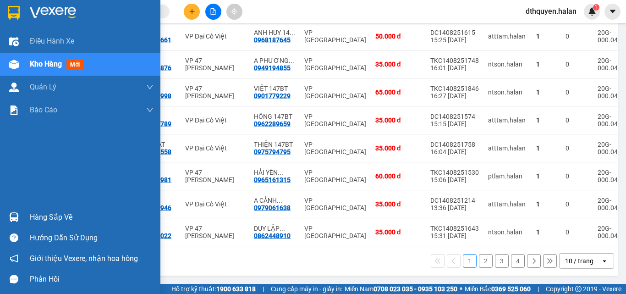
click at [48, 212] on div "Hàng sắp về" at bounding box center [92, 217] width 124 height 14
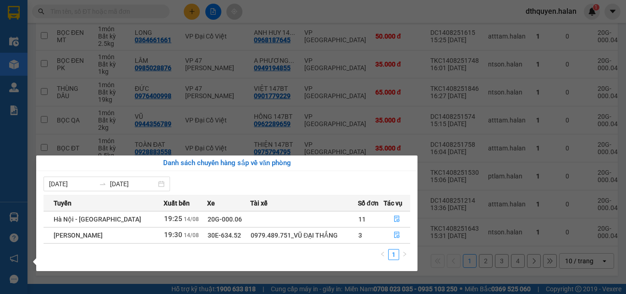
click at [320, 278] on section "Kết quả tìm kiếm ( 0 ) Bộ lọc No Data dthquyen.halan 1 Điều hành xe Kho hàng mớ…" at bounding box center [313, 147] width 626 height 294
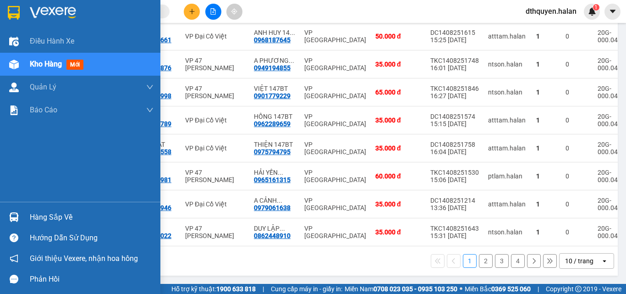
click at [57, 218] on div "Hàng sắp về" at bounding box center [92, 217] width 124 height 14
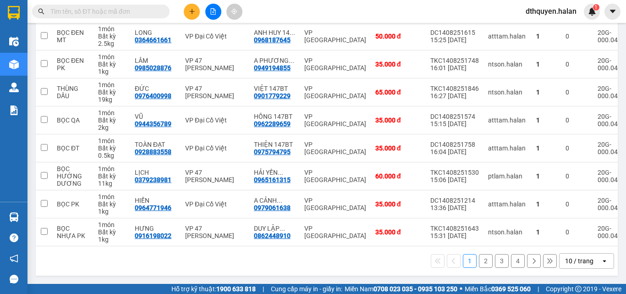
click at [427, 267] on section "Kết quả tìm kiếm ( 0 ) Bộ lọc No Data dthquyen.halan 1 Điều hành xe Kho hàng mớ…" at bounding box center [313, 147] width 626 height 294
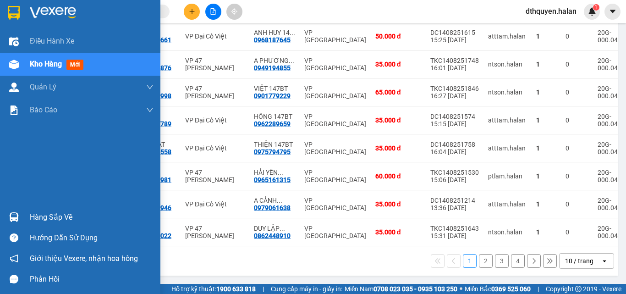
click at [71, 217] on div "Hàng sắp về" at bounding box center [92, 217] width 124 height 14
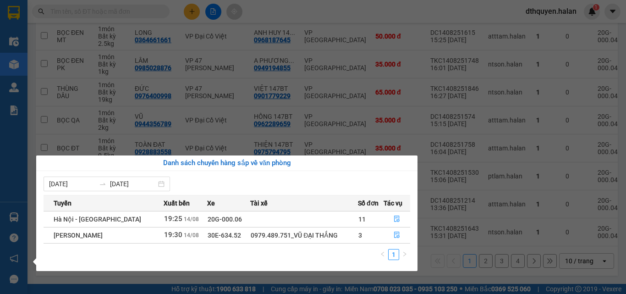
click at [101, 77] on section "Kết quả tìm kiếm ( 0 ) Bộ lọc No Data dthquyen.halan 1 Điều hành xe Kho hàng mớ…" at bounding box center [313, 147] width 626 height 294
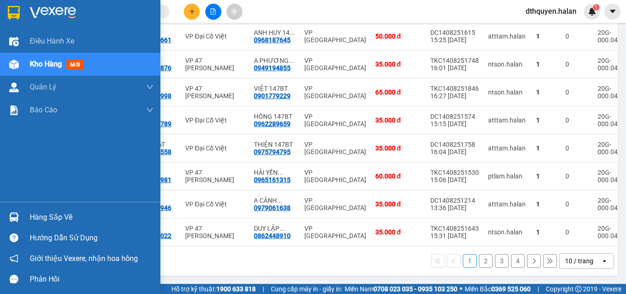
click at [55, 64] on span "Kho hàng" at bounding box center [46, 64] width 32 height 9
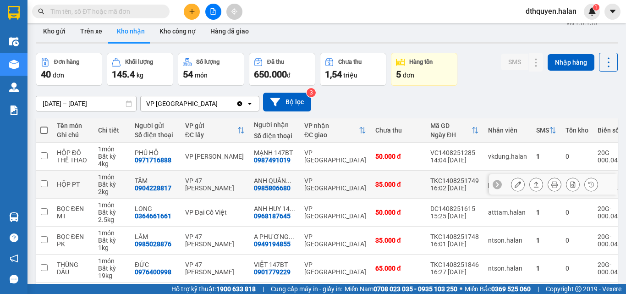
scroll to position [7, 0]
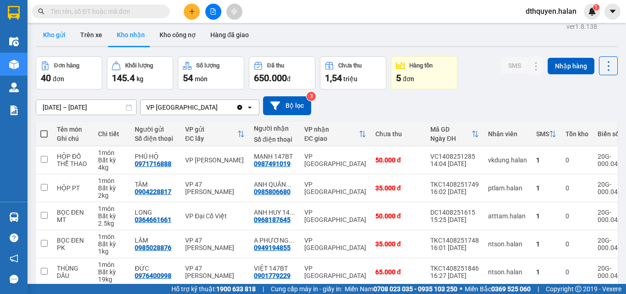
click at [62, 36] on button "Kho gửi" at bounding box center [54, 35] width 37 height 22
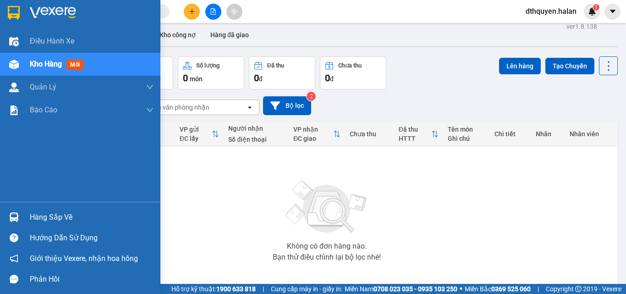
drag, startPoint x: 45, startPoint y: 214, endPoint x: 149, endPoint y: 237, distance: 106.7
click at [48, 213] on div "Hàng sắp về" at bounding box center [92, 217] width 124 height 14
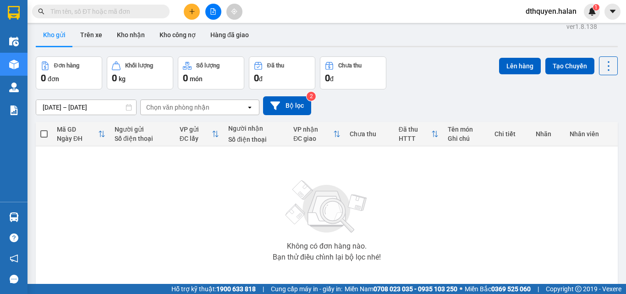
click at [484, 235] on section "Kết quả tìm kiếm ( 0 ) Bộ lọc No Data dthquyen.halan 1 Điều hành xe Kho hàng mớ…" at bounding box center [313, 147] width 626 height 294
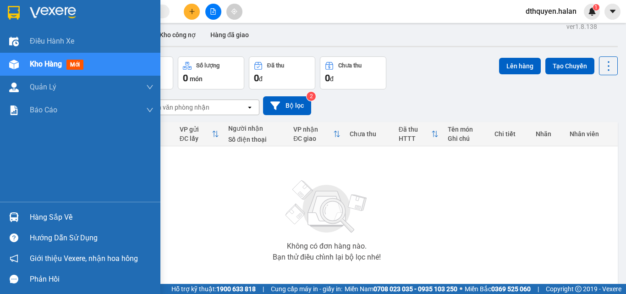
click at [49, 211] on div "Hàng sắp về" at bounding box center [92, 217] width 124 height 14
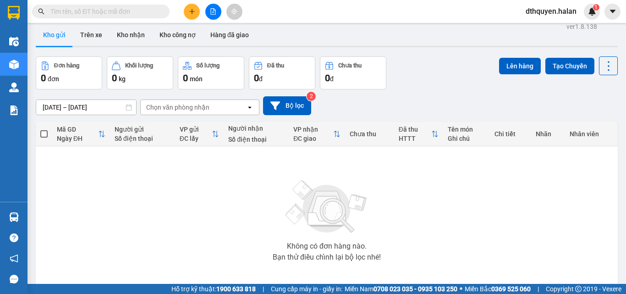
click at [442, 209] on section "Kết quả tìm kiếm ( 0 ) Bộ lọc No Data dthquyen.halan 1 Điều hành xe Kho hàng mớ…" at bounding box center [313, 147] width 626 height 294
drag, startPoint x: 129, startPoint y: 25, endPoint x: 180, endPoint y: 53, distance: 58.0
click at [129, 25] on button "Kho nhận" at bounding box center [131, 35] width 43 height 22
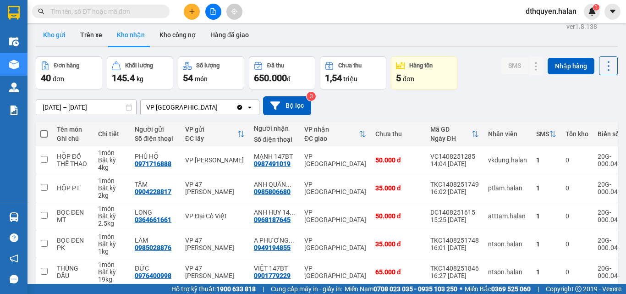
click at [49, 37] on button "Kho gửi" at bounding box center [54, 35] width 37 height 22
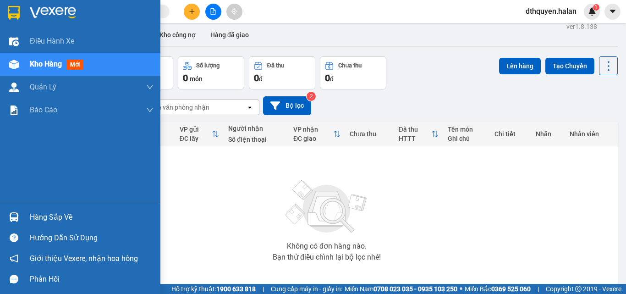
click at [57, 215] on div "Hàng sắp về" at bounding box center [92, 217] width 124 height 14
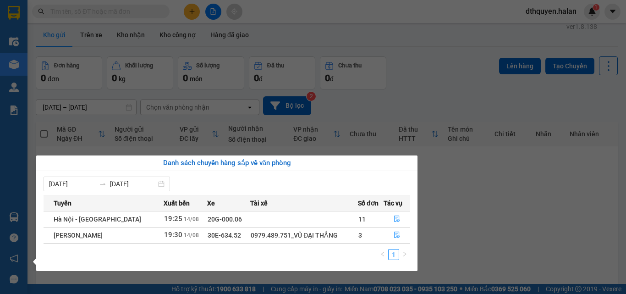
drag, startPoint x: 489, startPoint y: 215, endPoint x: 476, endPoint y: 200, distance: 19.8
click at [488, 214] on section "Kết quả tìm kiếm ( 0 ) Bộ lọc No Data dthquyen.halan 1 Điều hành xe Kho hàng mớ…" at bounding box center [313, 147] width 626 height 294
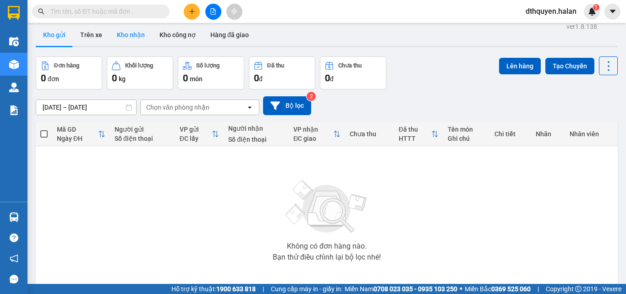
click at [127, 30] on button "Kho nhận" at bounding box center [131, 35] width 43 height 22
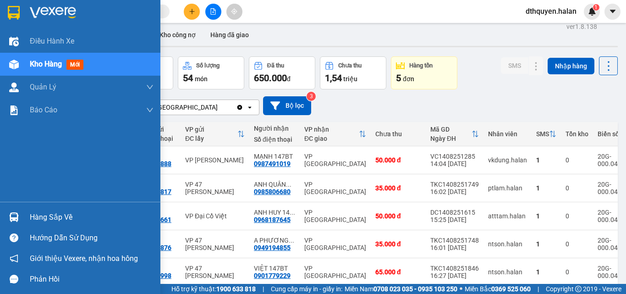
click at [60, 221] on div "Hàng sắp về" at bounding box center [92, 217] width 124 height 14
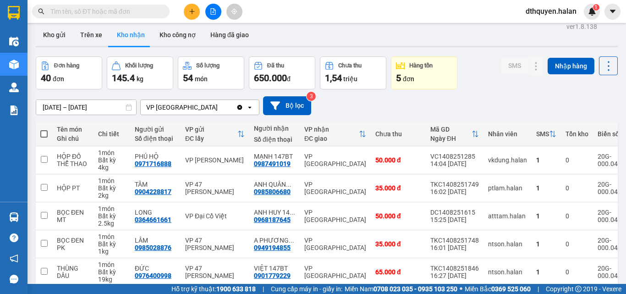
click at [277, 40] on section "Kết quả tìm kiếm ( 0 ) Bộ lọc No Data dthquyen.halan 1 Điều hành xe Kho hàng mớ…" at bounding box center [313, 147] width 626 height 294
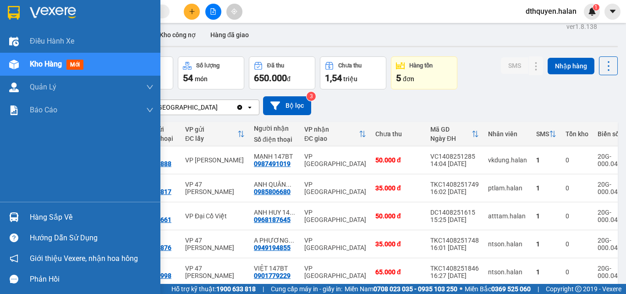
click at [49, 215] on div "Hàng sắp về" at bounding box center [92, 217] width 124 height 14
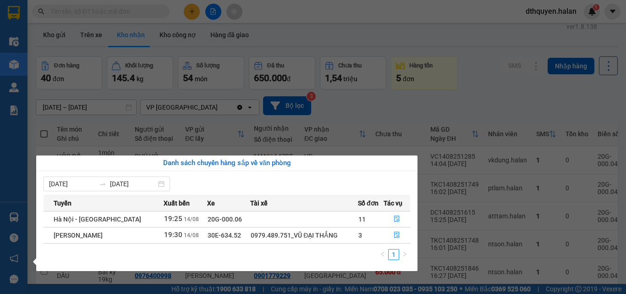
click at [379, 99] on section "Kết quả tìm kiếm ( 0 ) Bộ lọc No Data dthquyen.halan 1 Điều hành xe Kho hàng mớ…" at bounding box center [313, 147] width 626 height 294
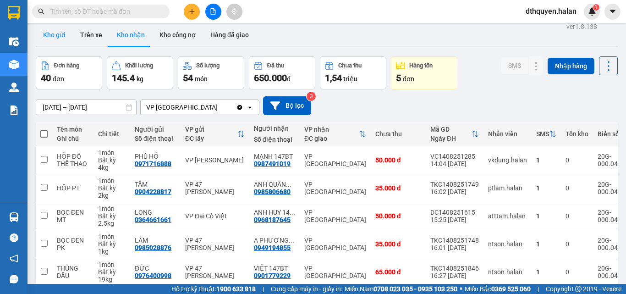
click at [58, 42] on button "Kho gửi" at bounding box center [54, 35] width 37 height 22
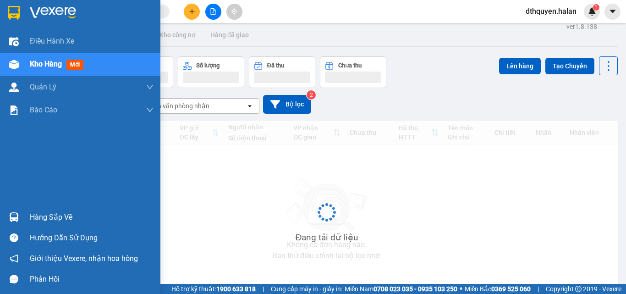
click at [55, 219] on div "Hàng sắp về" at bounding box center [92, 217] width 124 height 14
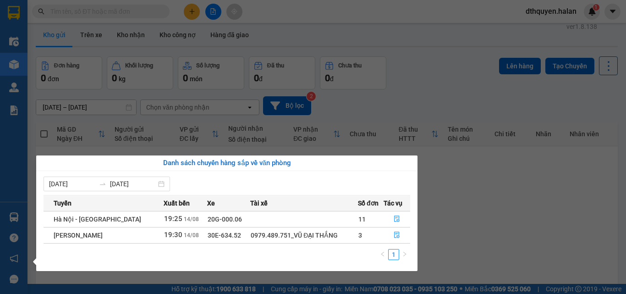
click at [533, 212] on section "Kết quả tìm kiếm ( 0 ) Bộ lọc No Data dthquyen.halan 1 Điều hành xe Kho hàng mớ…" at bounding box center [313, 147] width 626 height 294
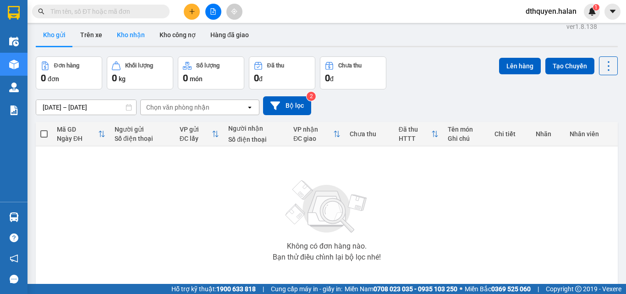
click at [138, 35] on button "Kho nhận" at bounding box center [131, 35] width 43 height 22
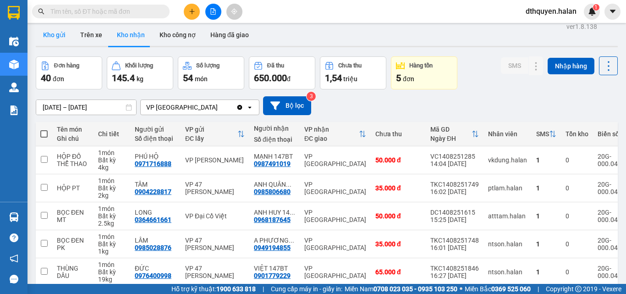
click at [57, 35] on button "Kho gửi" at bounding box center [54, 35] width 37 height 22
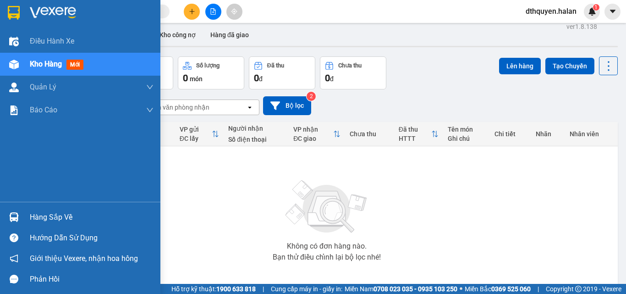
drag, startPoint x: 47, startPoint y: 215, endPoint x: 92, endPoint y: 222, distance: 45.1
click at [50, 215] on div "Hàng sắp về" at bounding box center [92, 217] width 124 height 14
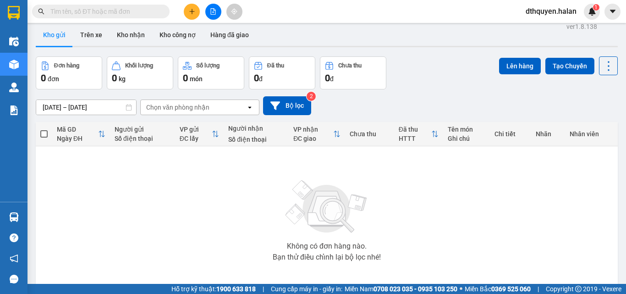
drag, startPoint x: 509, startPoint y: 229, endPoint x: 221, endPoint y: 7, distance: 363.3
click at [509, 229] on section "Kết quả tìm kiếm ( 0 ) Bộ lọc No Data dthquyen.halan 1 Điều hành xe Kho hàng mớ…" at bounding box center [313, 147] width 626 height 294
click at [118, 35] on button "Kho nhận" at bounding box center [131, 35] width 43 height 22
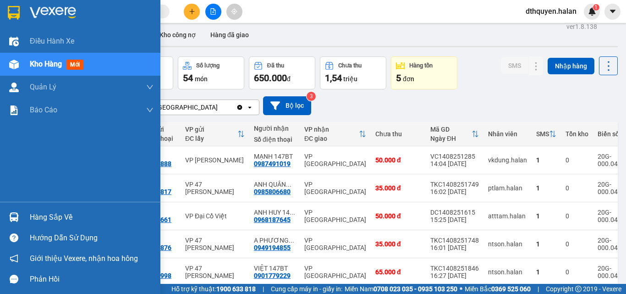
click at [49, 218] on div "Hàng sắp về" at bounding box center [92, 217] width 124 height 14
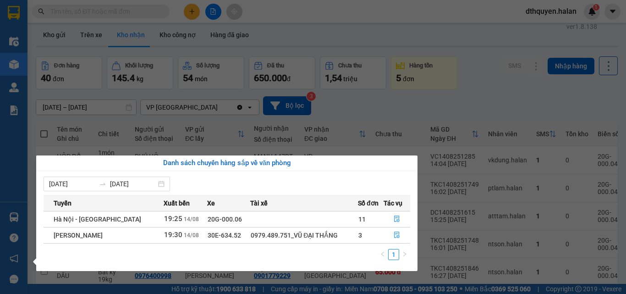
click at [389, 115] on section "Kết quả tìm kiếm ( 0 ) Bộ lọc No Data dthquyen.halan 1 Điều hành xe Kho hàng mớ…" at bounding box center [313, 147] width 626 height 294
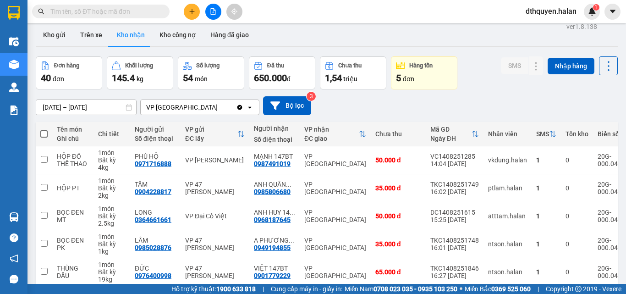
click at [107, 6] on input "text" at bounding box center [104, 11] width 108 height 10
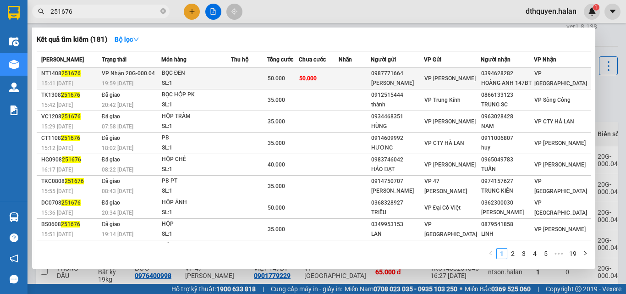
type input "251676"
click at [133, 85] on span "19:59 - 14/08" at bounding box center [118, 83] width 32 height 6
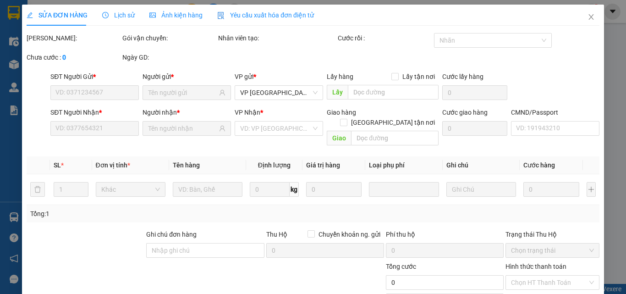
type input "0987771664"
type input "HOÀNG MINH"
type input "0394628282"
type input "HOÀNG ANH 147BT"
type input "50.000"
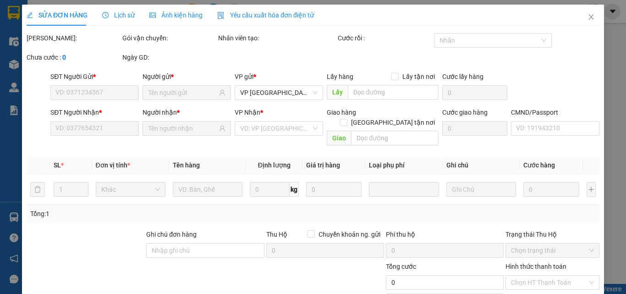
type input "50.000"
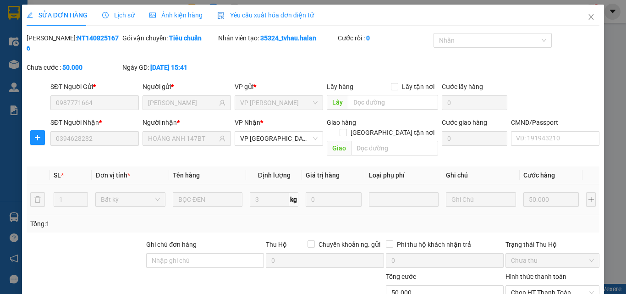
scroll to position [66, 0]
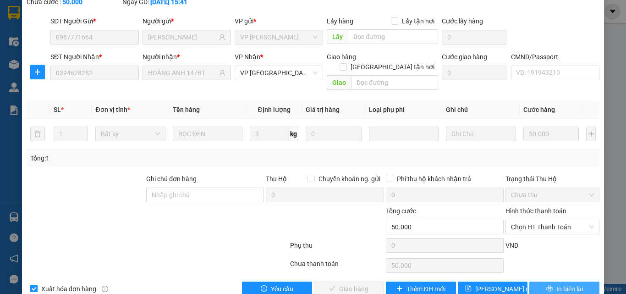
click at [548, 281] on button "In biên lai" at bounding box center [564, 288] width 70 height 15
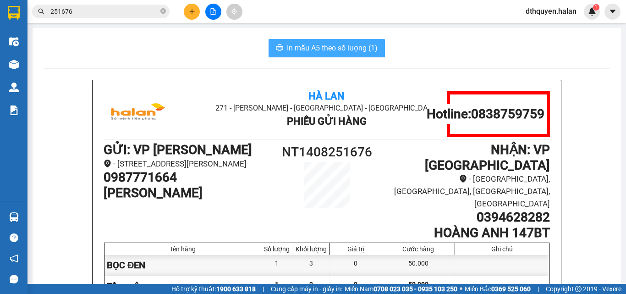
click at [345, 48] on span "In mẫu A5 theo số lượng (1)" at bounding box center [332, 47] width 91 height 11
drag, startPoint x: 99, startPoint y: 11, endPoint x: 124, endPoint y: 28, distance: 30.0
click at [99, 11] on input "251676" at bounding box center [104, 11] width 108 height 10
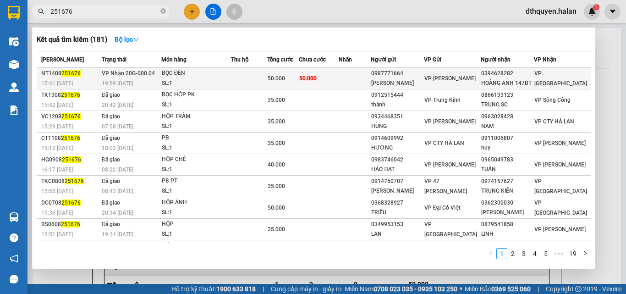
click at [149, 73] on td "VP Nhận 20G-000.04 19:59 - 14/08" at bounding box center [130, 79] width 62 height 22
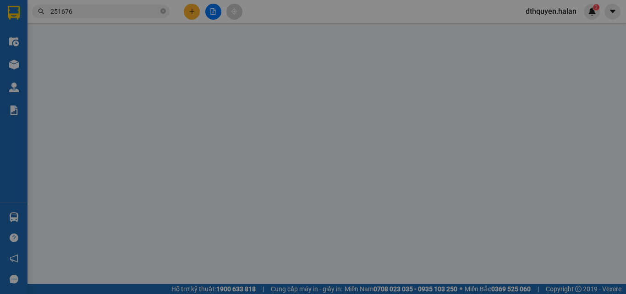
type input "0987771664"
type input "HOÀNG MINH"
type input "0394628282"
type input "HOÀNG ANH 147BT"
type input "50.000"
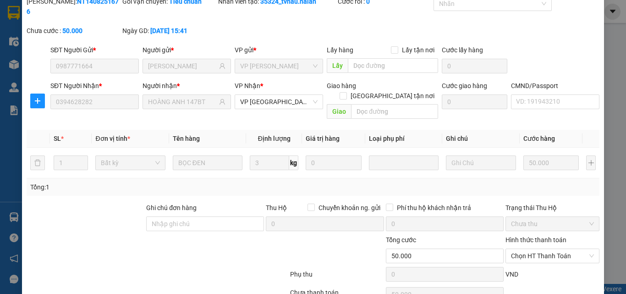
scroll to position [66, 0]
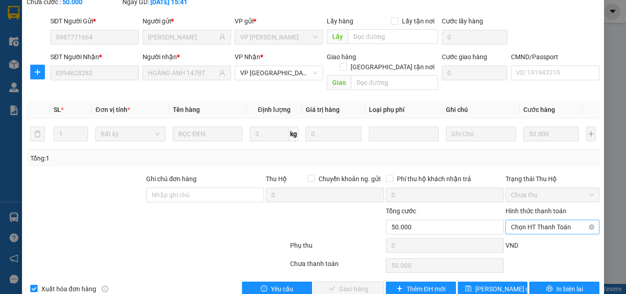
click at [525, 220] on span "Chọn HT Thanh Toán" at bounding box center [552, 227] width 83 height 14
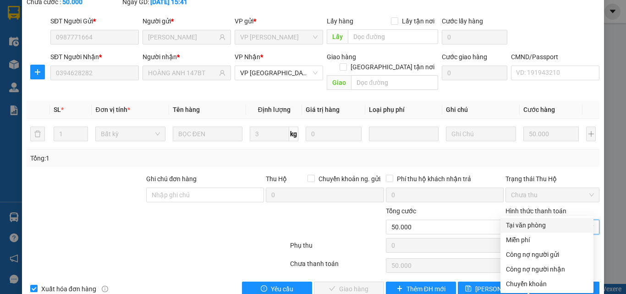
click at [529, 225] on div "Tại văn phòng" at bounding box center [547, 225] width 82 height 10
type input "0"
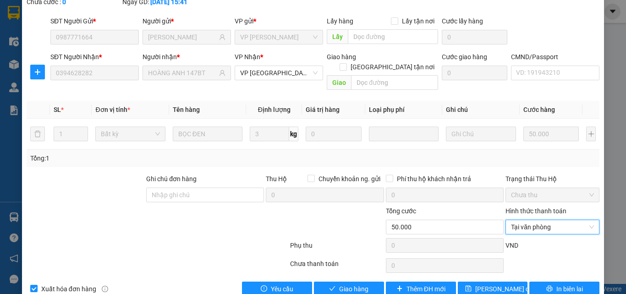
click at [359, 260] on div "Total Paid Fee 0 Total UnPaid Fee 50.000 Cash Collection Total Fee Mã ĐH: NT140…" at bounding box center [313, 131] width 573 height 329
click at [369, 281] on button "Giao hàng" at bounding box center [349, 288] width 70 height 15
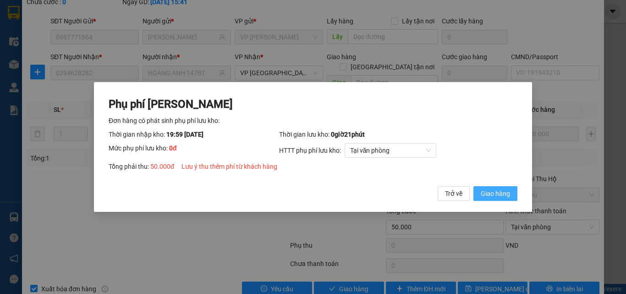
click at [479, 195] on button "Giao hàng" at bounding box center [495, 193] width 44 height 15
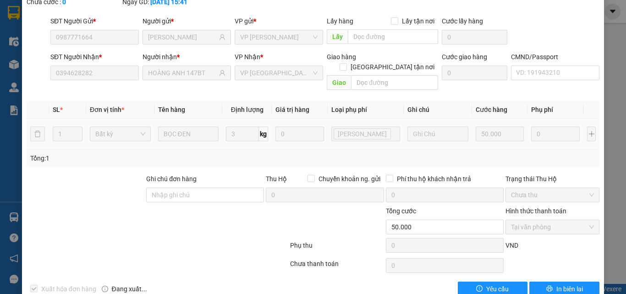
scroll to position [0, 0]
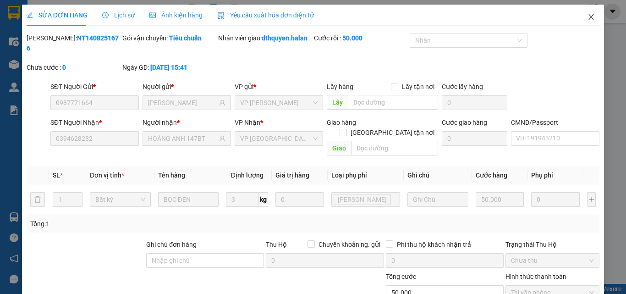
click at [588, 17] on span "Close" at bounding box center [591, 18] width 26 height 26
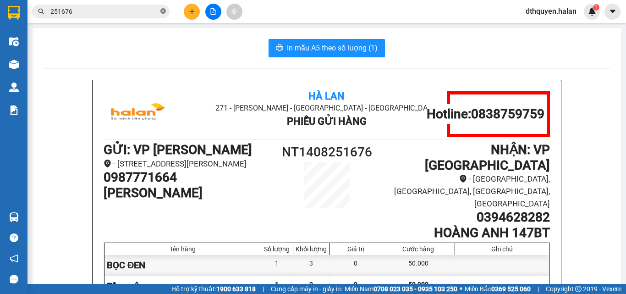
click at [161, 10] on icon "close-circle" at bounding box center [162, 10] width 5 height 5
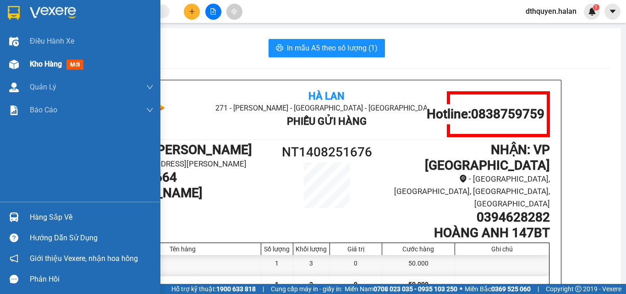
click at [37, 63] on span "Kho hàng" at bounding box center [46, 64] width 32 height 9
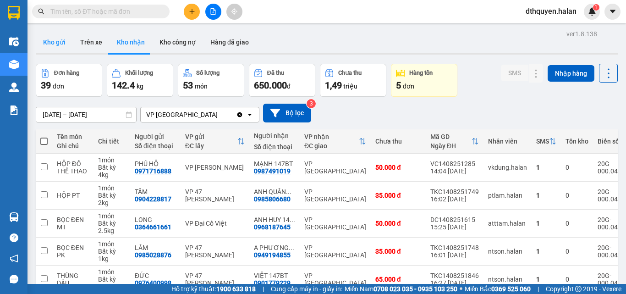
click at [50, 33] on button "Kho gửi" at bounding box center [54, 42] width 37 height 22
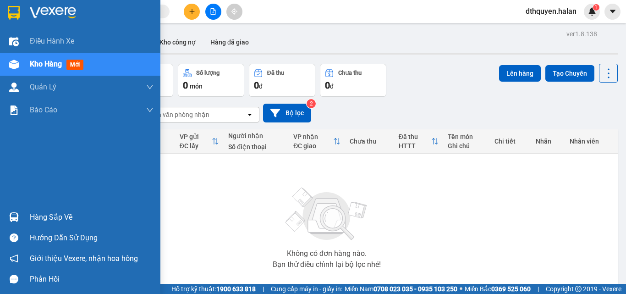
click at [43, 68] on span "Kho hàng" at bounding box center [46, 64] width 32 height 9
click at [39, 214] on div "Hàng sắp về" at bounding box center [92, 217] width 124 height 14
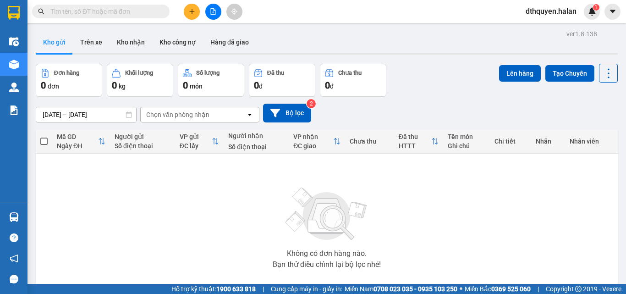
drag, startPoint x: 446, startPoint y: 241, endPoint x: 204, endPoint y: 13, distance: 332.3
click at [446, 240] on section "Kết quả tìm kiếm ( 181 ) Bộ lọc Mã ĐH Trạng thái Món hàng Thu hộ Tổng cước Chưa…" at bounding box center [313, 147] width 626 height 294
click at [144, 40] on button "Kho nhận" at bounding box center [131, 42] width 43 height 22
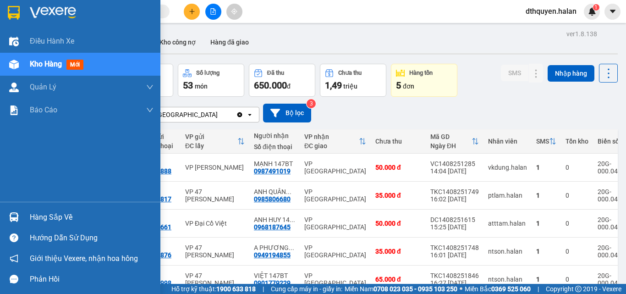
drag, startPoint x: 46, startPoint y: 215, endPoint x: 71, endPoint y: 215, distance: 25.2
click at [48, 215] on div "Hàng sắp về" at bounding box center [92, 217] width 124 height 14
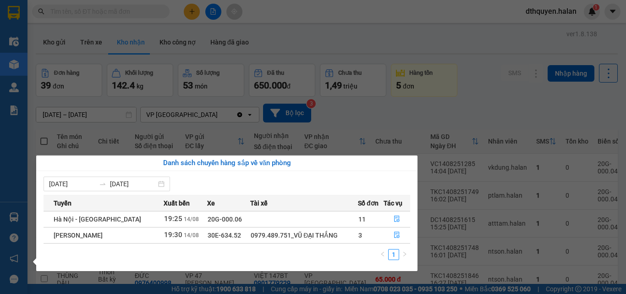
click at [441, 125] on section "Kết quả tìm kiếm ( 181 ) Bộ lọc Mã ĐH Trạng thái Món hàng Thu hộ Tổng cước Chưa…" at bounding box center [313, 147] width 626 height 294
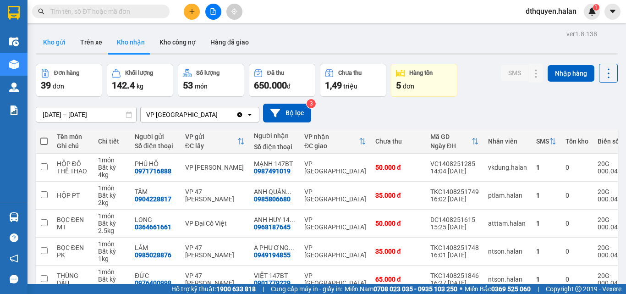
click at [60, 50] on button "Kho gửi" at bounding box center [54, 42] width 37 height 22
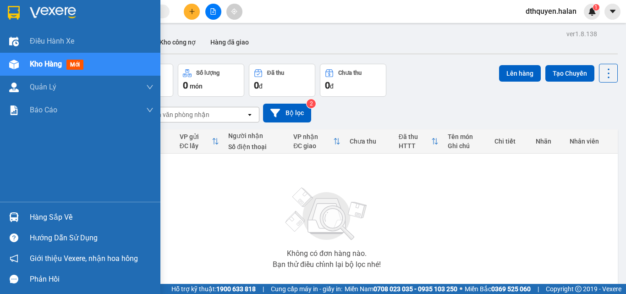
click at [40, 214] on div "Hàng sắp về" at bounding box center [92, 217] width 124 height 14
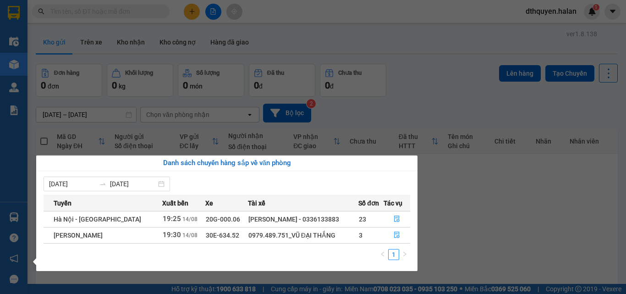
click at [467, 246] on section "Kết quả tìm kiếm ( 181 ) Bộ lọc Mã ĐH Trạng thái Món hàng Thu hộ Tổng cước Chưa…" at bounding box center [313, 147] width 626 height 294
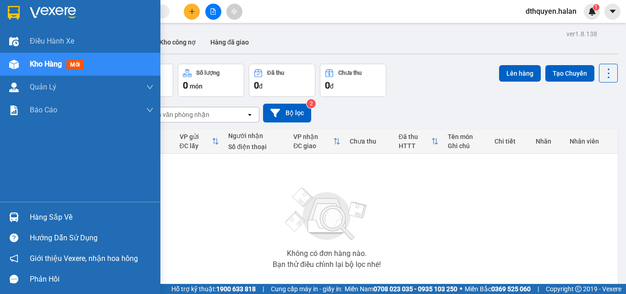
click at [44, 214] on div "Hàng sắp về" at bounding box center [92, 217] width 124 height 14
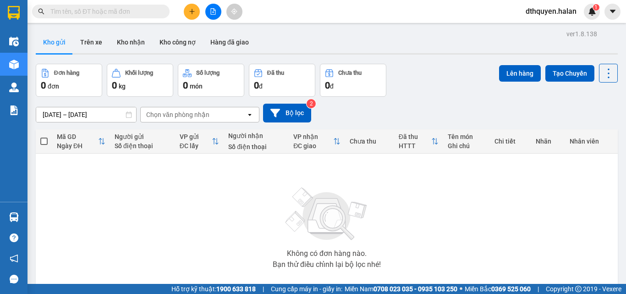
click at [435, 207] on section "Kết quả tìm kiếm ( 181 ) Bộ lọc Mã ĐH Trạng thái Món hàng Thu hộ Tổng cước Chưa…" at bounding box center [313, 147] width 626 height 294
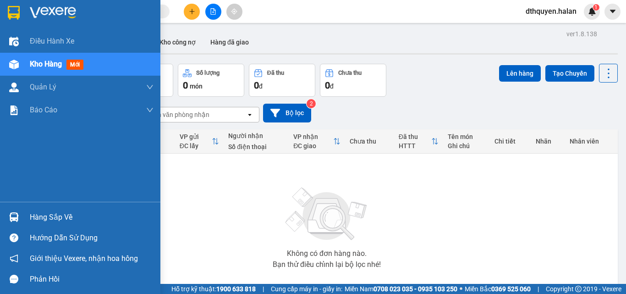
click at [36, 221] on div "Hàng sắp về" at bounding box center [92, 217] width 124 height 14
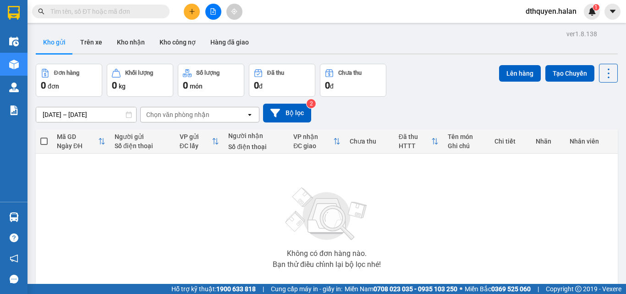
click at [467, 218] on section "Kết quả tìm kiếm ( 181 ) Bộ lọc Mã ĐH Trạng thái Món hàng Thu hộ Tổng cước Chưa…" at bounding box center [313, 147] width 626 height 294
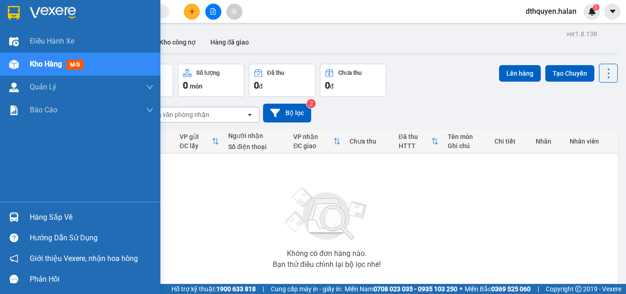
click at [51, 220] on div "Hàng sắp về" at bounding box center [92, 217] width 124 height 14
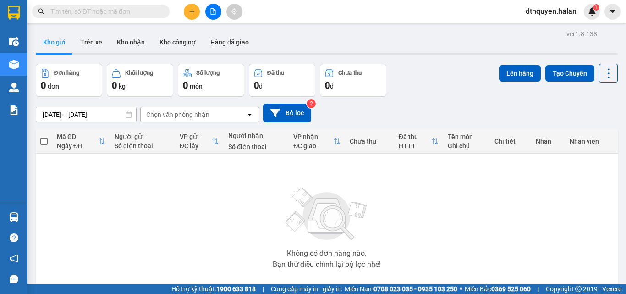
drag, startPoint x: 483, startPoint y: 218, endPoint x: 166, endPoint y: 74, distance: 347.6
click at [483, 216] on section "Kết quả tìm kiếm ( 181 ) Bộ lọc Mã ĐH Trạng thái Món hàng Thu hộ Tổng cước Chưa…" at bounding box center [313, 147] width 626 height 294
click at [137, 33] on button "Kho nhận" at bounding box center [131, 42] width 43 height 22
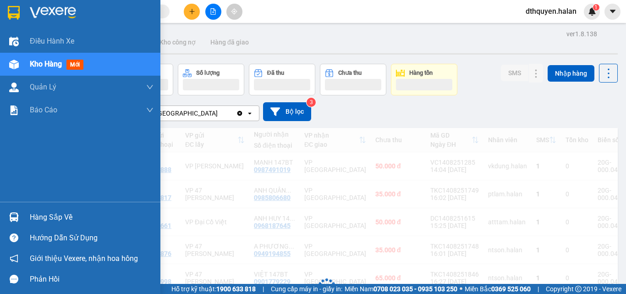
drag, startPoint x: 42, startPoint y: 211, endPoint x: 65, endPoint y: 211, distance: 23.4
click at [44, 211] on div "Hàng sắp về" at bounding box center [92, 217] width 124 height 14
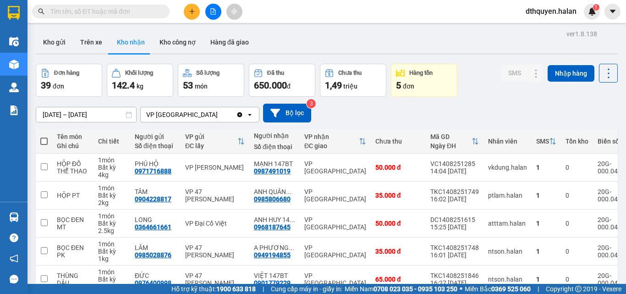
click at [460, 119] on section "Kết quả tìm kiếm ( 181 ) Bộ lọc Mã ĐH Trạng thái Món hàng Thu hộ Tổng cước Chưa…" at bounding box center [313, 147] width 626 height 294
click at [118, 11] on input "text" at bounding box center [104, 11] width 108 height 10
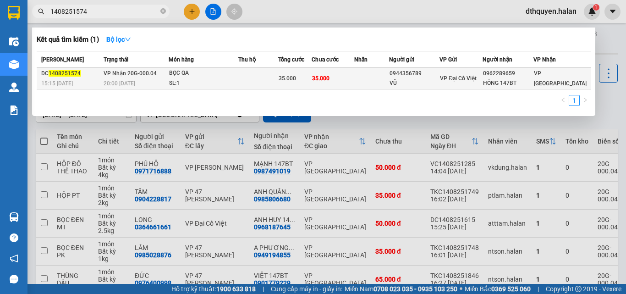
type input "1408251574"
click at [135, 80] on span "20:00 - 14/08" at bounding box center [120, 83] width 32 height 6
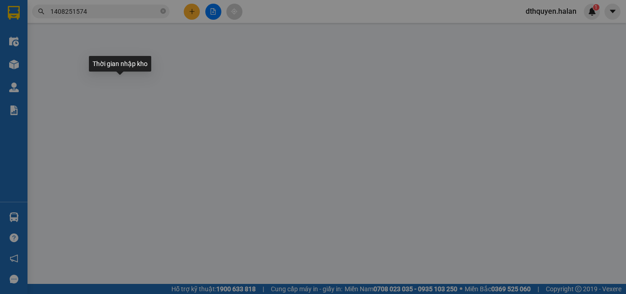
type input "0944356789"
type input "VŨ"
type input "0962289659"
type input "HỒNG 147BT"
type input "35.000"
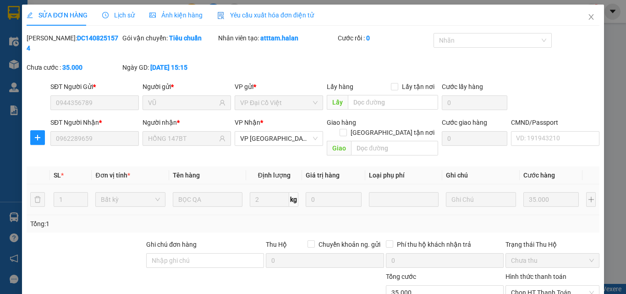
scroll to position [66, 0]
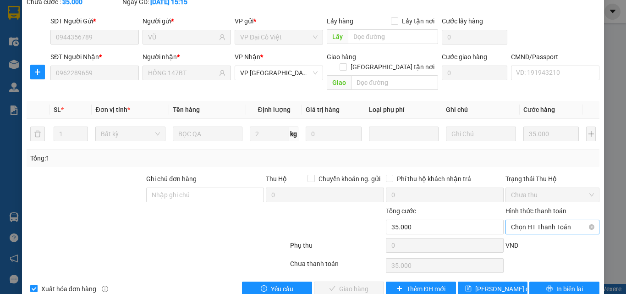
click at [554, 220] on span "Chọn HT Thanh Toán" at bounding box center [552, 227] width 83 height 14
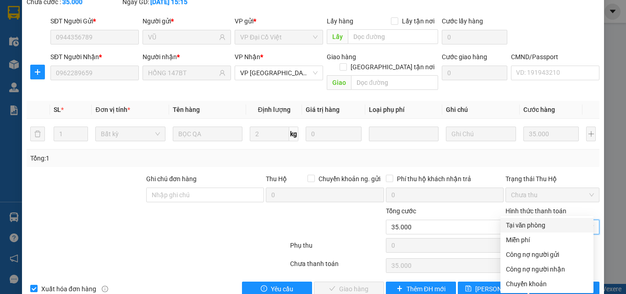
click at [537, 222] on div "Tại văn phòng" at bounding box center [547, 225] width 82 height 10
type input "0"
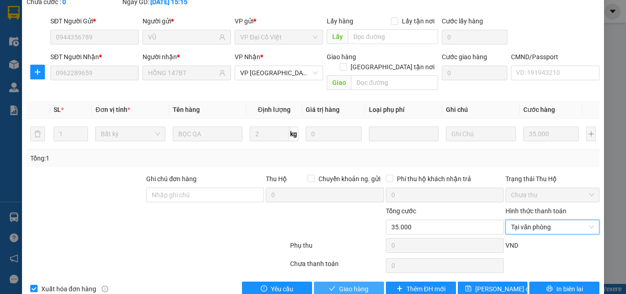
drag, startPoint x: 362, startPoint y: 265, endPoint x: 412, endPoint y: 274, distance: 50.6
click at [362, 284] on span "Giao hàng" at bounding box center [353, 289] width 29 height 10
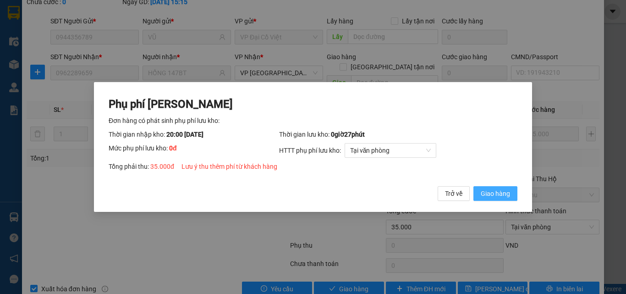
click at [487, 192] on span "Giao hàng" at bounding box center [495, 193] width 29 height 10
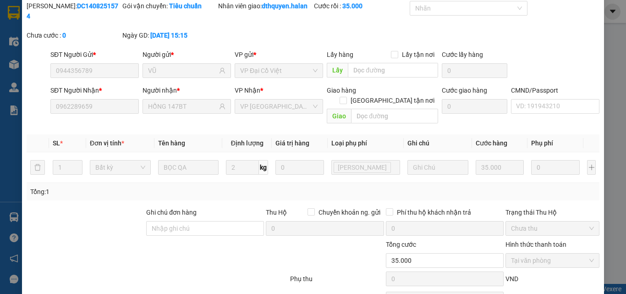
scroll to position [0, 0]
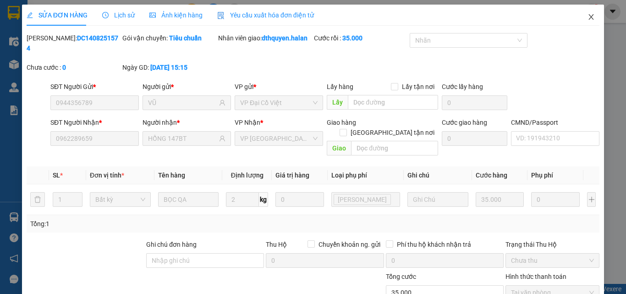
click at [587, 18] on icon "close" at bounding box center [590, 16] width 7 height 7
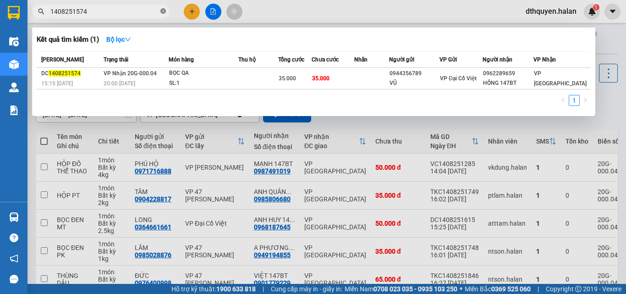
click at [161, 11] on icon "close-circle" at bounding box center [162, 10] width 5 height 5
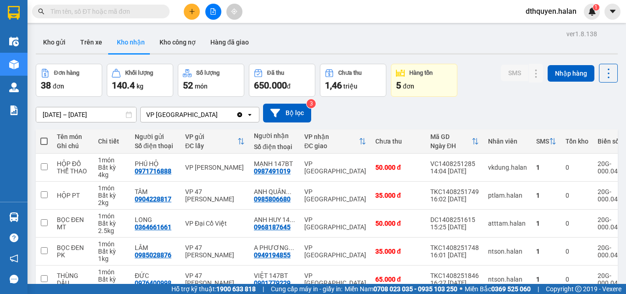
click at [141, 11] on input "text" at bounding box center [104, 11] width 108 height 10
drag, startPoint x: 61, startPoint y: 39, endPoint x: 230, endPoint y: 91, distance: 176.3
click at [61, 40] on button "Kho gửi" at bounding box center [54, 42] width 37 height 22
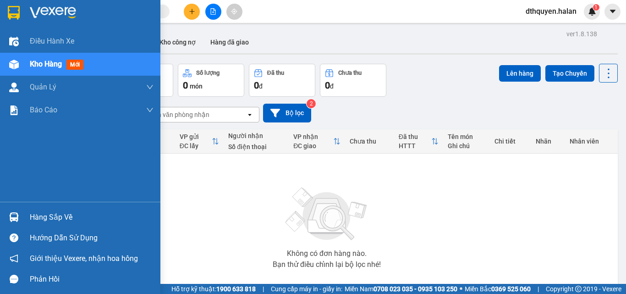
drag, startPoint x: 59, startPoint y: 217, endPoint x: 160, endPoint y: 231, distance: 102.7
click at [59, 217] on div "Hàng sắp về" at bounding box center [92, 217] width 124 height 14
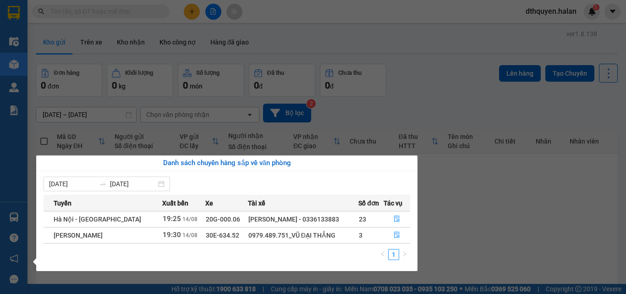
click at [509, 216] on section "Kết quả tìm kiếm ( 1 ) Bộ lọc Mã ĐH Trạng thái Món hàng Thu hộ Tổng cước Chưa c…" at bounding box center [313, 147] width 626 height 294
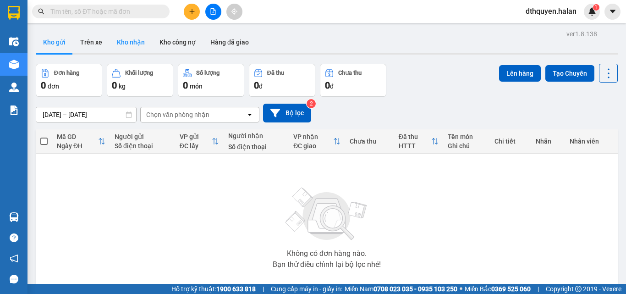
click at [128, 38] on button "Kho nhận" at bounding box center [131, 42] width 43 height 22
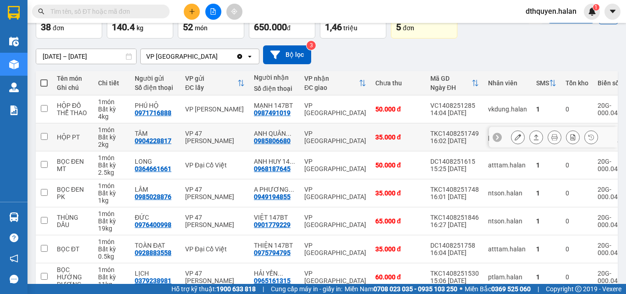
scroll to position [183, 0]
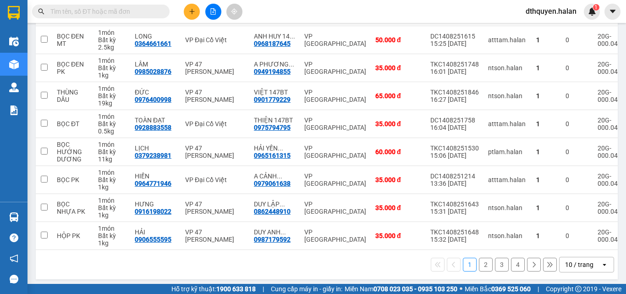
click at [479, 271] on button "2" at bounding box center [486, 265] width 14 height 14
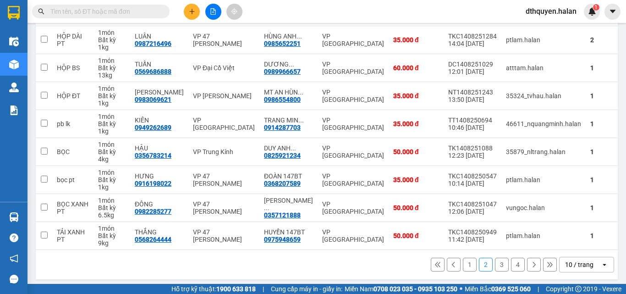
click at [465, 270] on button "1" at bounding box center [470, 265] width 14 height 14
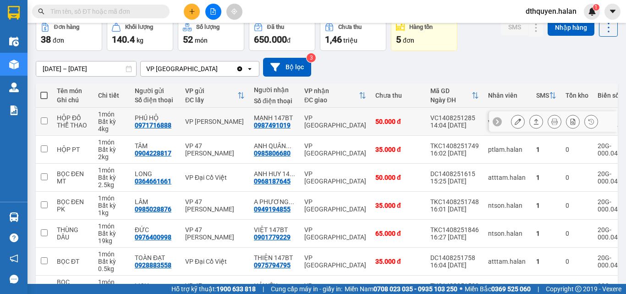
scroll to position [191, 0]
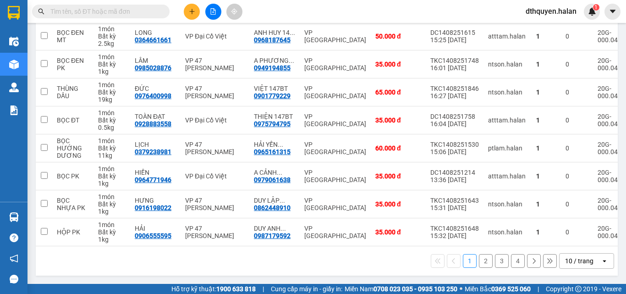
click at [479, 262] on button "2" at bounding box center [486, 261] width 14 height 14
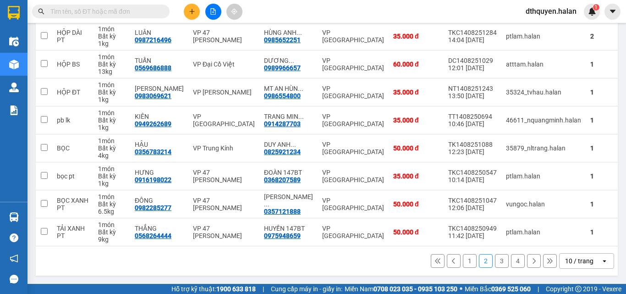
click at [463, 262] on button "1" at bounding box center [470, 261] width 14 height 14
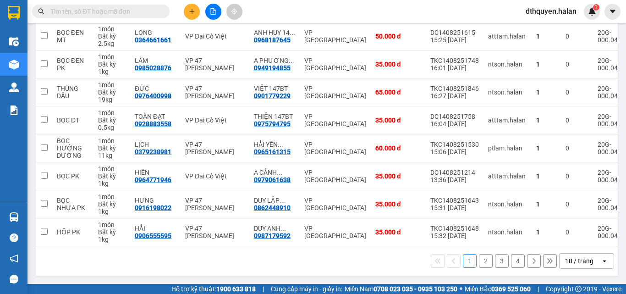
click at [481, 265] on button "2" at bounding box center [486, 261] width 14 height 14
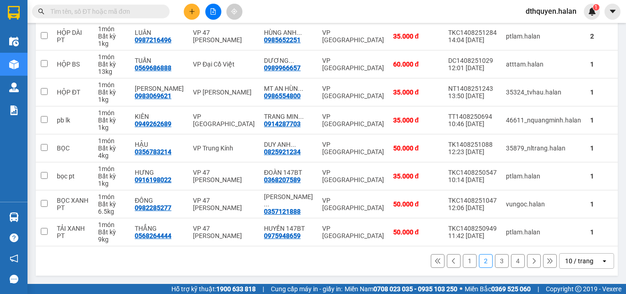
click at [460, 268] on div "1 2 3 4 10 / trang open" at bounding box center [326, 261] width 575 height 16
click at [463, 266] on button "1" at bounding box center [470, 261] width 14 height 14
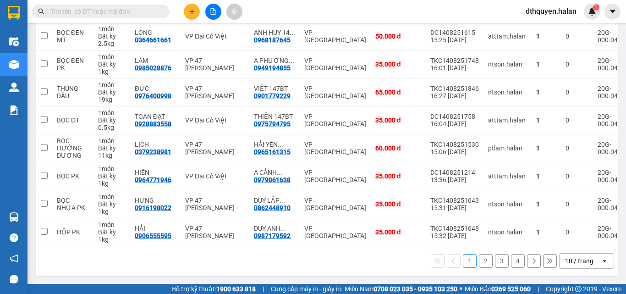
click at [481, 256] on button "2" at bounding box center [486, 261] width 14 height 14
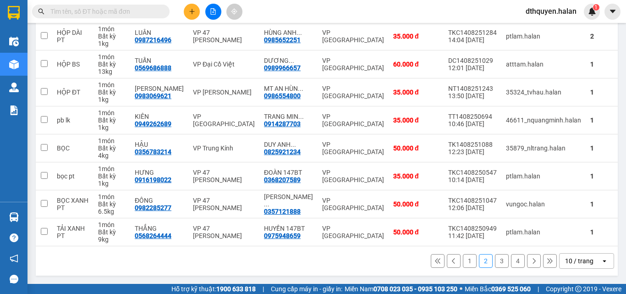
click at [463, 261] on button "1" at bounding box center [470, 261] width 14 height 14
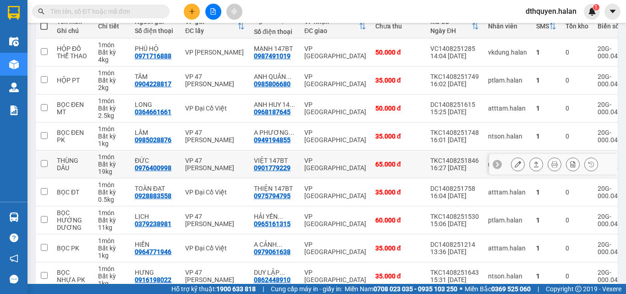
scroll to position [183, 0]
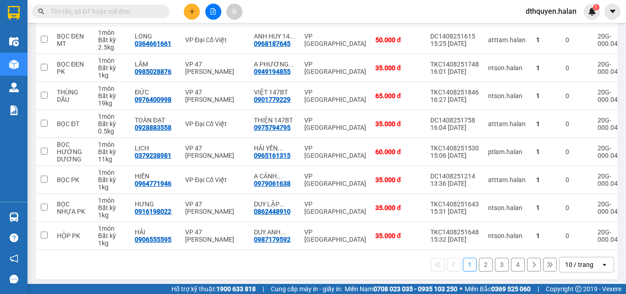
click at [512, 271] on button "4" at bounding box center [518, 265] width 14 height 14
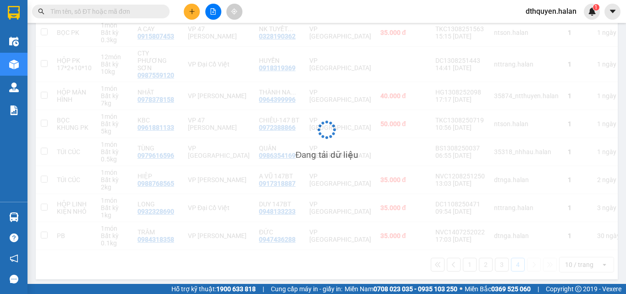
scroll to position [135, 0]
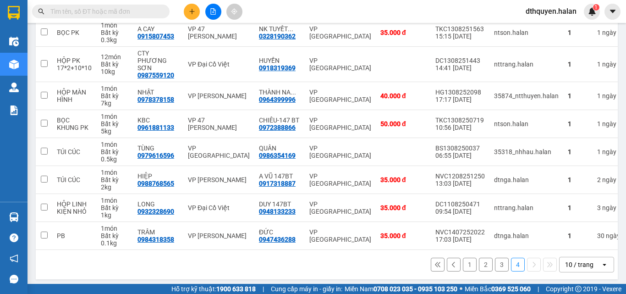
click at [463, 262] on button "1" at bounding box center [470, 265] width 14 height 14
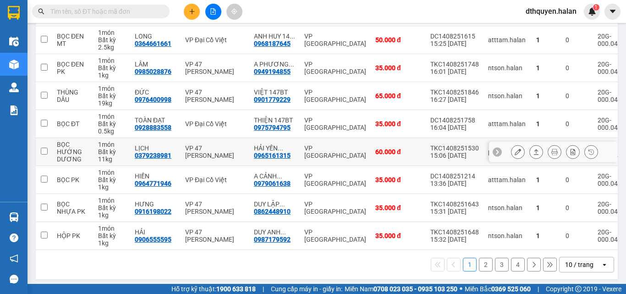
scroll to position [0, 0]
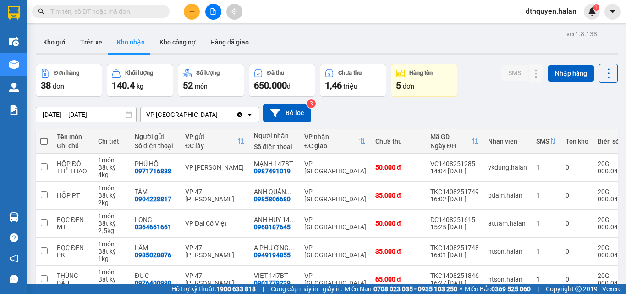
click at [102, 15] on input "text" at bounding box center [104, 11] width 108 height 10
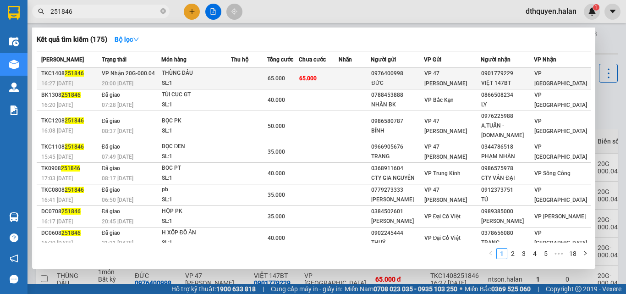
type input "251846"
click at [181, 77] on div "THÙNG DẦU" at bounding box center [196, 73] width 69 height 10
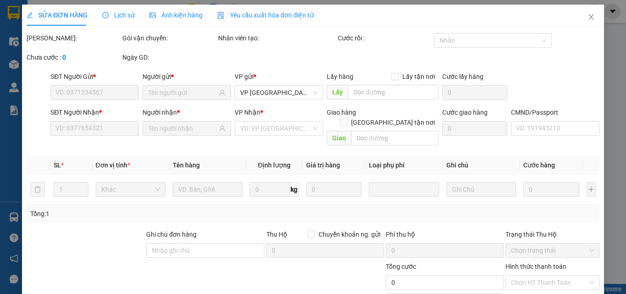
type input "0976400998"
type input "ĐỨC"
type input "0901779229"
type input "VIỆT 147BT"
type input "65.000"
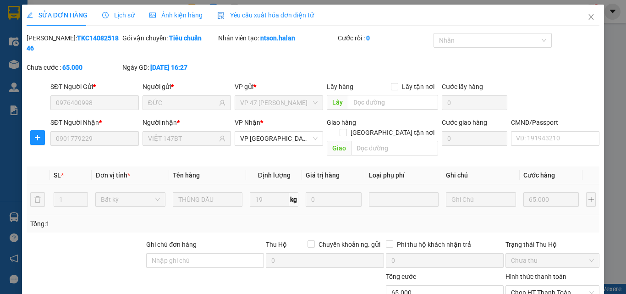
scroll to position [66, 0]
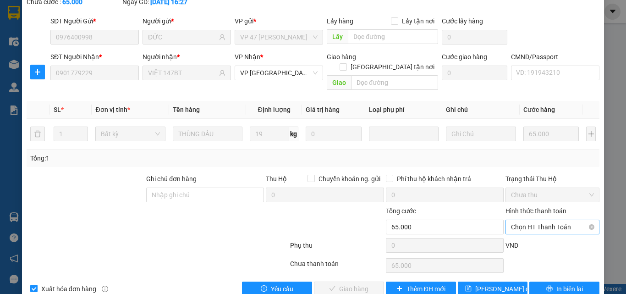
click at [539, 220] on span "Chọn HT Thanh Toán" at bounding box center [552, 227] width 83 height 14
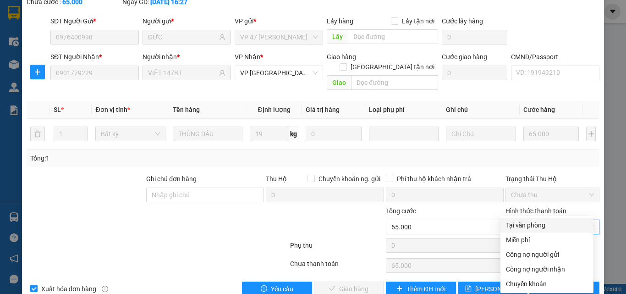
click at [519, 229] on div "Tại văn phòng" at bounding box center [547, 225] width 82 height 10
type input "0"
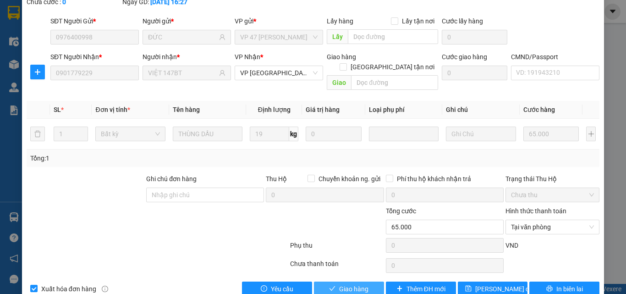
click at [359, 284] on span "Giao hàng" at bounding box center [353, 289] width 29 height 10
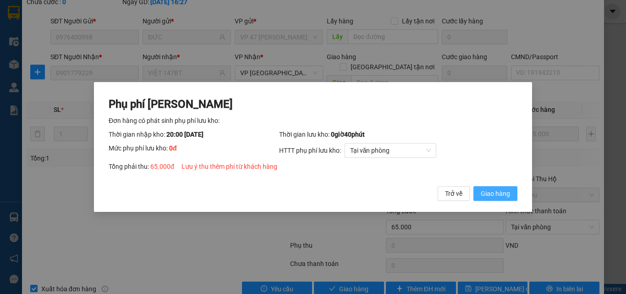
click at [493, 187] on button "Giao hàng" at bounding box center [495, 193] width 44 height 15
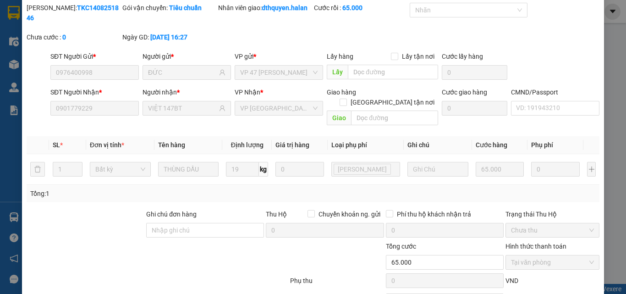
scroll to position [0, 0]
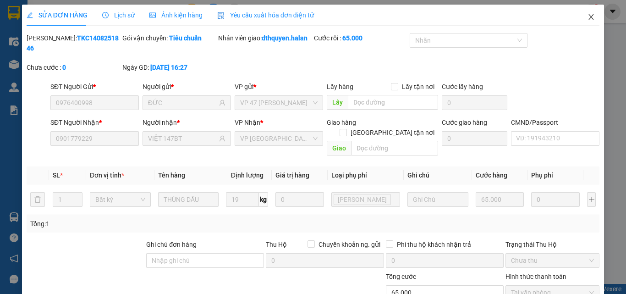
click at [587, 18] on icon "close" at bounding box center [590, 16] width 7 height 7
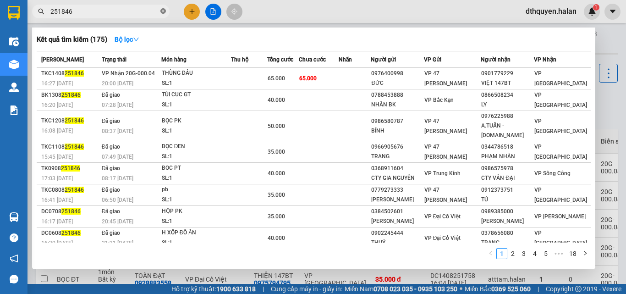
click at [163, 12] on icon "close-circle" at bounding box center [162, 10] width 5 height 5
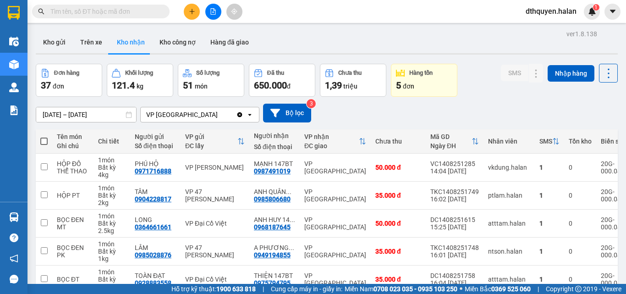
click at [135, 12] on input "text" at bounding box center [104, 11] width 108 height 10
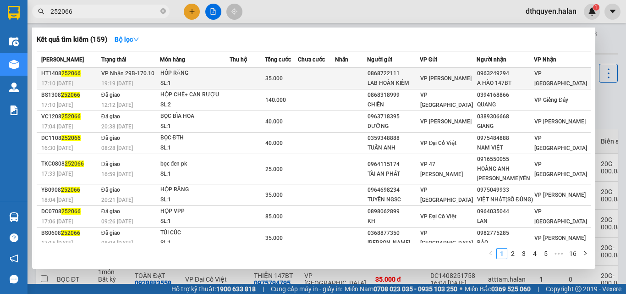
type input "252066"
click at [159, 84] on div "19:19 - 14/08" at bounding box center [130, 83] width 58 height 10
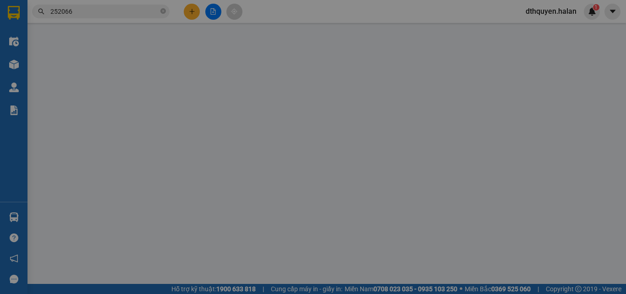
type input "0868722111"
type input "LAB HOÀN KIẾM"
type input "0963249294"
type input "A HÀO 147BT"
type input "35.000"
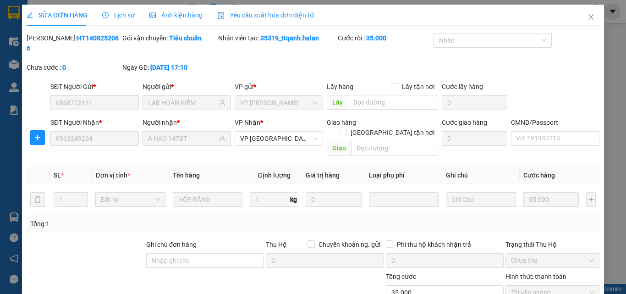
scroll to position [66, 0]
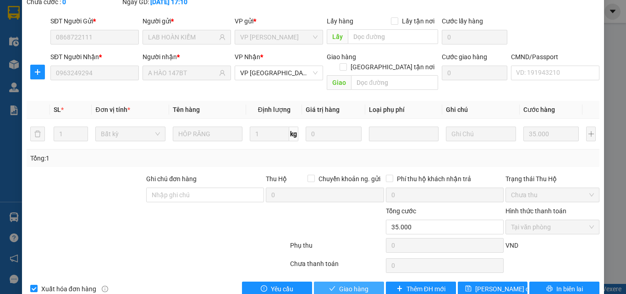
click at [354, 281] on button "Giao hàng" at bounding box center [349, 288] width 70 height 15
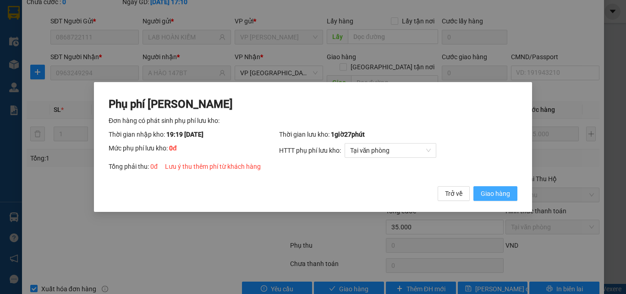
click at [503, 193] on span "Giao hàng" at bounding box center [495, 193] width 29 height 10
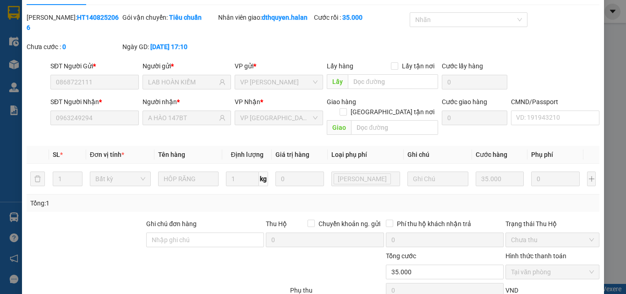
scroll to position [0, 0]
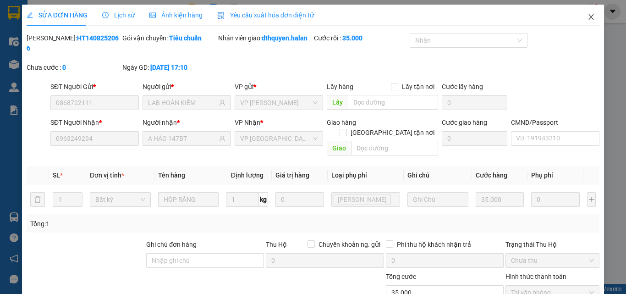
click at [587, 17] on icon "close" at bounding box center [590, 16] width 7 height 7
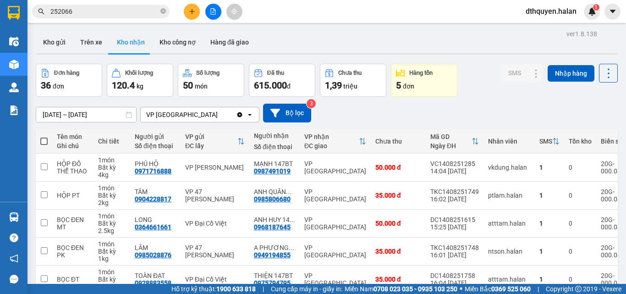
click at [163, 11] on icon "close-circle" at bounding box center [162, 10] width 5 height 5
click at [156, 14] on input "text" at bounding box center [104, 11] width 108 height 10
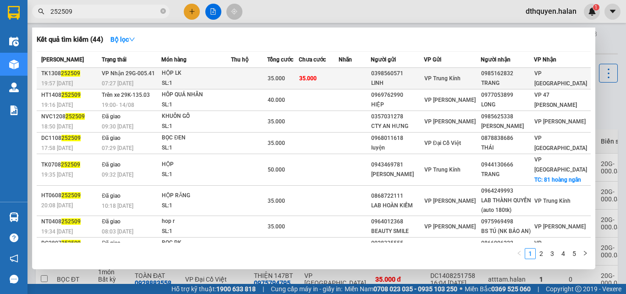
type input "252509"
click at [130, 81] on span "07:27 - 14/08" at bounding box center [118, 83] width 32 height 6
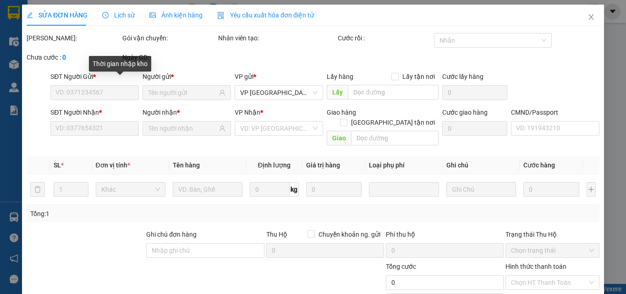
type input "0398560571"
type input "LINH"
type input "0985162832"
type input "TRANG"
type input "35.000"
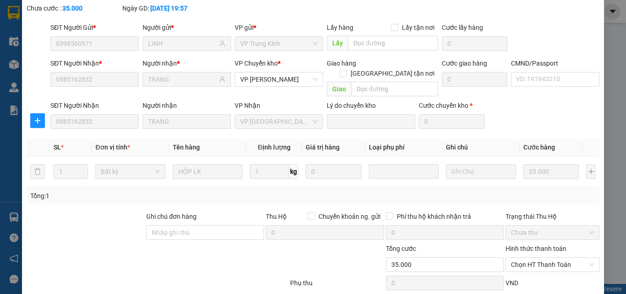
scroll to position [97, 0]
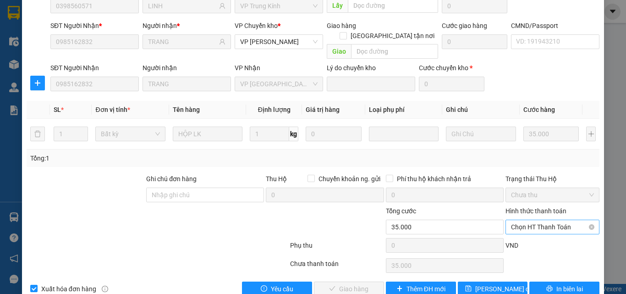
click at [544, 220] on span "Chọn HT Thanh Toán" at bounding box center [552, 227] width 83 height 14
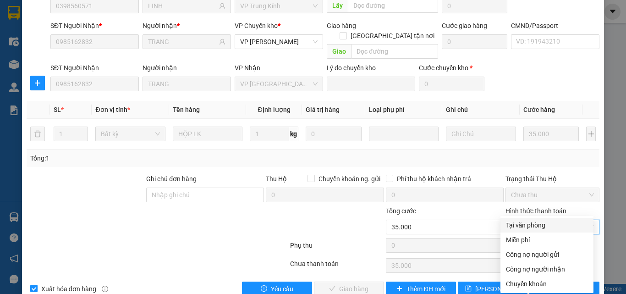
click at [528, 224] on div "Tại văn phòng" at bounding box center [547, 225] width 82 height 10
type input "0"
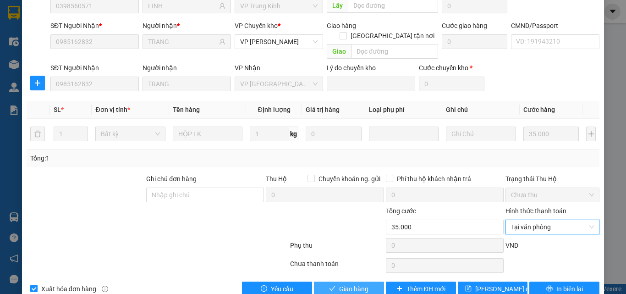
drag, startPoint x: 343, startPoint y: 268, endPoint x: 349, endPoint y: 268, distance: 6.4
click at [342, 284] on span "Giao hàng" at bounding box center [353, 289] width 29 height 10
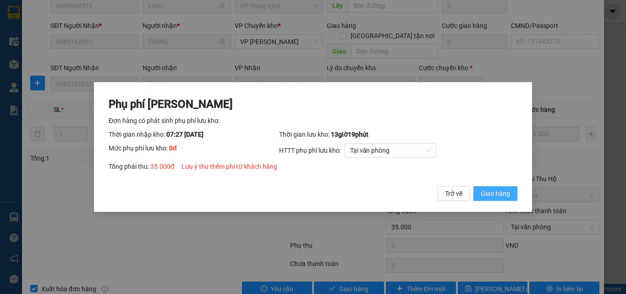
click at [485, 191] on span "Giao hàng" at bounding box center [495, 193] width 29 height 10
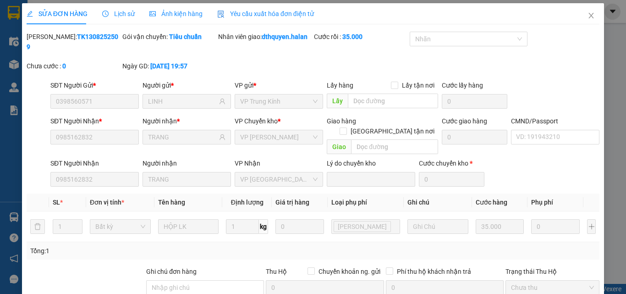
scroll to position [0, 0]
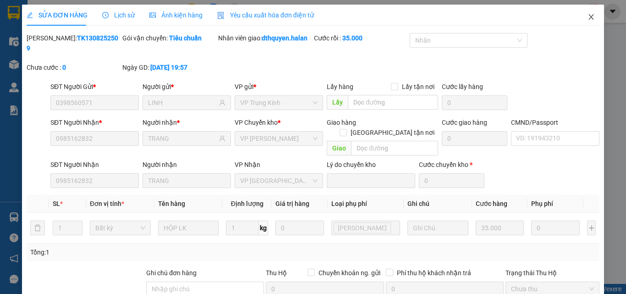
click at [587, 15] on icon "close" at bounding box center [590, 16] width 7 height 7
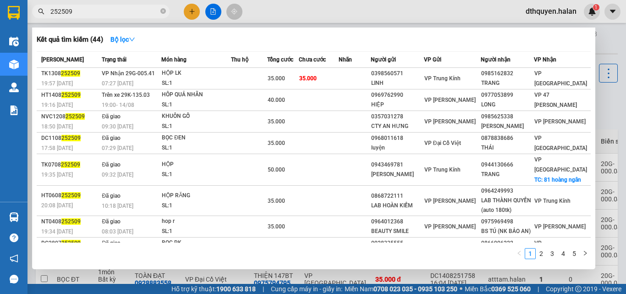
click at [164, 10] on icon "close-circle" at bounding box center [162, 10] width 5 height 5
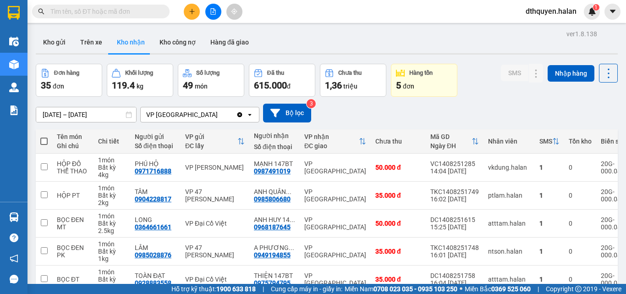
click at [149, 14] on input "text" at bounding box center [104, 11] width 108 height 10
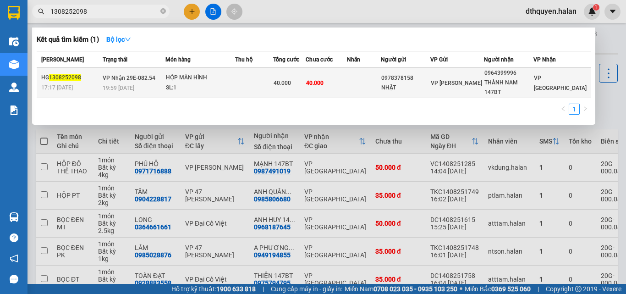
type input "1308252098"
click at [164, 77] on td "VP Nhận 29E-082.54 19:59 - 13/08" at bounding box center [132, 83] width 65 height 30
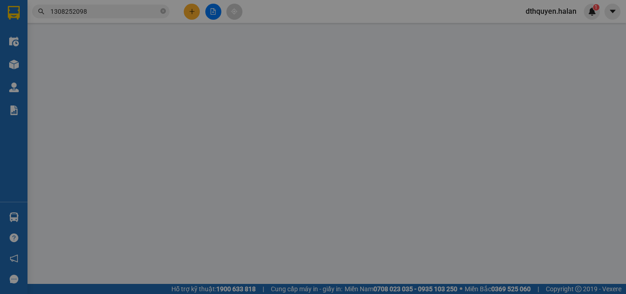
type input "0978378158"
type input "NHẬT"
type input "0964399996"
type input "THÀNH NAM 147BT"
type input "40.000"
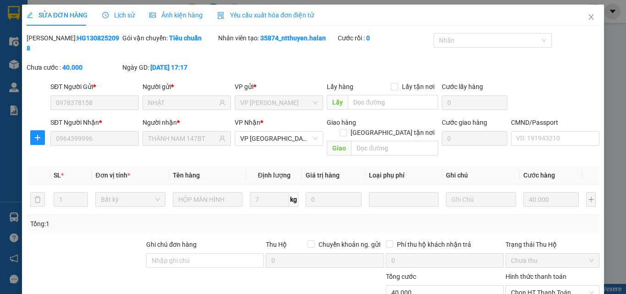
scroll to position [66, 0]
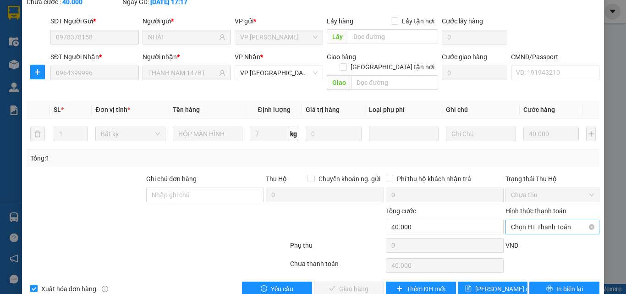
click at [552, 220] on span "Chọn HT Thanh Toán" at bounding box center [552, 227] width 83 height 14
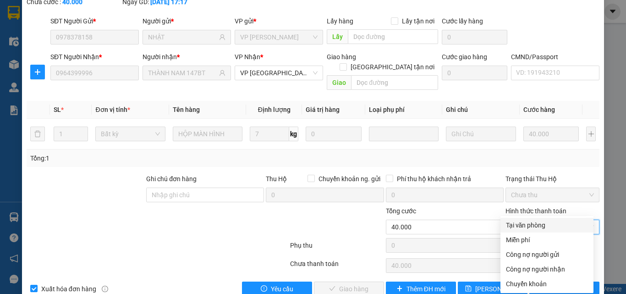
click at [532, 229] on div "Tại văn phòng" at bounding box center [547, 225] width 82 height 10
type input "0"
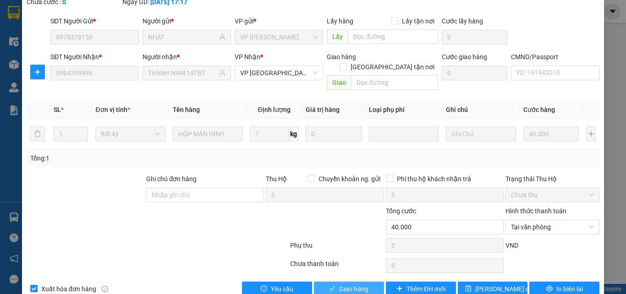
click at [348, 284] on span "Giao hàng" at bounding box center [353, 289] width 29 height 10
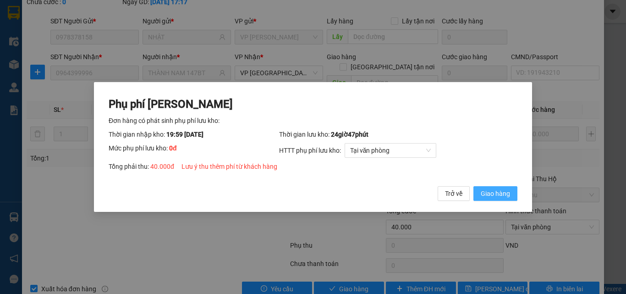
click at [493, 192] on span "Giao hàng" at bounding box center [495, 193] width 29 height 10
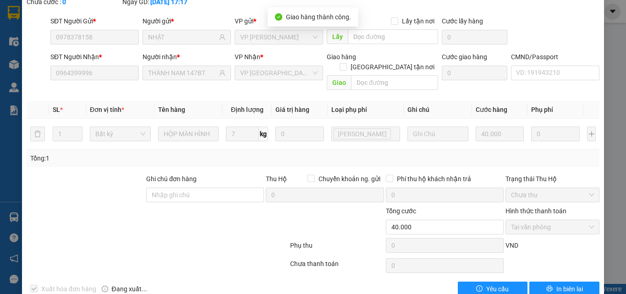
scroll to position [0, 0]
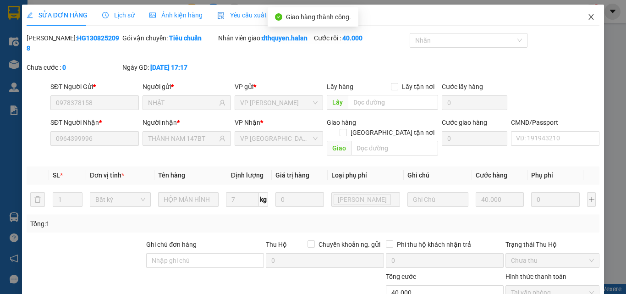
click at [587, 17] on icon "close" at bounding box center [590, 16] width 7 height 7
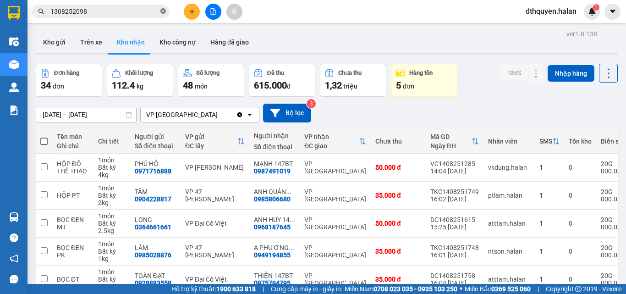
click at [161, 12] on icon "close-circle" at bounding box center [162, 10] width 5 height 5
click at [117, 11] on input "text" at bounding box center [104, 11] width 108 height 10
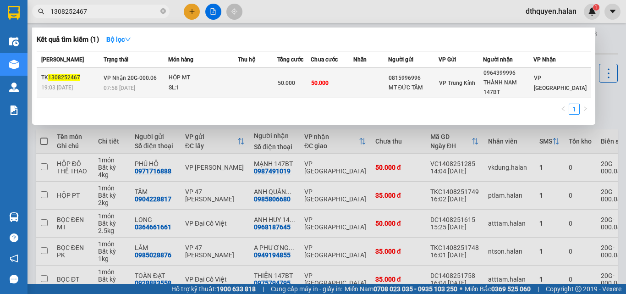
type input "1308252467"
click at [133, 92] on div "07:58 [DATE]" at bounding box center [136, 88] width 64 height 10
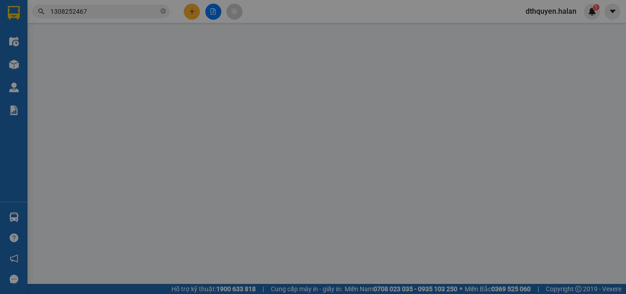
type input "0815996996"
type input "MT ĐỨC TÂM"
type input "0964399996"
type input "THÀNH NAM 147BT"
type input "50.000"
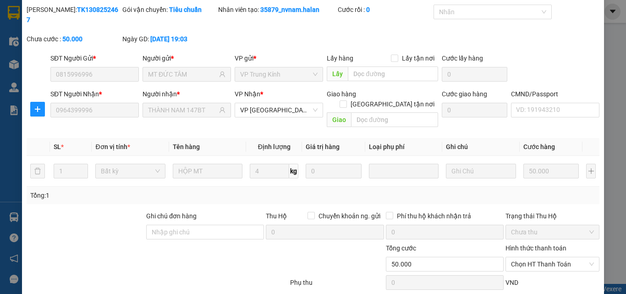
scroll to position [66, 0]
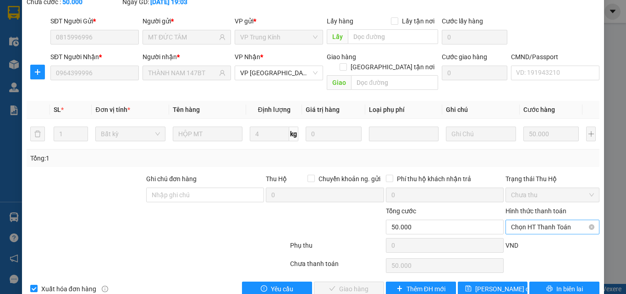
click at [524, 220] on span "Chọn HT Thanh Toán" at bounding box center [552, 227] width 83 height 14
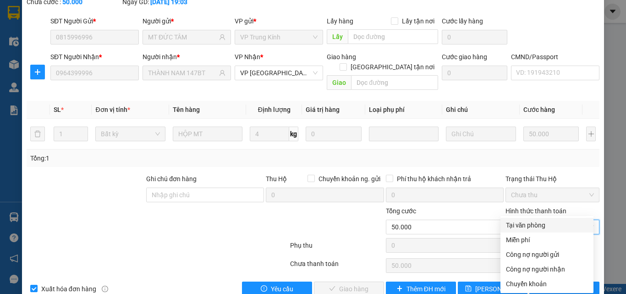
click at [527, 226] on div "Tại văn phòng" at bounding box center [547, 225] width 82 height 10
type input "0"
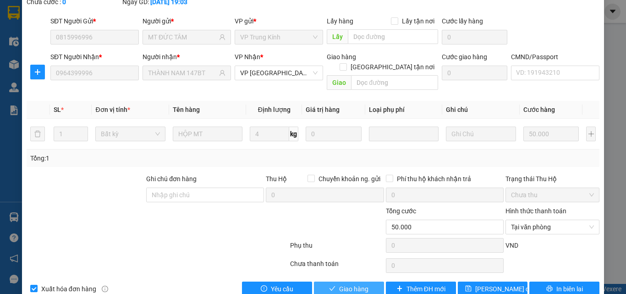
click at [364, 284] on span "Giao hàng" at bounding box center [353, 289] width 29 height 10
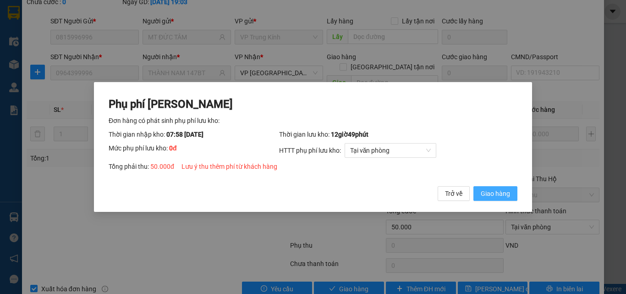
click at [498, 188] on span "Giao hàng" at bounding box center [495, 193] width 29 height 10
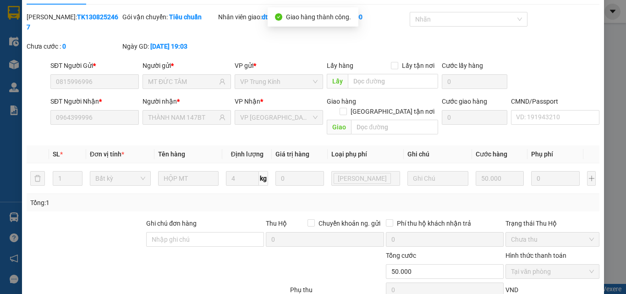
scroll to position [0, 0]
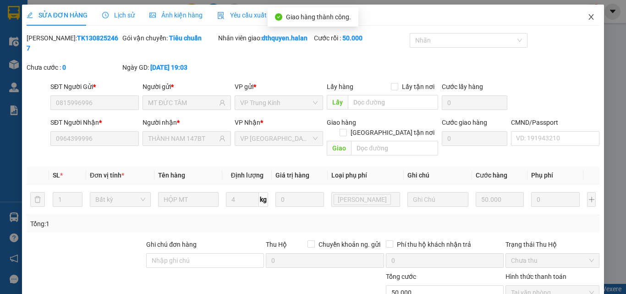
click at [587, 18] on icon "close" at bounding box center [590, 16] width 7 height 7
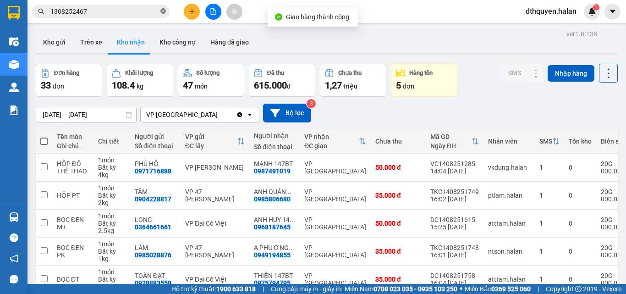
click at [163, 10] on icon "close-circle" at bounding box center [162, 10] width 5 height 5
click at [133, 12] on input "text" at bounding box center [104, 11] width 108 height 10
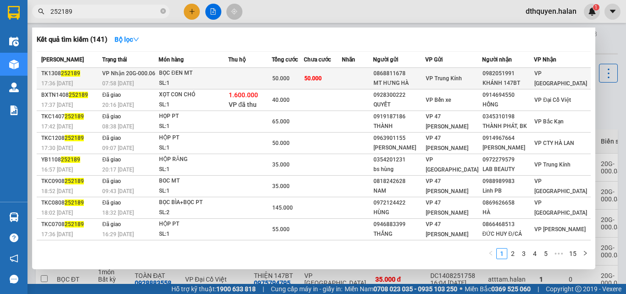
type input "252189"
click at [146, 81] on div "07:58 [DATE]" at bounding box center [130, 83] width 56 height 10
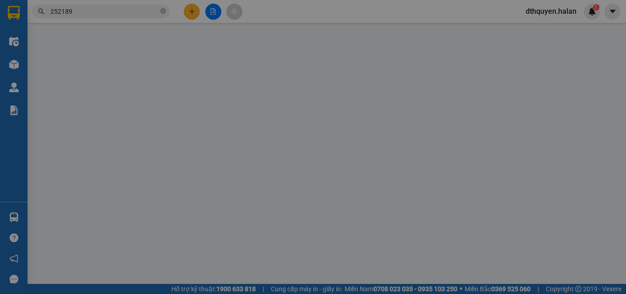
type input "0868811678"
type input "MT HƯNG HÀ"
type input "0982051991"
type input "KHÁNH 147BT"
type input "50.000"
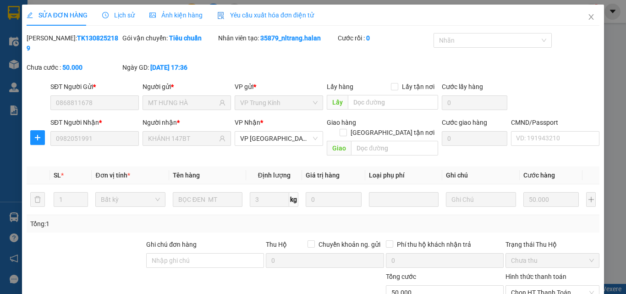
scroll to position [66, 0]
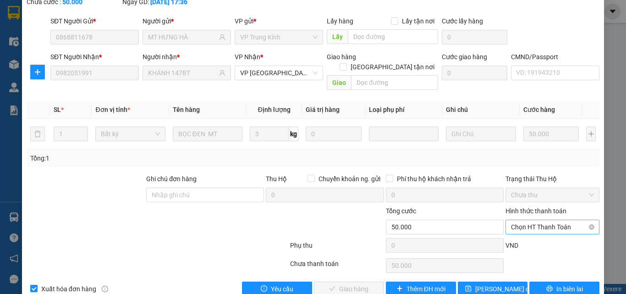
click at [527, 220] on span "Chọn HT Thanh Toán" at bounding box center [552, 227] width 83 height 14
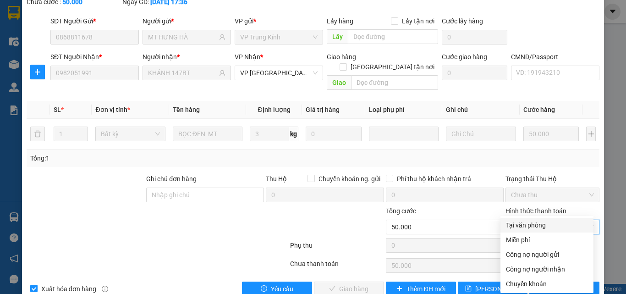
click at [529, 226] on div "Tại văn phòng" at bounding box center [547, 225] width 82 height 10
type input "0"
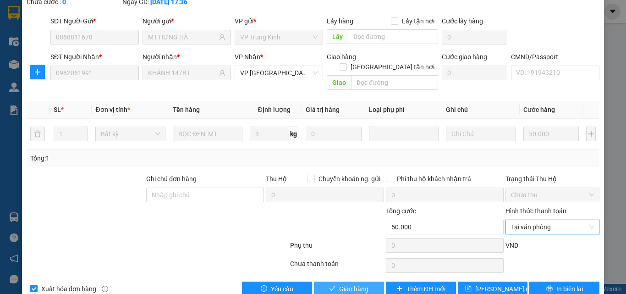
click at [358, 284] on span "Giao hàng" at bounding box center [353, 289] width 29 height 10
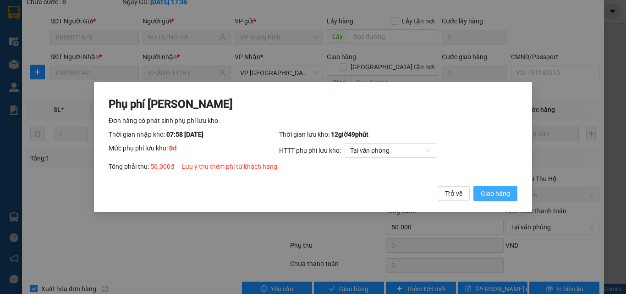
drag, startPoint x: 491, startPoint y: 195, endPoint x: 500, endPoint y: 196, distance: 8.3
click at [491, 196] on span "Giao hàng" at bounding box center [495, 193] width 29 height 10
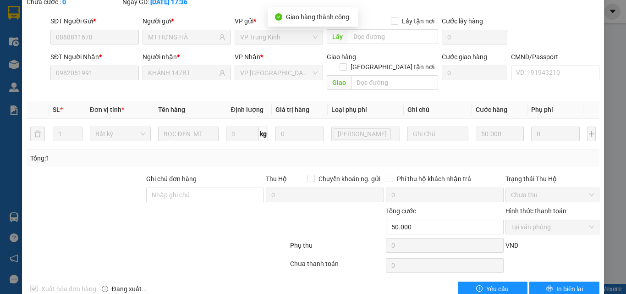
scroll to position [0, 0]
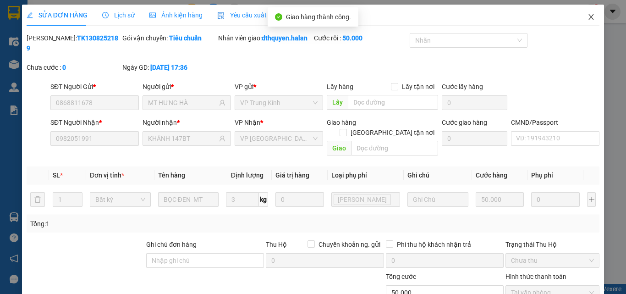
click at [587, 15] on icon "close" at bounding box center [590, 16] width 7 height 7
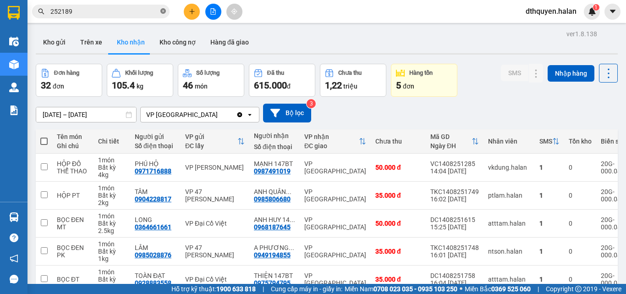
click at [165, 11] on icon "close-circle" at bounding box center [162, 10] width 5 height 5
click at [47, 44] on button "Kho gửi" at bounding box center [54, 42] width 37 height 22
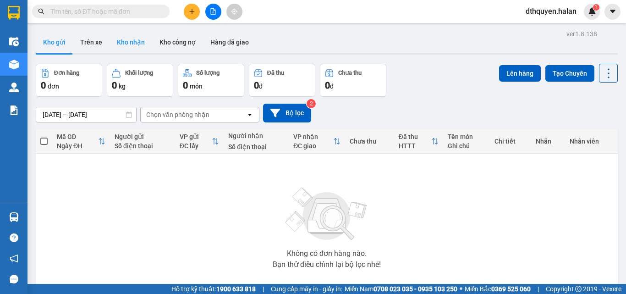
click at [125, 41] on button "Kho nhận" at bounding box center [131, 42] width 43 height 22
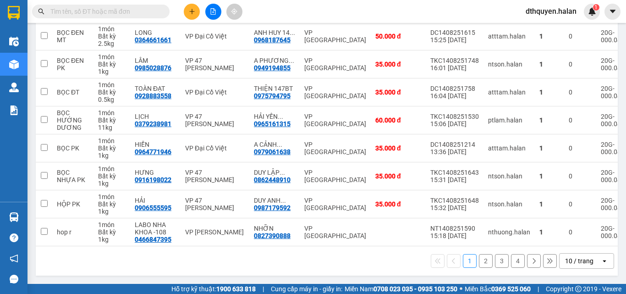
scroll to position [191, 0]
click at [479, 261] on button "2" at bounding box center [486, 261] width 14 height 14
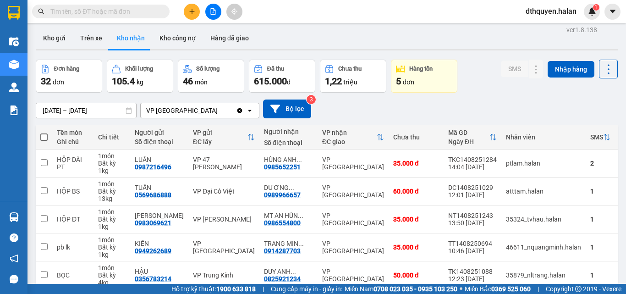
scroll to position [0, 0]
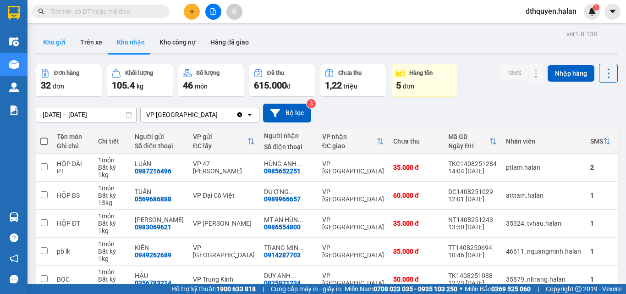
click at [49, 43] on button "Kho gửi" at bounding box center [54, 42] width 37 height 22
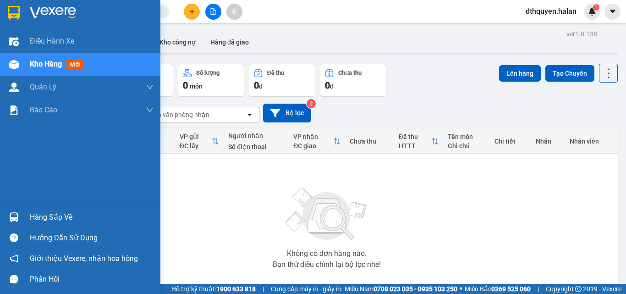
click at [63, 219] on div "Hàng sắp về" at bounding box center [92, 217] width 124 height 14
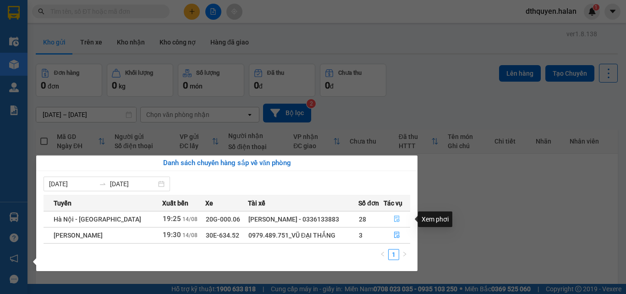
click at [396, 217] on icon "file-done" at bounding box center [397, 218] width 6 height 6
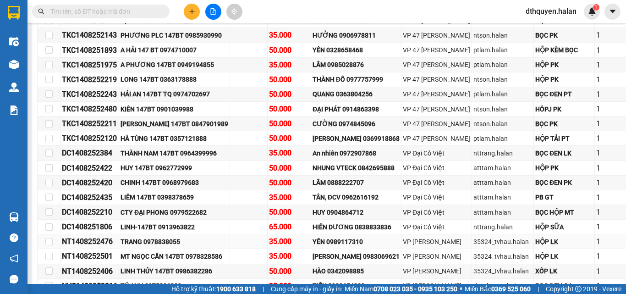
scroll to position [367, 0]
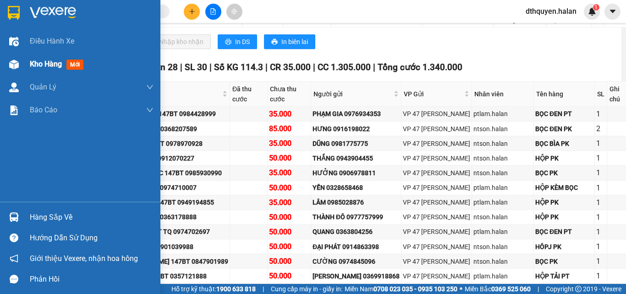
click at [43, 70] on div "Kho hàng mới" at bounding box center [58, 63] width 57 height 11
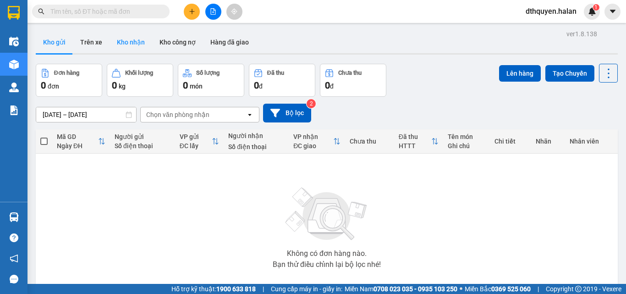
click at [122, 48] on button "Kho nhận" at bounding box center [131, 42] width 43 height 22
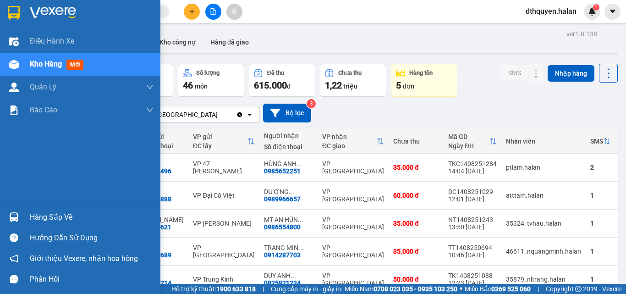
click at [47, 217] on div "Hàng sắp về" at bounding box center [92, 217] width 124 height 14
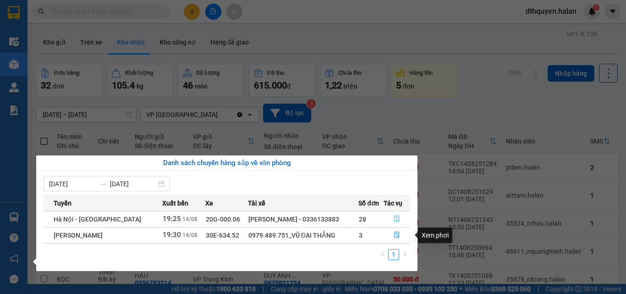
click at [397, 218] on icon "file-done" at bounding box center [397, 218] width 6 height 6
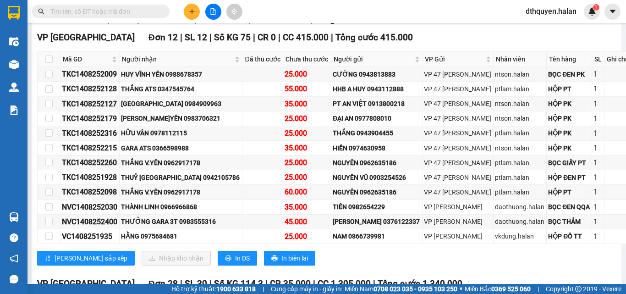
scroll to position [137, 0]
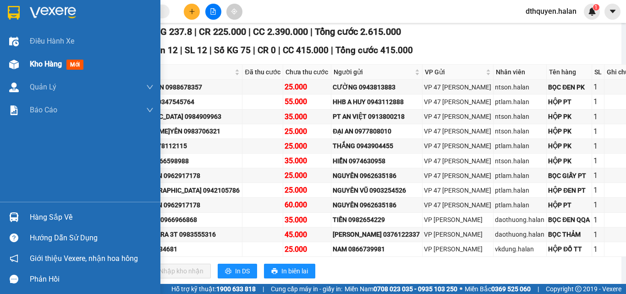
click at [47, 63] on span "Kho hàng" at bounding box center [46, 64] width 32 height 9
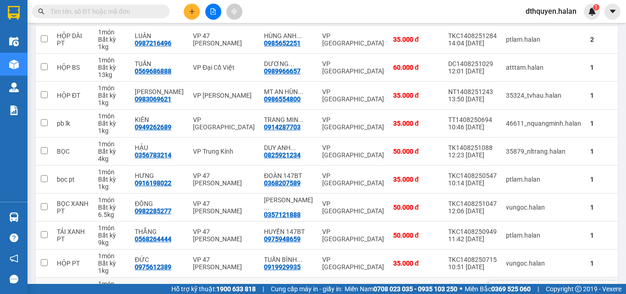
scroll to position [191, 0]
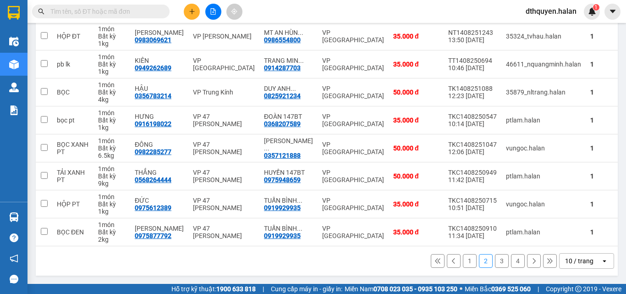
click at [511, 265] on button "4" at bounding box center [518, 261] width 14 height 14
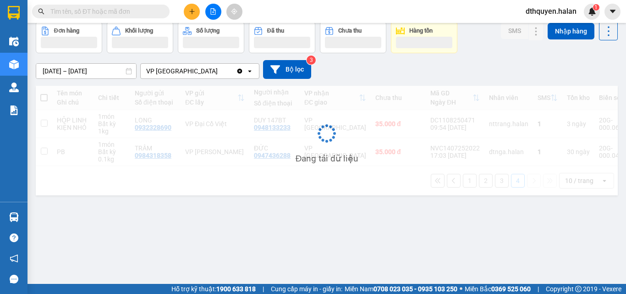
scroll to position [42, 0]
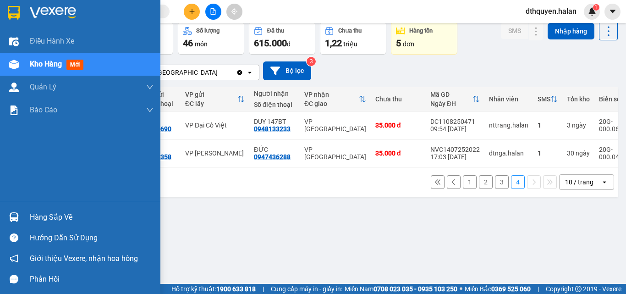
drag, startPoint x: 57, startPoint y: 215, endPoint x: 434, endPoint y: 278, distance: 381.5
click at [59, 215] on div "Hàng sắp về" at bounding box center [92, 217] width 124 height 14
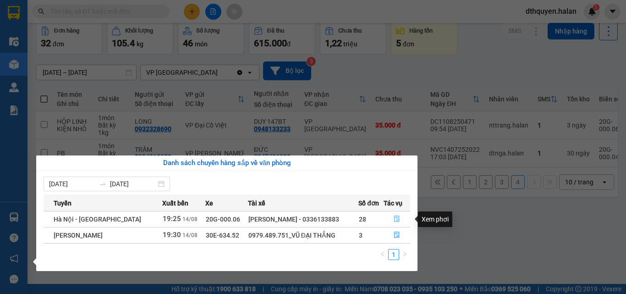
click at [401, 219] on button "button" at bounding box center [397, 219] width 26 height 15
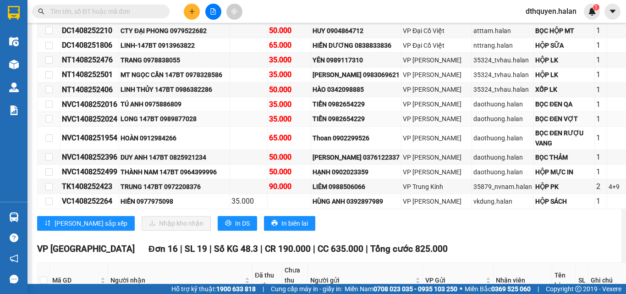
scroll to position [687, 0]
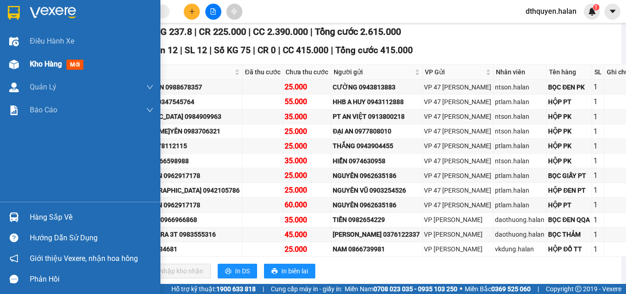
click at [38, 61] on span "Kho hàng" at bounding box center [46, 64] width 32 height 9
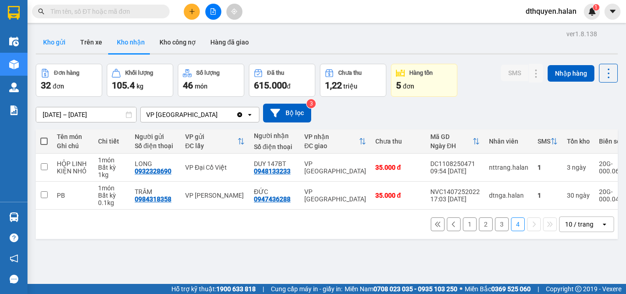
click at [48, 41] on button "Kho gửi" at bounding box center [54, 42] width 37 height 22
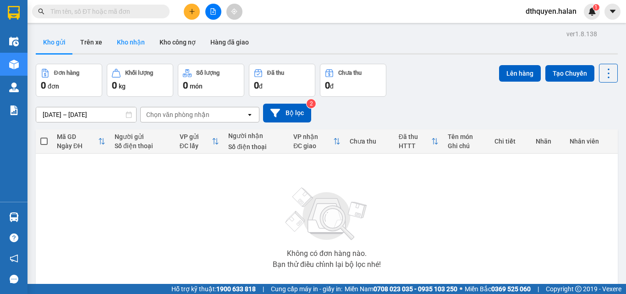
click at [134, 38] on button "Kho nhận" at bounding box center [131, 42] width 43 height 22
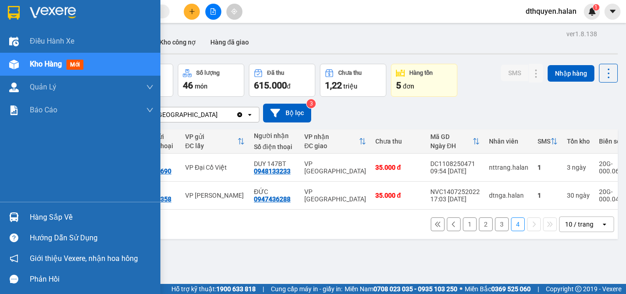
click at [56, 217] on div "Hàng sắp về" at bounding box center [92, 217] width 124 height 14
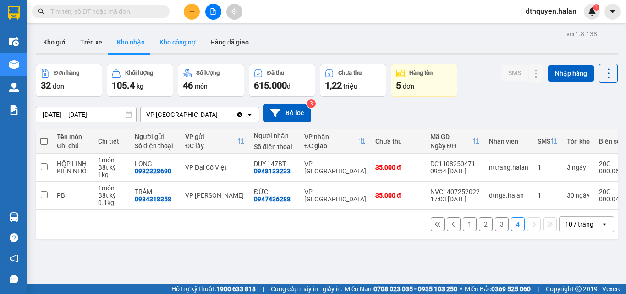
drag, startPoint x: 485, startPoint y: 273, endPoint x: 162, endPoint y: 53, distance: 391.1
click at [484, 267] on section "Kết quả tìm kiếm ( 141 ) Bộ lọc Mã ĐH Trạng thái Món hàng Thu hộ Tổng cước Chưa…" at bounding box center [313, 147] width 626 height 294
click at [35, 37] on div "ver 1.8.138 Kho gửi Trên xe Kho nhận Kho công nợ Hàng đã giao Đơn hàng 32 đơn K…" at bounding box center [326, 174] width 589 height 294
click at [53, 39] on button "Kho gửi" at bounding box center [54, 42] width 37 height 22
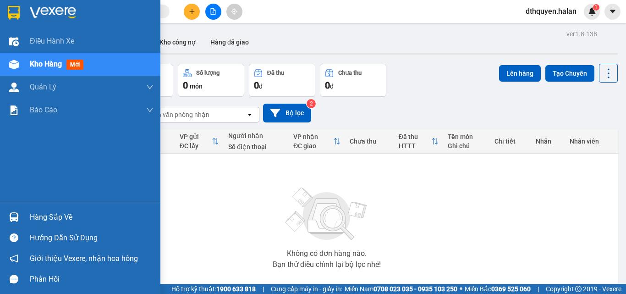
click at [56, 220] on div "Hàng sắp về" at bounding box center [92, 217] width 124 height 14
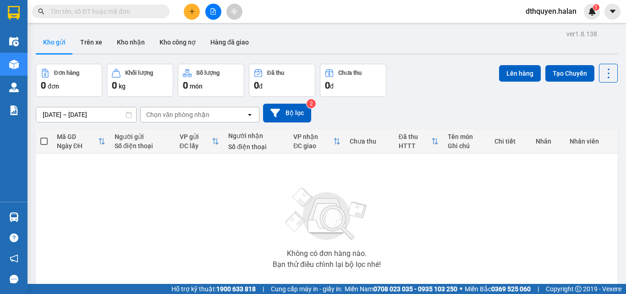
click at [132, 35] on section "Kết quả tìm kiếm ( 141 ) Bộ lọc Mã ĐH Trạng thái Món hàng Thu hộ Tổng cước Chưa…" at bounding box center [313, 147] width 626 height 294
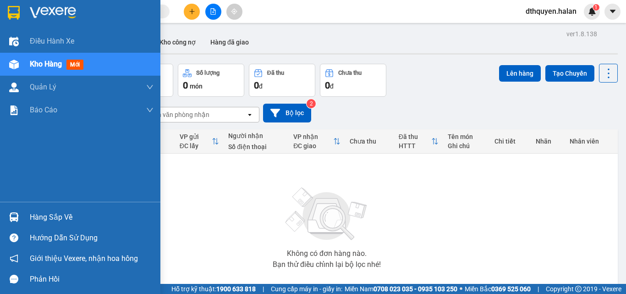
drag, startPoint x: 44, startPoint y: 214, endPoint x: 49, endPoint y: 214, distance: 5.0
click at [45, 214] on div "Hàng sắp về" at bounding box center [92, 217] width 124 height 14
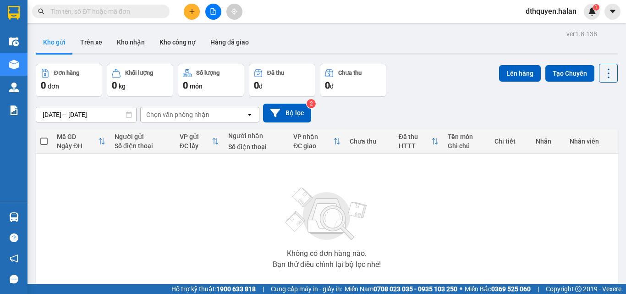
click at [504, 225] on section "Kết quả tìm kiếm ( 141 ) Bộ lọc Mã ĐH Trạng thái Món hàng Thu hộ Tổng cước Chưa…" at bounding box center [313, 147] width 626 height 294
click at [126, 41] on button "Kho nhận" at bounding box center [131, 42] width 43 height 22
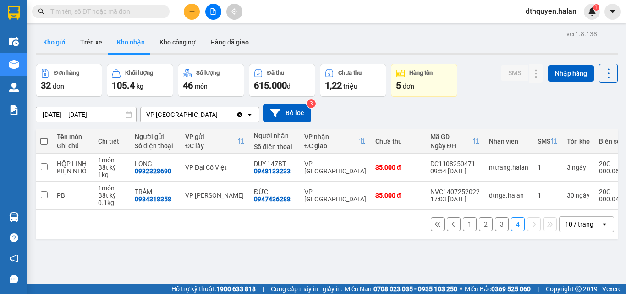
click at [71, 44] on button "Kho gửi" at bounding box center [54, 42] width 37 height 22
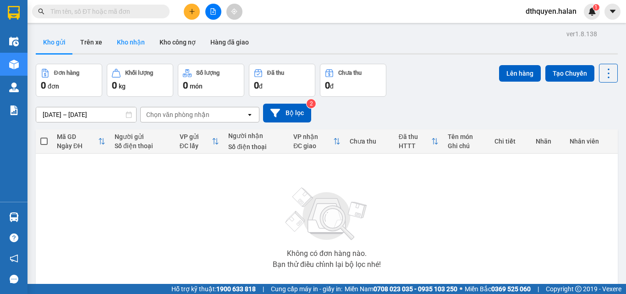
click at [138, 44] on button "Kho nhận" at bounding box center [131, 42] width 43 height 22
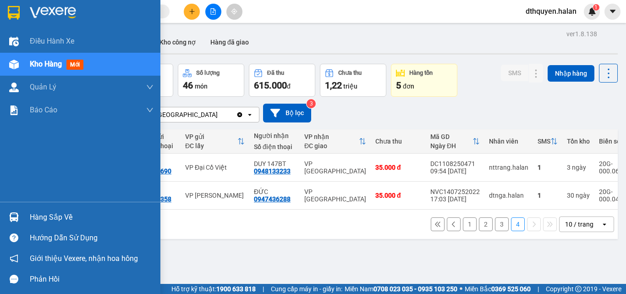
click at [40, 213] on div "Hàng sắp về" at bounding box center [92, 217] width 124 height 14
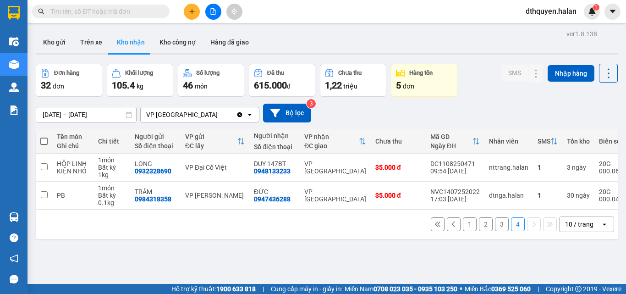
click at [442, 257] on section "Kết quả tìm kiếm ( 141 ) Bộ lọc Mã ĐH Trạng thái Món hàng Thu hộ Tổng cước Chưa…" at bounding box center [313, 147] width 626 height 294
click at [59, 44] on button "Kho gửi" at bounding box center [54, 42] width 37 height 22
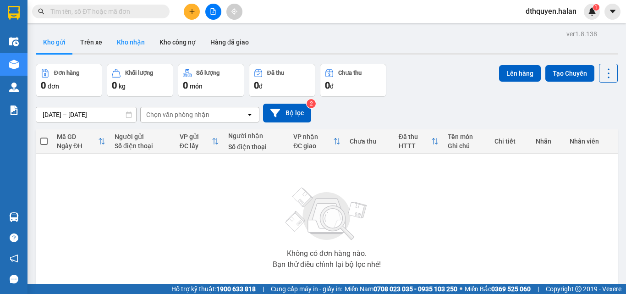
click at [140, 37] on button "Kho nhận" at bounding box center [131, 42] width 43 height 22
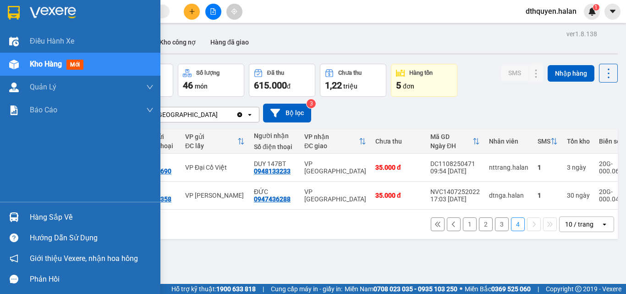
click at [64, 209] on div "Hàng sắp về" at bounding box center [80, 217] width 160 height 21
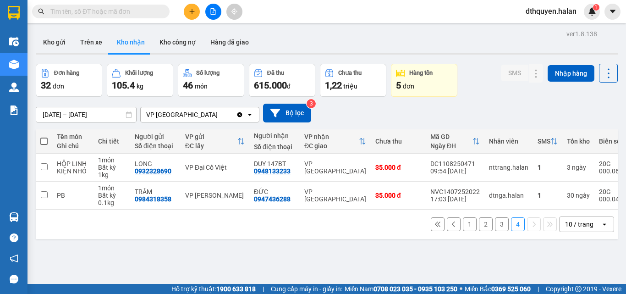
click at [443, 263] on section "Kết quả tìm kiếm ( 141 ) Bộ lọc Mã ĐH Trạng thái Món hàng Thu hộ Tổng cước Chưa…" at bounding box center [313, 147] width 626 height 294
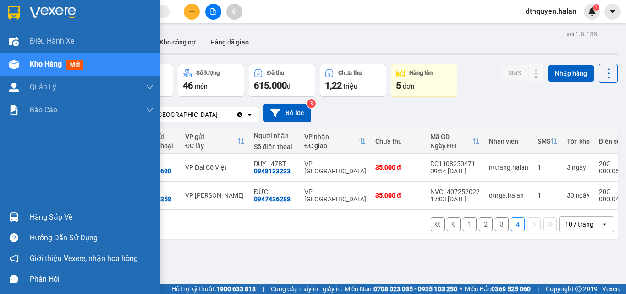
click at [103, 214] on div "Hàng sắp về" at bounding box center [92, 217] width 124 height 14
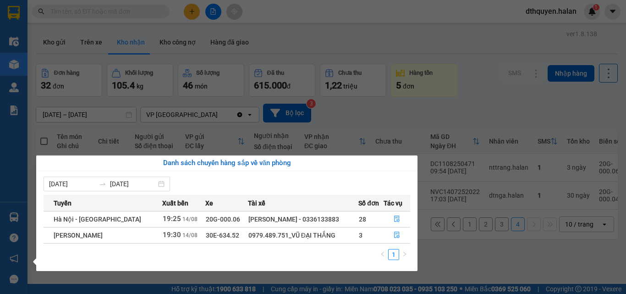
click at [368, 121] on section "Kết quả tìm kiếm ( 141 ) Bộ lọc Mã ĐH Trạng thái Món hàng Thu hộ Tổng cước Chưa…" at bounding box center [313, 147] width 626 height 294
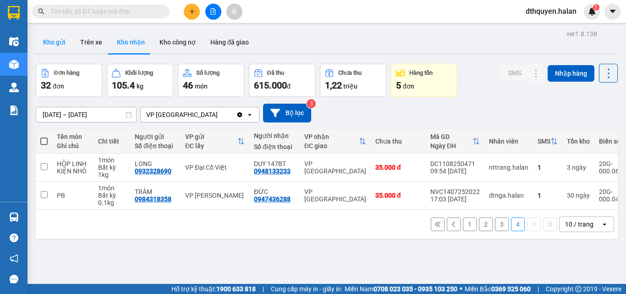
click at [57, 43] on button "Kho gửi" at bounding box center [54, 42] width 37 height 22
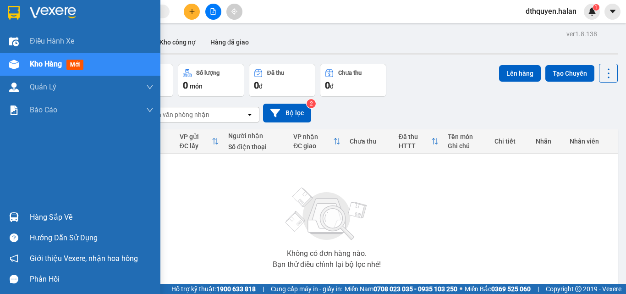
drag, startPoint x: 47, startPoint y: 206, endPoint x: 83, endPoint y: 214, distance: 37.6
click at [49, 206] on div "Hàng sắp về Hướng dẫn sử dụng Giới thiệu Vexere, nhận hoa hồng Phản hồi" at bounding box center [80, 246] width 160 height 88
click at [33, 214] on div "Hàng sắp về" at bounding box center [92, 217] width 124 height 14
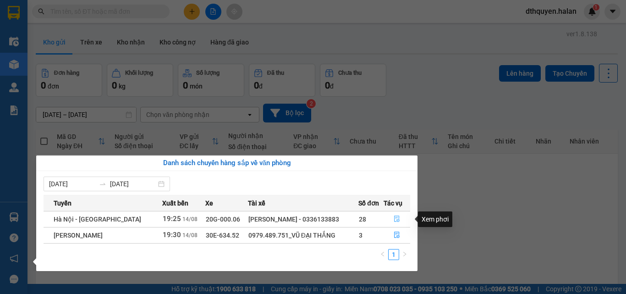
click at [395, 219] on icon "file-done" at bounding box center [397, 218] width 6 height 6
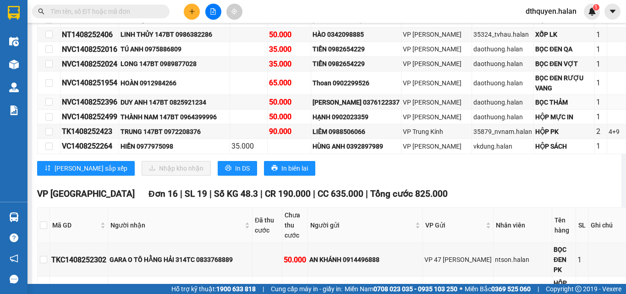
scroll to position [825, 0]
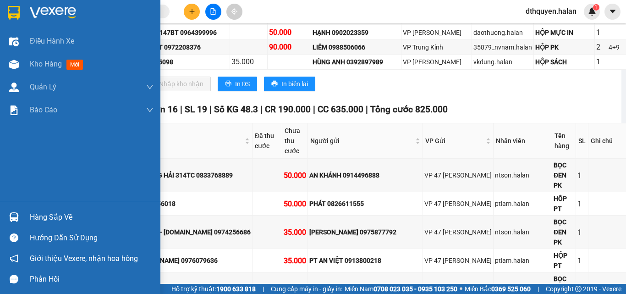
click at [38, 215] on div "Hàng sắp về" at bounding box center [92, 217] width 124 height 14
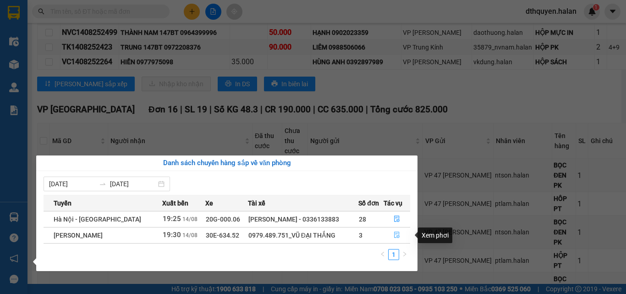
click at [395, 234] on icon "file-done" at bounding box center [396, 235] width 5 height 6
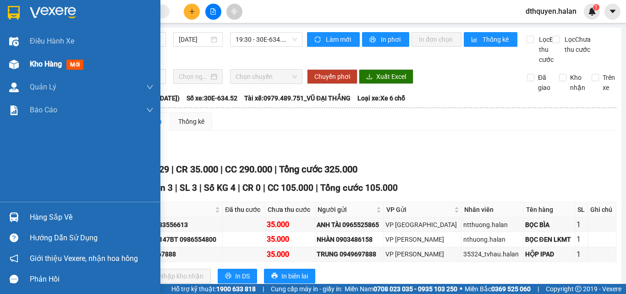
click at [31, 69] on div "Kho hàng mới" at bounding box center [58, 63] width 57 height 11
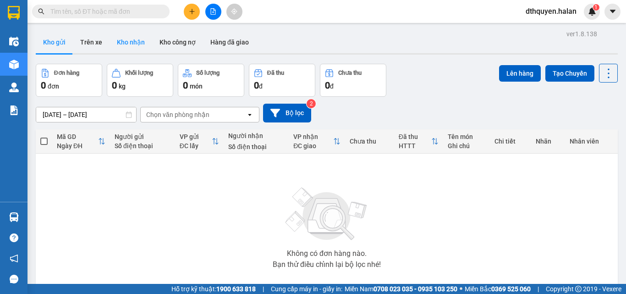
click at [139, 43] on button "Kho nhận" at bounding box center [131, 42] width 43 height 22
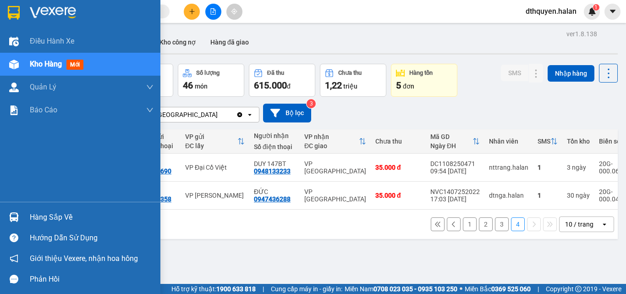
click at [60, 214] on div "Hàng sắp về" at bounding box center [92, 217] width 124 height 14
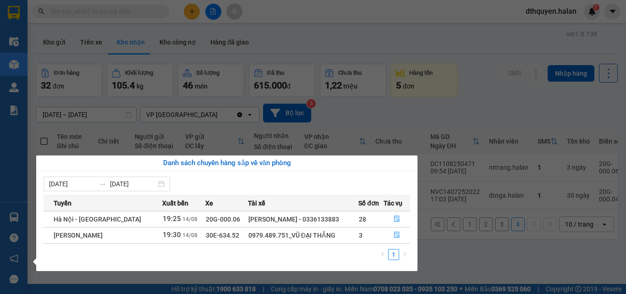
click at [429, 254] on section "Kết quả tìm kiếm ( 141 ) Bộ lọc Mã ĐH Trạng thái Món hàng Thu hộ Tổng cước Chưa…" at bounding box center [313, 147] width 626 height 294
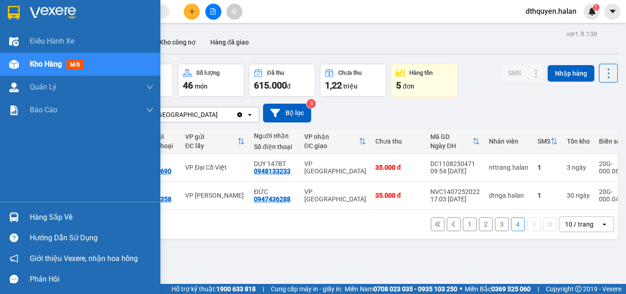
click at [50, 227] on div "Hướng dẫn sử dụng" at bounding box center [80, 237] width 160 height 21
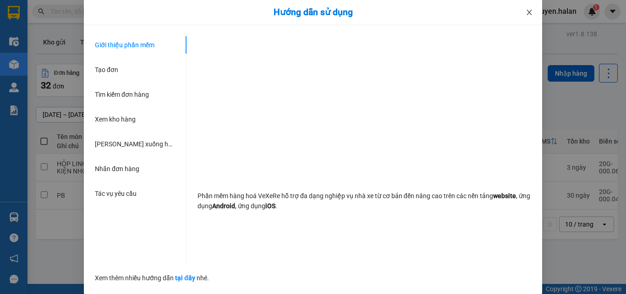
click at [531, 14] on icon "close" at bounding box center [529, 12] width 5 height 5
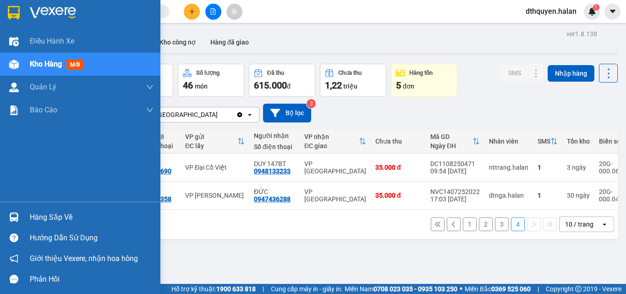
click at [35, 215] on div "Hàng sắp về" at bounding box center [92, 217] width 124 height 14
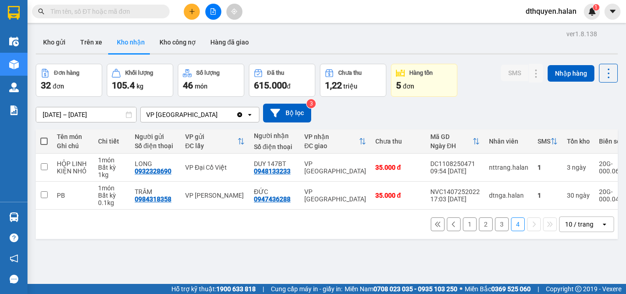
click at [459, 261] on section "Kết quả tìm kiếm ( 141 ) Bộ lọc Mã ĐH Trạng thái Món hàng Thu hộ Tổng cước Chưa…" at bounding box center [313, 147] width 626 height 294
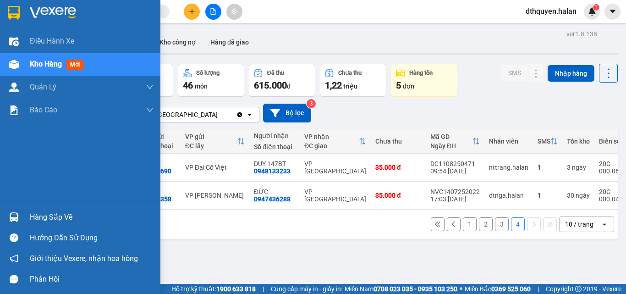
click at [69, 220] on div "Hàng sắp về" at bounding box center [92, 217] width 124 height 14
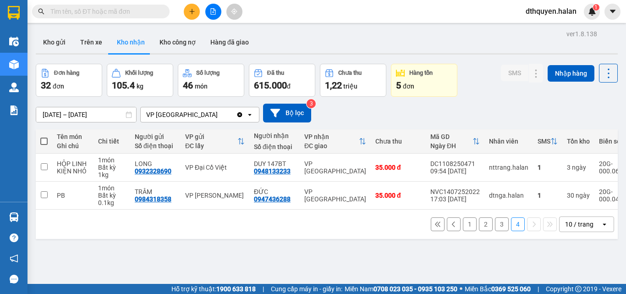
click at [488, 269] on section "Kết quả tìm kiếm ( 141 ) Bộ lọc Mã ĐH Trạng thái Món hàng Thu hộ Tổng cước Chưa…" at bounding box center [313, 147] width 626 height 294
click at [74, 49] on button "Trên xe" at bounding box center [91, 42] width 37 height 22
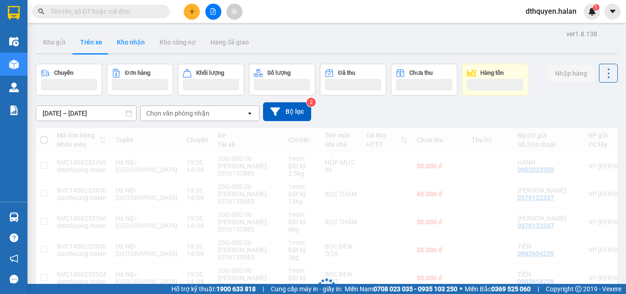
click at [131, 40] on button "Kho nhận" at bounding box center [131, 42] width 43 height 22
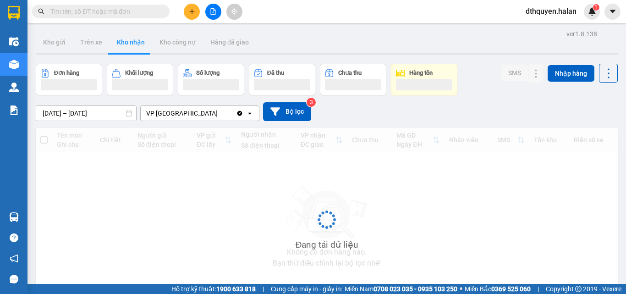
type input "[DATE] – [DATE]"
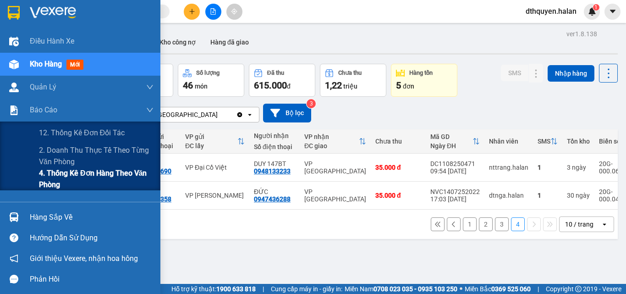
click at [70, 177] on span "4. Thống kê đơn hàng theo văn phòng" at bounding box center [96, 178] width 115 height 23
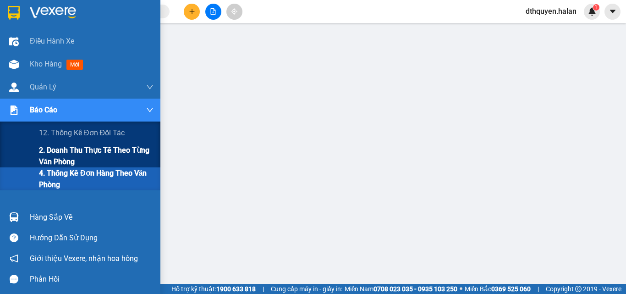
click at [56, 162] on span "2. Doanh thu thực tế theo từng văn phòng" at bounding box center [96, 155] width 115 height 23
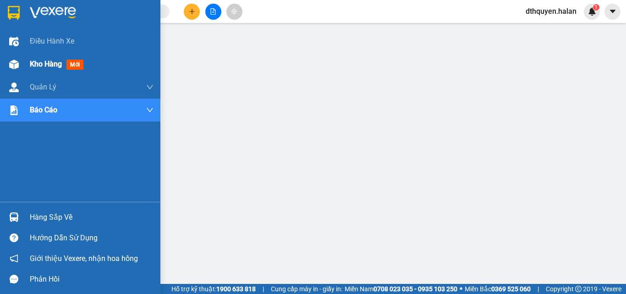
click at [44, 64] on span "Kho hàng" at bounding box center [46, 64] width 32 height 9
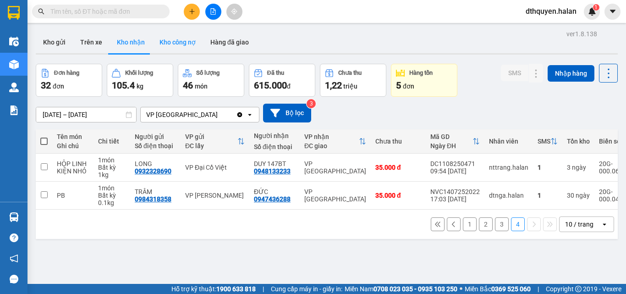
click at [174, 44] on button "Kho công nợ" at bounding box center [177, 42] width 51 height 22
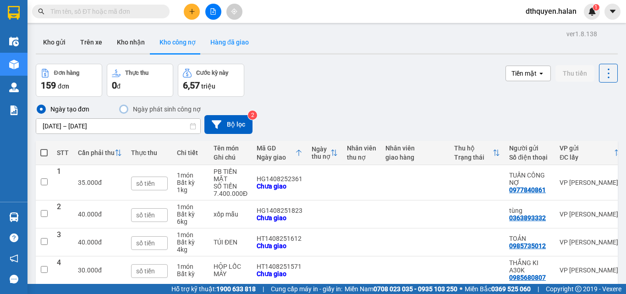
click at [213, 48] on button "Hàng đã giao" at bounding box center [229, 42] width 53 height 22
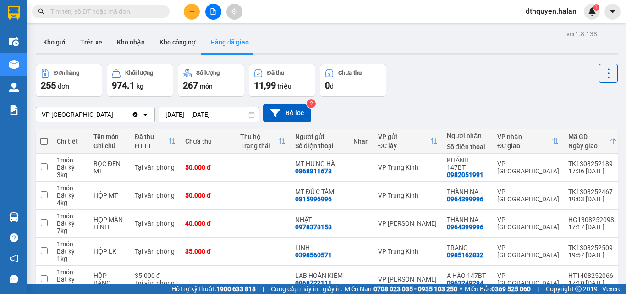
click at [172, 114] on input "12/08/2025 – 14/08/2025" at bounding box center [209, 114] width 100 height 15
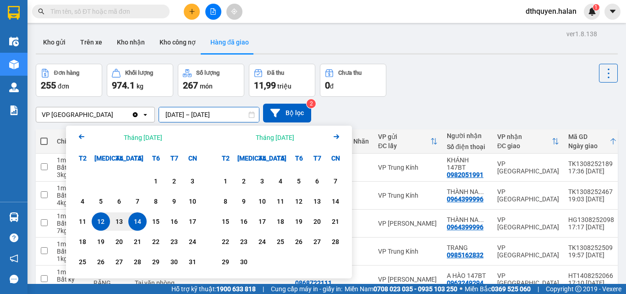
click at [132, 224] on div "14" at bounding box center [137, 221] width 13 height 11
type input "14/08/2025 – 14/08/2025"
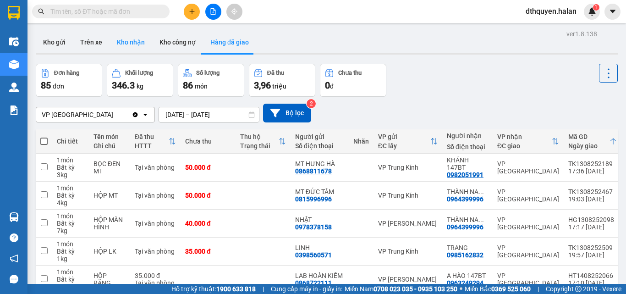
click at [136, 43] on button "Kho nhận" at bounding box center [131, 42] width 43 height 22
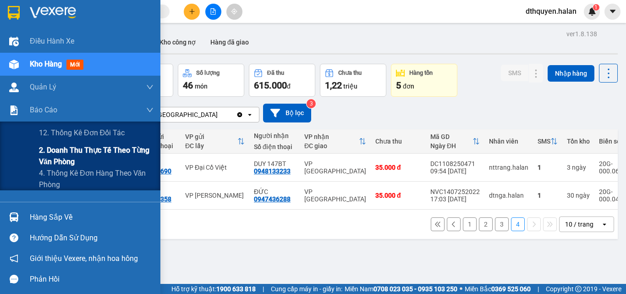
click at [60, 158] on span "2. Doanh thu thực tế theo từng văn phòng" at bounding box center [96, 155] width 115 height 23
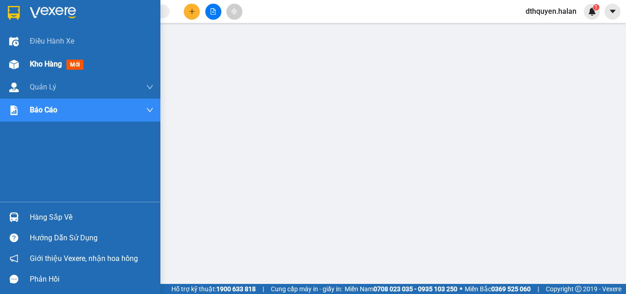
click at [40, 62] on span "Kho hàng" at bounding box center [46, 64] width 32 height 9
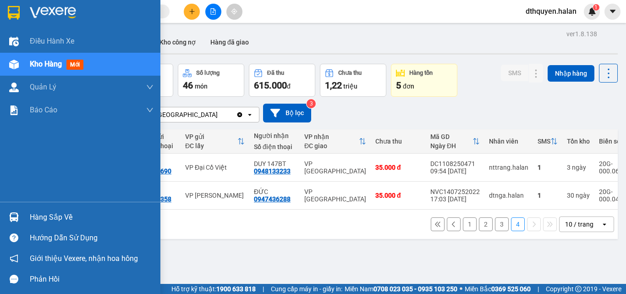
drag, startPoint x: 53, startPoint y: 222, endPoint x: 65, endPoint y: 224, distance: 11.7
click at [55, 222] on div "Hàng sắp về" at bounding box center [92, 217] width 124 height 14
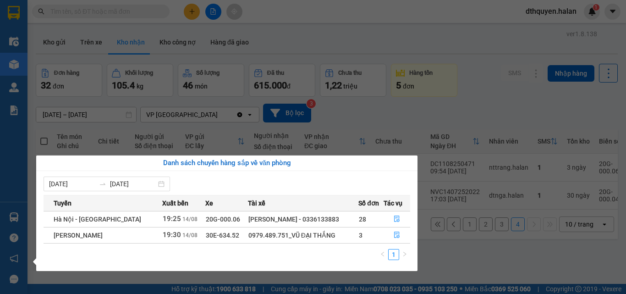
click at [431, 261] on section "Kết quả tìm kiếm ( 141 ) Bộ lọc Mã ĐH Trạng thái Món hàng Thu hộ Tổng cước Chưa…" at bounding box center [313, 147] width 626 height 294
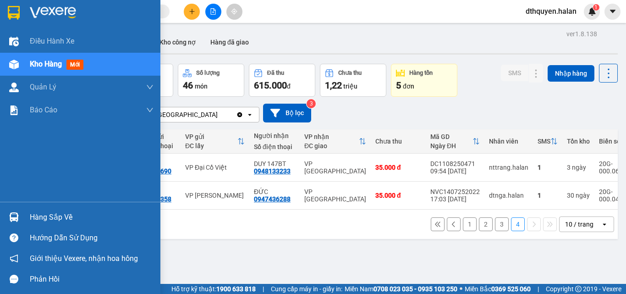
click at [49, 218] on div "Hàng sắp về" at bounding box center [92, 217] width 124 height 14
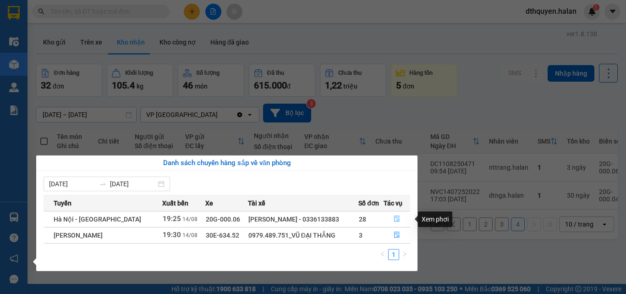
click at [395, 217] on icon "file-done" at bounding box center [397, 218] width 6 height 6
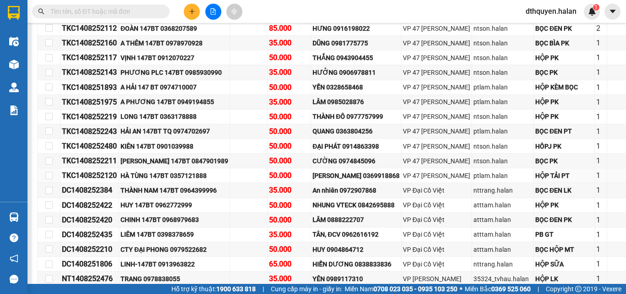
scroll to position [329, 0]
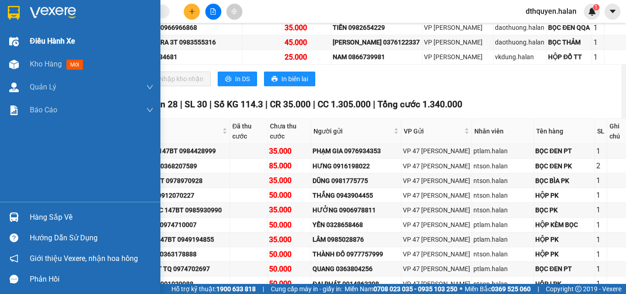
click at [39, 52] on div "Điều hành xe" at bounding box center [92, 41] width 124 height 23
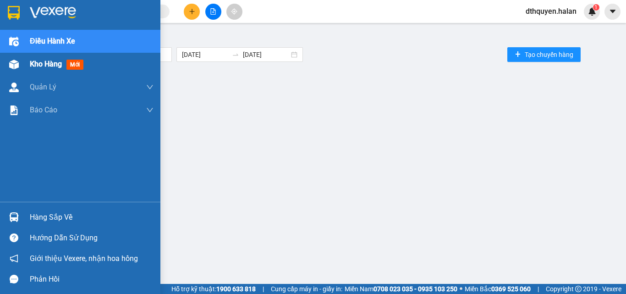
click at [39, 70] on div "Kho hàng mới" at bounding box center [92, 64] width 124 height 23
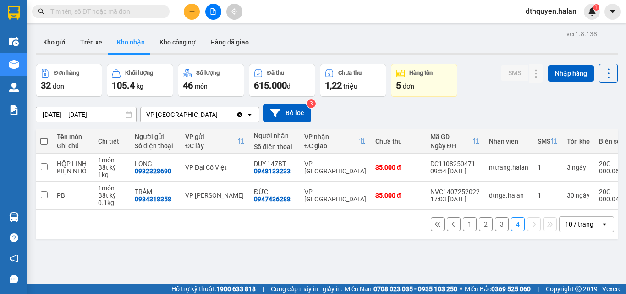
click at [463, 225] on button "1" at bounding box center [470, 224] width 14 height 14
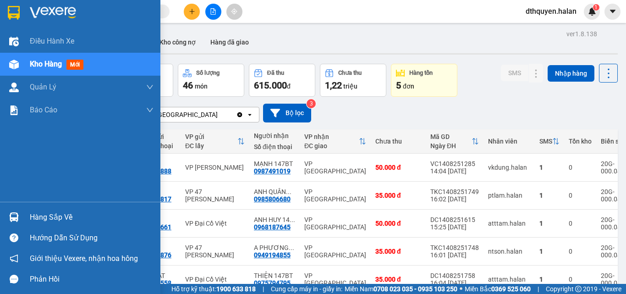
click at [40, 220] on div "Hàng sắp về" at bounding box center [92, 217] width 124 height 14
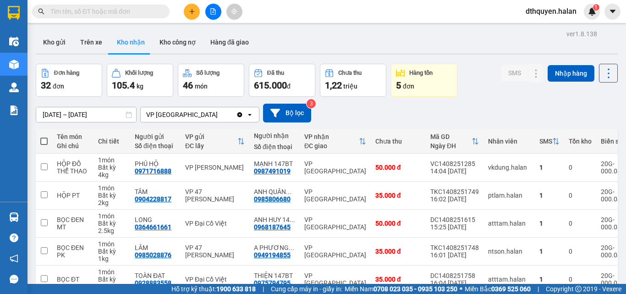
click at [380, 107] on section "Kết quả tìm kiếm ( 141 ) Bộ lọc Mã ĐH Trạng thái Món hàng Thu hộ Tổng cước Chưa…" at bounding box center [313, 147] width 626 height 294
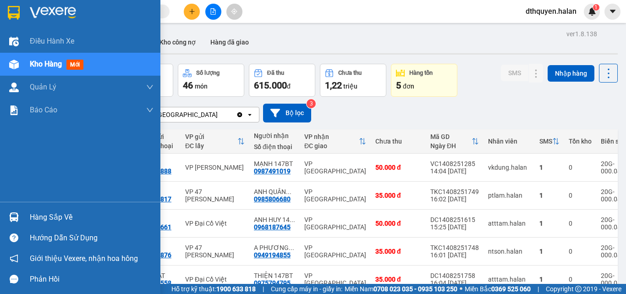
click at [49, 214] on div "Hàng sắp về" at bounding box center [92, 217] width 124 height 14
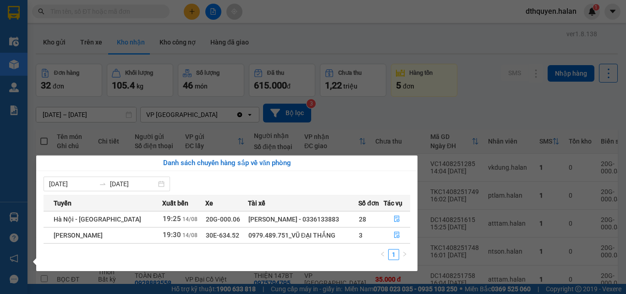
click at [504, 105] on section "Kết quả tìm kiếm ( 141 ) Bộ lọc Mã ĐH Trạng thái Món hàng Thu hộ Tổng cước Chưa…" at bounding box center [313, 147] width 626 height 294
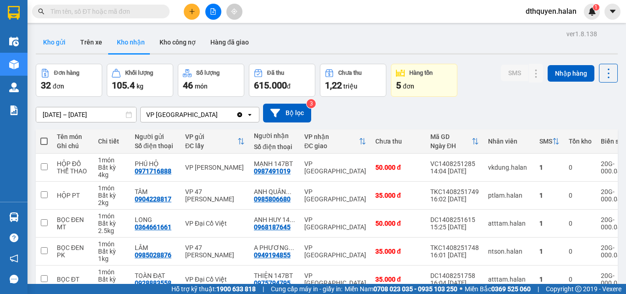
click at [52, 36] on button "Kho gửi" at bounding box center [54, 42] width 37 height 22
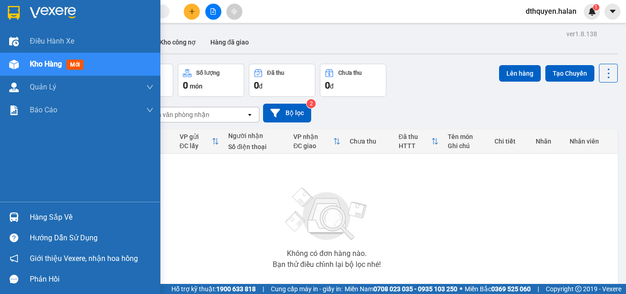
click at [52, 223] on div "Hàng sắp về" at bounding box center [92, 217] width 124 height 14
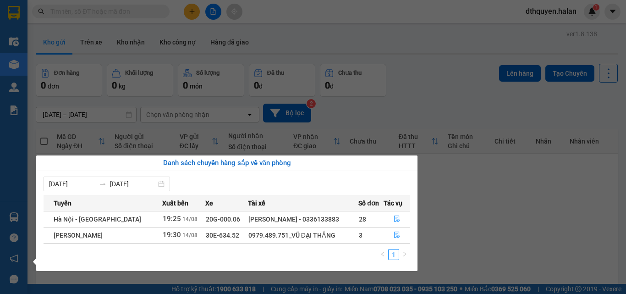
click at [494, 246] on section "Kết quả tìm kiếm ( 141 ) Bộ lọc Mã ĐH Trạng thái Món hàng Thu hộ Tổng cước Chưa…" at bounding box center [313, 147] width 626 height 294
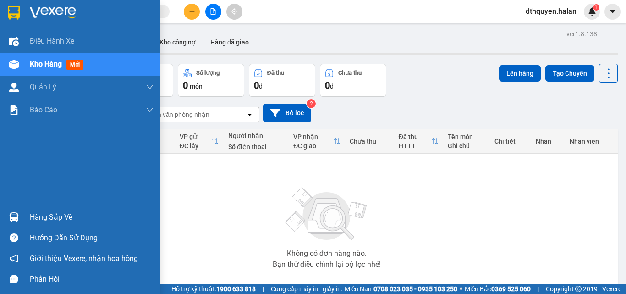
drag, startPoint x: 56, startPoint y: 218, endPoint x: 127, endPoint y: 247, distance: 76.8
click at [56, 219] on div "Hàng sắp về" at bounding box center [92, 217] width 124 height 14
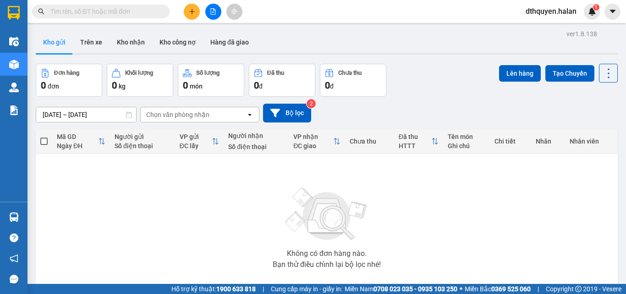
drag, startPoint x: 476, startPoint y: 215, endPoint x: 480, endPoint y: 211, distance: 6.2
click at [476, 214] on section "Kết quả tìm kiếm ( 141 ) Bộ lọc Mã ĐH Trạng thái Món hàng Thu hộ Tổng cước Chưa…" at bounding box center [313, 147] width 626 height 294
click at [134, 49] on button "Kho nhận" at bounding box center [131, 42] width 43 height 22
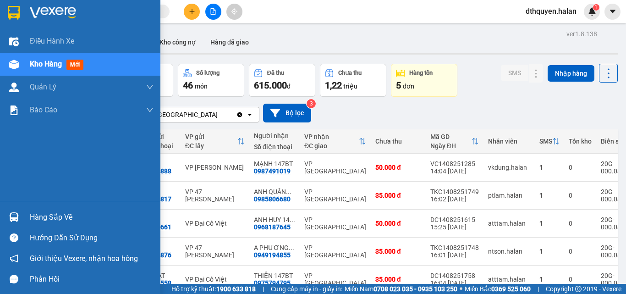
click at [44, 219] on div "Hàng sắp về" at bounding box center [92, 217] width 124 height 14
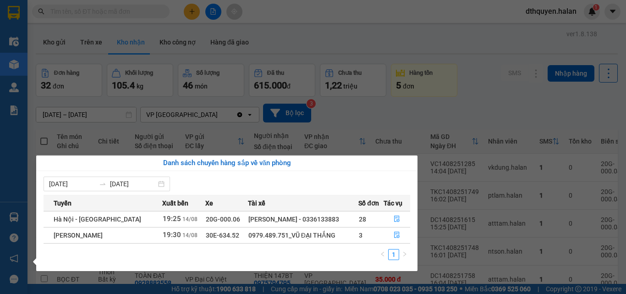
click at [403, 114] on section "Kết quả tìm kiếm ( 141 ) Bộ lọc Mã ĐH Trạng thái Món hàng Thu hộ Tổng cước Chưa…" at bounding box center [313, 147] width 626 height 294
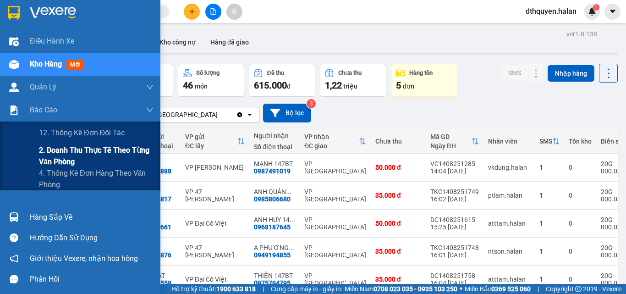
click at [54, 146] on span "2. Doanh thu thực tế theo từng văn phòng" at bounding box center [96, 155] width 115 height 23
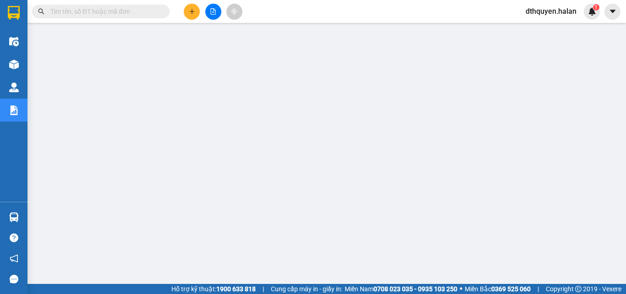
click at [187, 14] on button at bounding box center [192, 12] width 16 height 16
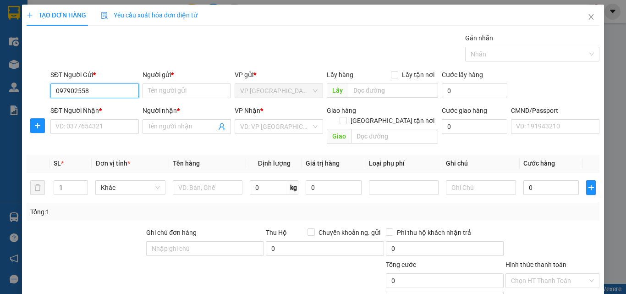
type input "0979025588"
click at [115, 110] on div "0979025588 - PK HUY CHƯƠNG 147BT" at bounding box center [112, 109] width 114 height 10
type input "PK HUY CHƯƠNG 147BT"
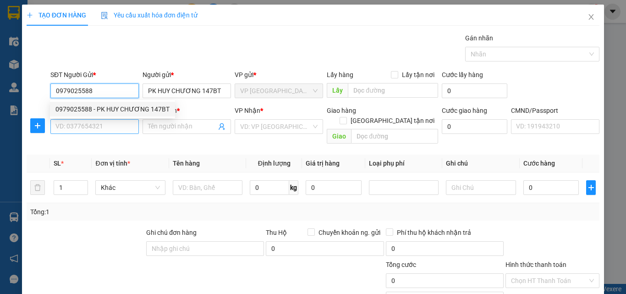
type input "0979025588"
click at [115, 132] on input "SĐT Người Nhận *" at bounding box center [94, 126] width 88 height 15
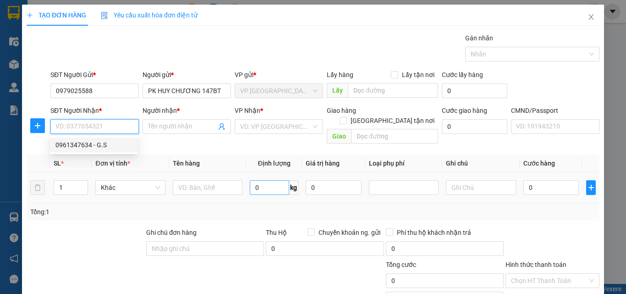
drag, startPoint x: 98, startPoint y: 146, endPoint x: 252, endPoint y: 180, distance: 157.2
click at [98, 147] on div "0961347634 - G.S" at bounding box center [93, 145] width 77 height 10
type input "0961347634"
type input "G.S"
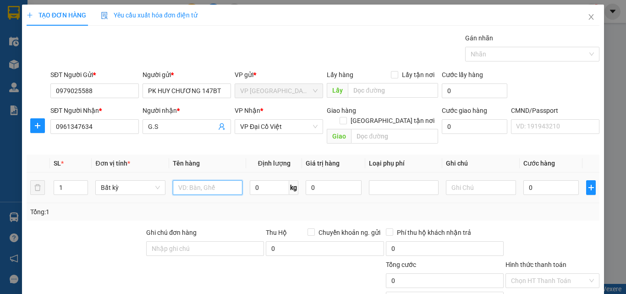
click at [210, 180] on input "text" at bounding box center [208, 187] width 70 height 15
type input "B"
type input "O"
type input "Ọ"
type input "BỌC MẪU XN"
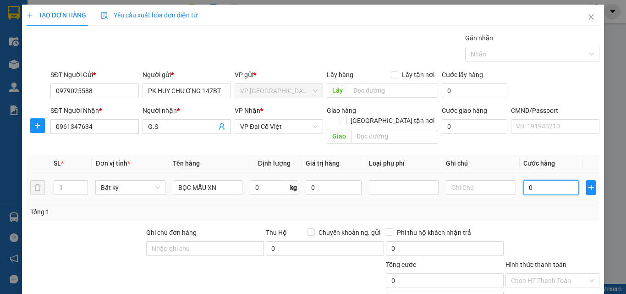
click at [545, 180] on input "0" at bounding box center [551, 187] width 56 height 15
type input "3"
type input "35"
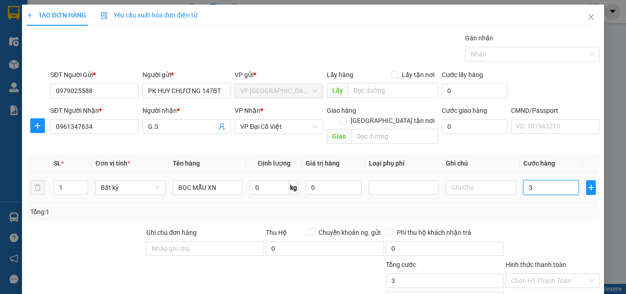
type input "35"
type input "350"
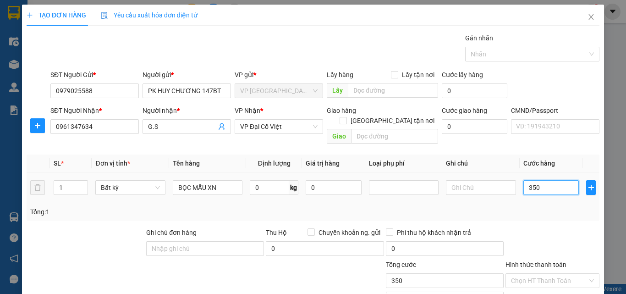
type input "3.500"
type input "35.000"
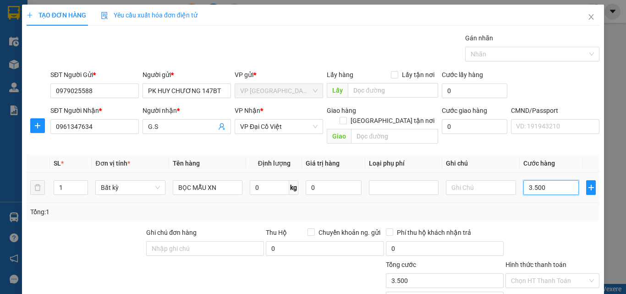
type input "35.000"
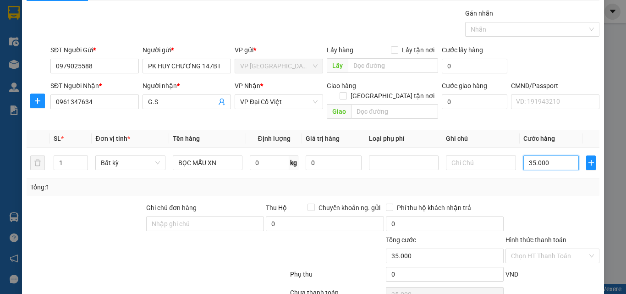
scroll to position [64, 0]
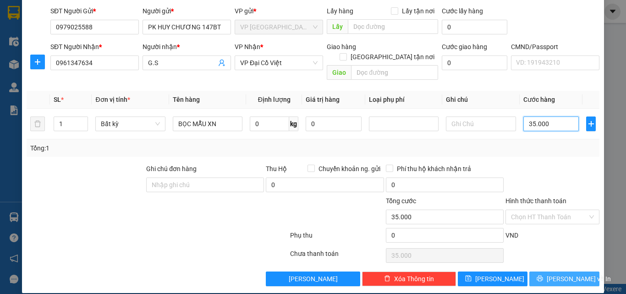
type input "35.000"
click at [565, 274] on span "[PERSON_NAME] và In" at bounding box center [579, 279] width 64 height 10
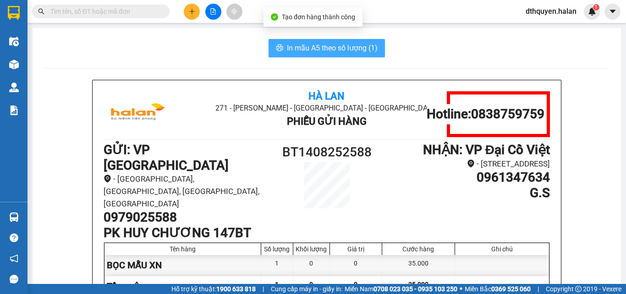
click at [345, 49] on span "In mẫu A5 theo số lượng (1)" at bounding box center [332, 47] width 91 height 11
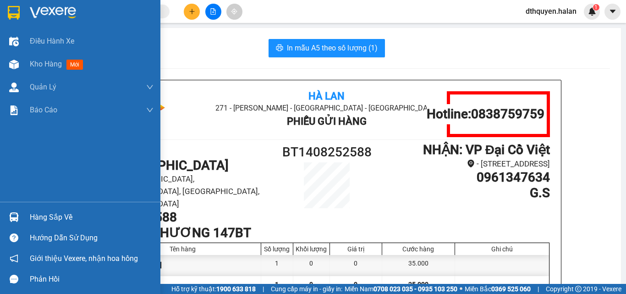
click at [57, 214] on div "Hàng sắp về" at bounding box center [92, 217] width 124 height 14
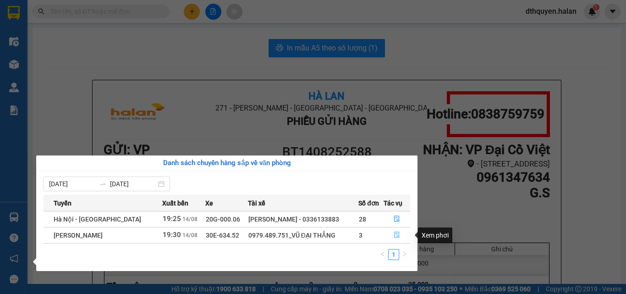
click at [395, 233] on icon "file-done" at bounding box center [397, 234] width 6 height 6
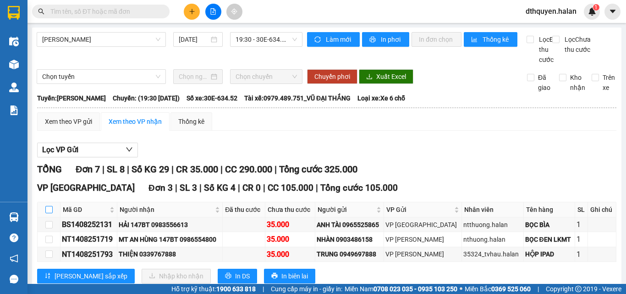
click at [47, 206] on input "checkbox" at bounding box center [48, 209] width 7 height 7
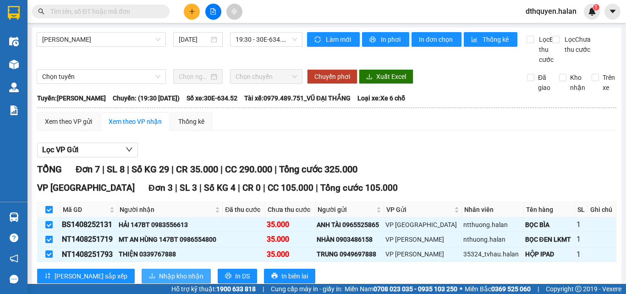
click at [159, 271] on span "Nhập kho nhận" at bounding box center [181, 276] width 44 height 10
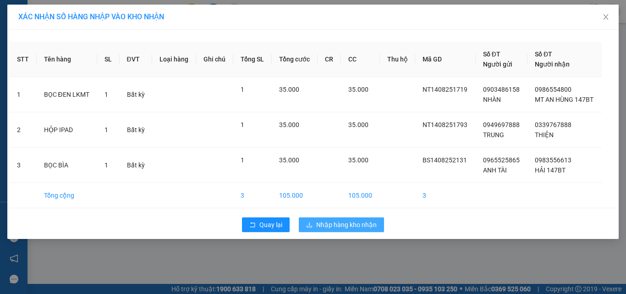
click at [334, 223] on span "Nhập hàng kho nhận" at bounding box center [346, 225] width 60 height 10
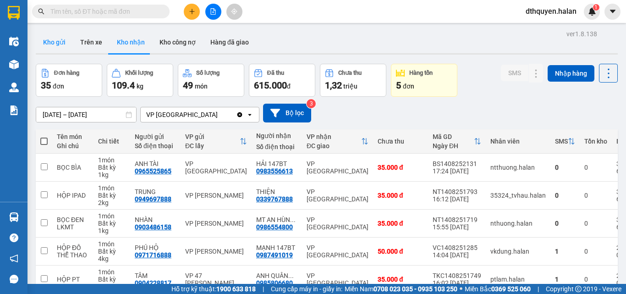
click at [58, 43] on button "Kho gửi" at bounding box center [54, 42] width 37 height 22
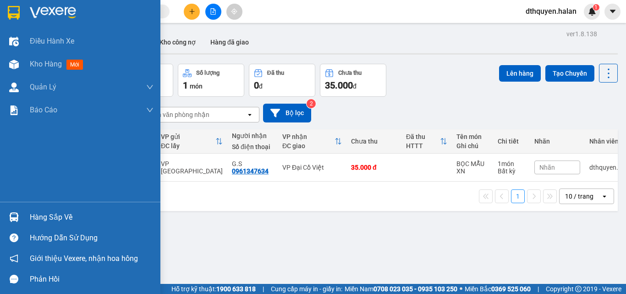
click at [55, 217] on div "Hàng sắp về" at bounding box center [92, 217] width 124 height 14
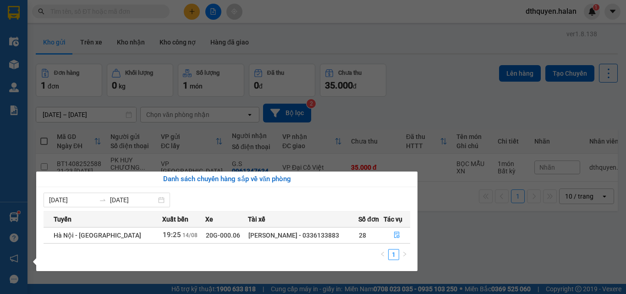
click at [442, 236] on section "Kết quả tìm kiếm ( 141 ) Bộ lọc Mã ĐH Trạng thái Món hàng Thu hộ Tổng cước Chưa…" at bounding box center [313, 147] width 626 height 294
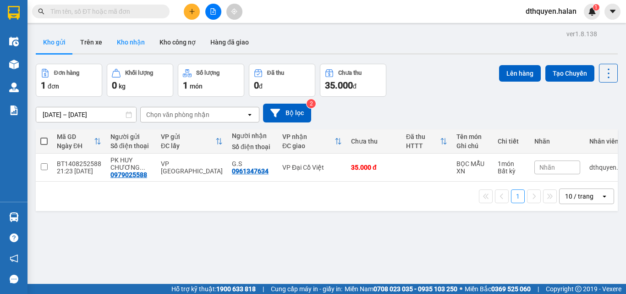
drag, startPoint x: 141, startPoint y: 49, endPoint x: 157, endPoint y: 76, distance: 31.2
click at [142, 49] on button "Kho nhận" at bounding box center [131, 42] width 43 height 22
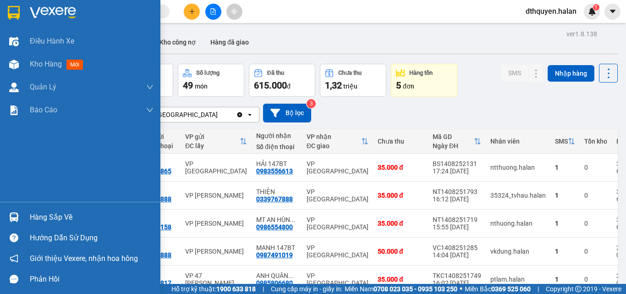
click at [68, 218] on div "Hàng sắp về" at bounding box center [92, 217] width 124 height 14
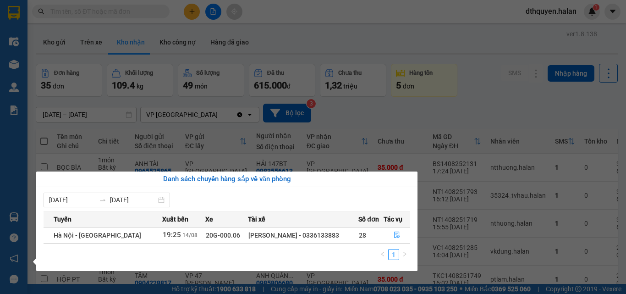
click at [371, 134] on section "Kết quả tìm kiếm ( 141 ) Bộ lọc Mã ĐH Trạng thái Món hàng Thu hộ Tổng cước Chưa…" at bounding box center [313, 147] width 626 height 294
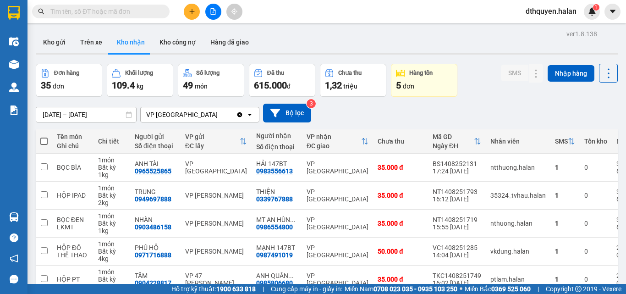
drag, startPoint x: 506, startPoint y: 260, endPoint x: 496, endPoint y: 252, distance: 13.7
click at [191, 11] on icon "plus" at bounding box center [191, 11] width 5 height 0
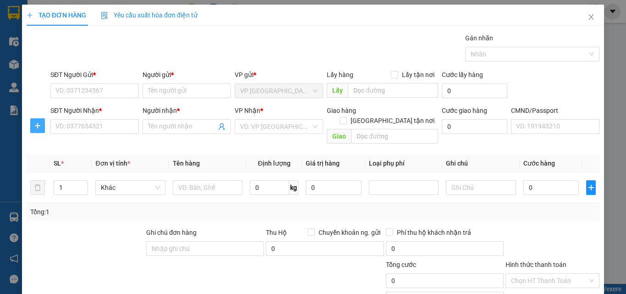
click at [39, 127] on icon "plus" at bounding box center [37, 125] width 7 height 7
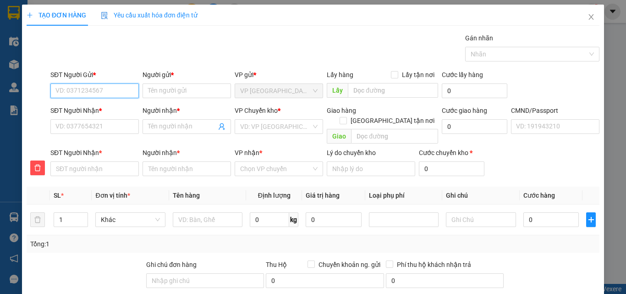
click at [74, 89] on input "SĐT Người Gửi *" at bounding box center [94, 90] width 88 height 15
type input "0886110123"
click at [101, 113] on div "0886110123 - VP 147 BT" at bounding box center [93, 109] width 77 height 10
type input "VP 147 BT"
type input "0886110123"
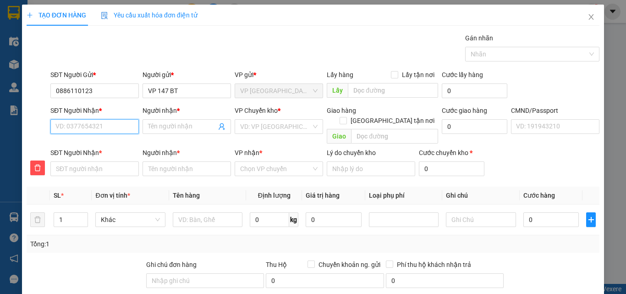
click at [112, 129] on input "SĐT Người Nhận *" at bounding box center [94, 126] width 88 height 15
click at [104, 146] on div "0982347092 - THOA KẾ TOÁN" at bounding box center [98, 145] width 86 height 10
type input "0982347092"
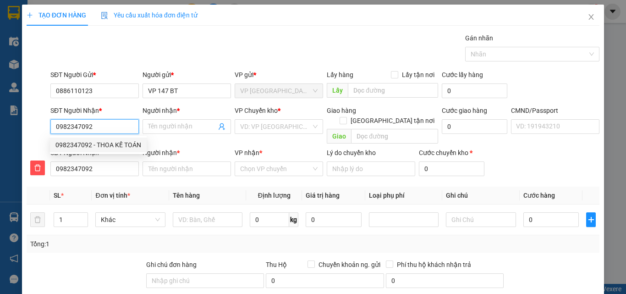
type input "THOA KẾ TOÁN"
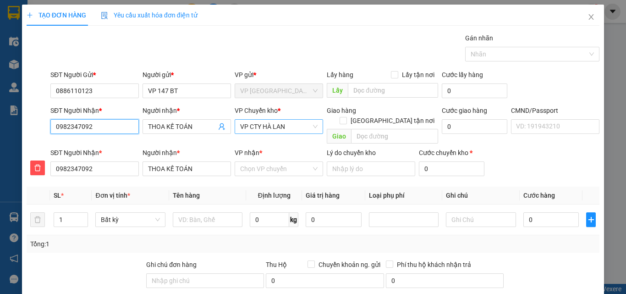
click at [298, 127] on span "VP CTY HÀ LAN" at bounding box center [278, 127] width 77 height 14
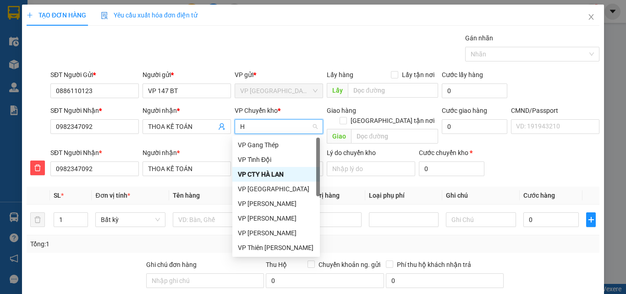
type input "HO"
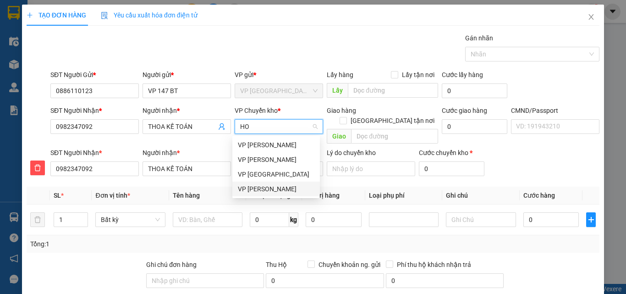
click at [267, 186] on div "VP [PERSON_NAME]" at bounding box center [276, 189] width 77 height 10
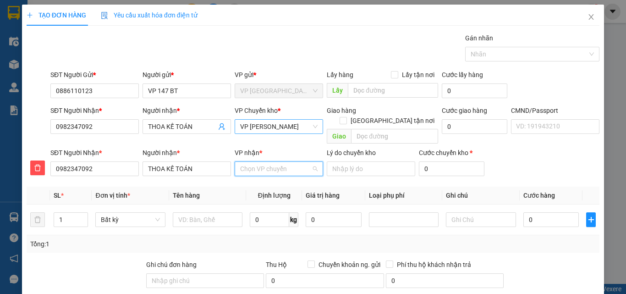
click at [269, 162] on input "VP nhận *" at bounding box center [275, 169] width 71 height 14
type input "CTY"
drag, startPoint x: 271, startPoint y: 178, endPoint x: 269, endPoint y: 187, distance: 8.4
click at [271, 179] on div "VP CTY HÀ LAN" at bounding box center [276, 177] width 77 height 10
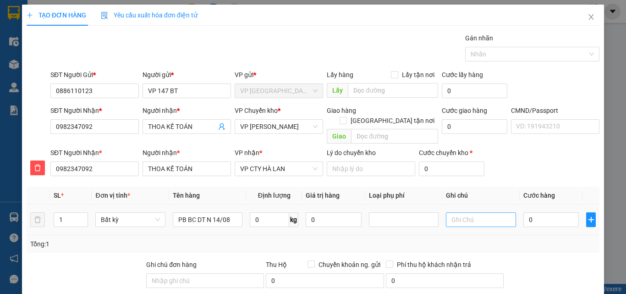
type input "PB BC DT N 14/08"
click at [467, 213] on input "text" at bounding box center [481, 219] width 70 height 15
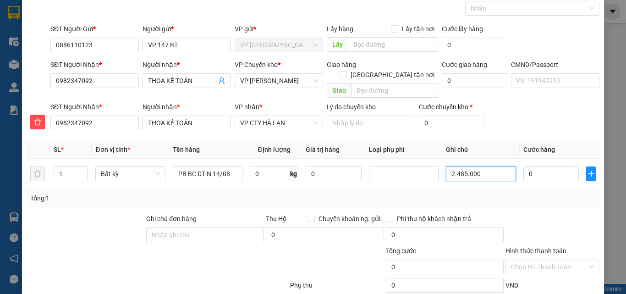
scroll to position [96, 0]
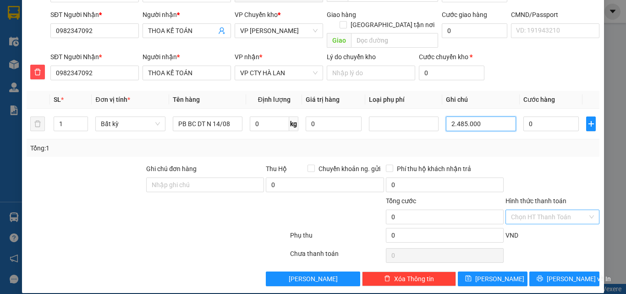
type input "2.485.000"
click at [567, 210] on input "Hình thức thanh toán" at bounding box center [549, 217] width 77 height 14
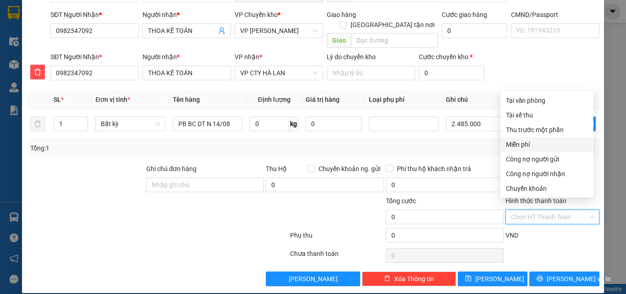
click at [525, 147] on div "Miễn phí" at bounding box center [547, 144] width 82 height 10
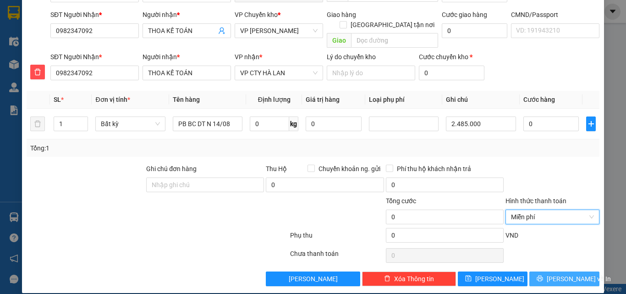
click at [548, 271] on button "[PERSON_NAME] và In" at bounding box center [564, 278] width 70 height 15
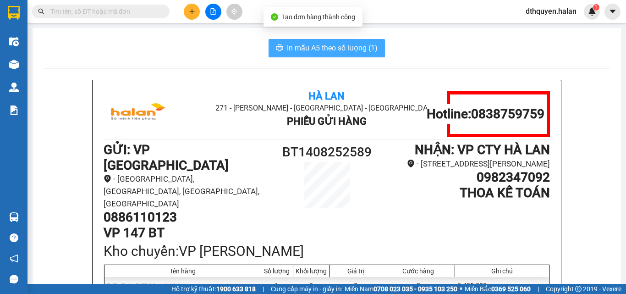
click at [322, 45] on span "In mẫu A5 theo số lượng (1)" at bounding box center [332, 47] width 91 height 11
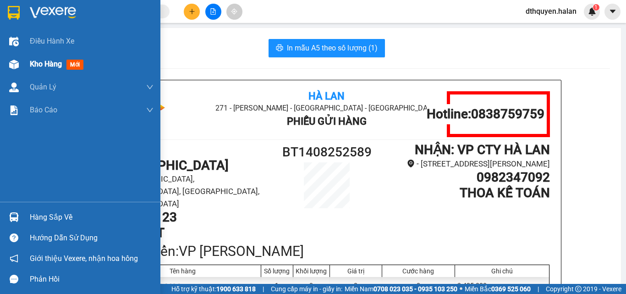
click at [39, 65] on span "Kho hàng" at bounding box center [46, 64] width 32 height 9
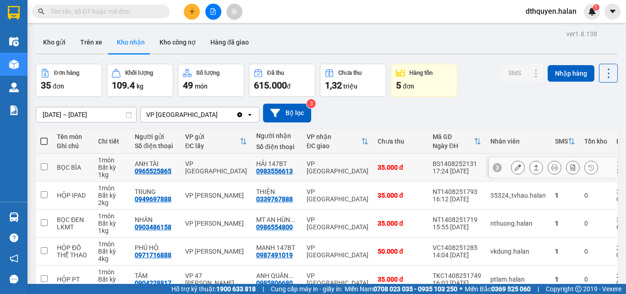
click at [56, 159] on td "BỌC BÌA" at bounding box center [72, 168] width 41 height 28
checkbox input "true"
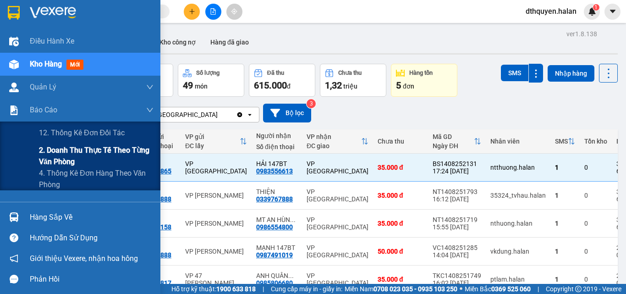
click at [51, 155] on span "2. Doanh thu thực tế theo từng văn phòng" at bounding box center [96, 155] width 115 height 23
